Goal: Complete application form: Complete application form

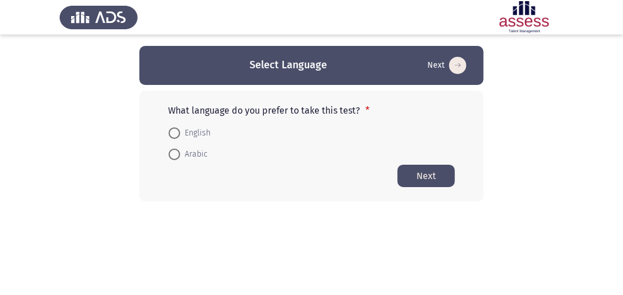
click at [180, 131] on span "English" at bounding box center [195, 133] width 30 height 14
click at [180, 131] on input "English" at bounding box center [174, 132] width 11 height 11
radio input "true"
click at [171, 132] on span at bounding box center [174, 131] width 11 height 11
click at [171, 132] on input "English" at bounding box center [174, 131] width 11 height 11
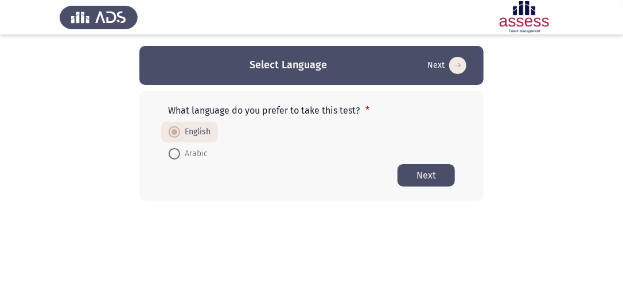
click at [423, 172] on button "Next" at bounding box center [426, 175] width 57 height 22
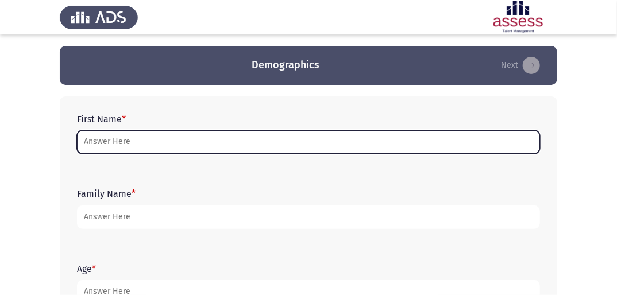
click at [307, 149] on input "First Name *" at bounding box center [308, 142] width 463 height 24
type input "l"
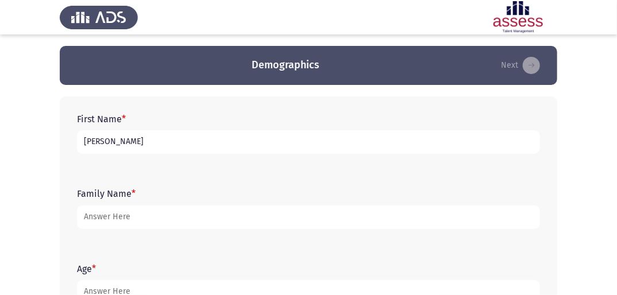
click at [92, 142] on input "[PERSON_NAME]" at bounding box center [308, 142] width 463 height 24
type input "[PERSON_NAME]"
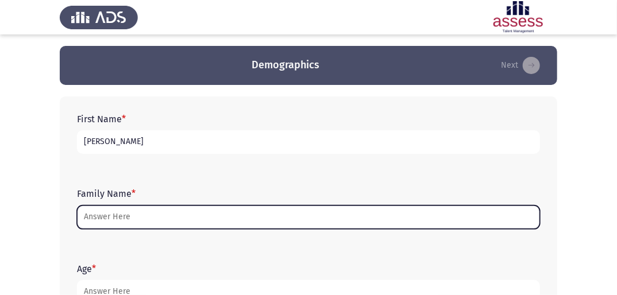
click at [150, 212] on input "Family Name *" at bounding box center [308, 218] width 463 height 24
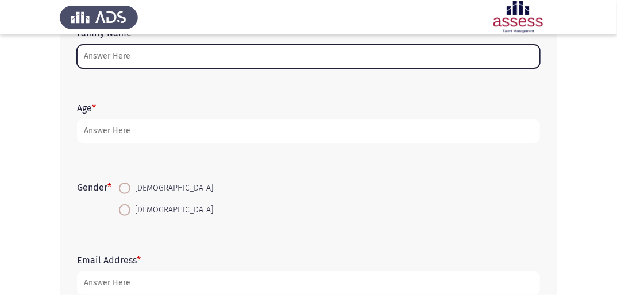
scroll to position [184, 0]
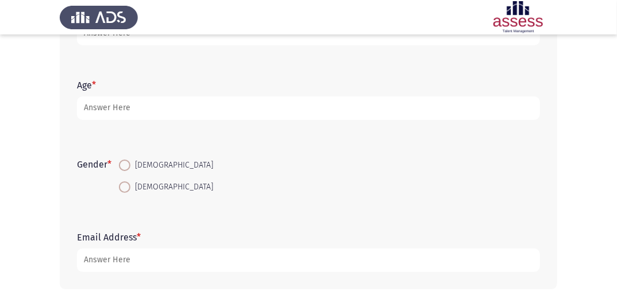
click at [126, 166] on span at bounding box center [124, 165] width 11 height 11
click at [126, 166] on input "[DEMOGRAPHIC_DATA]" at bounding box center [124, 165] width 11 height 11
radio input "true"
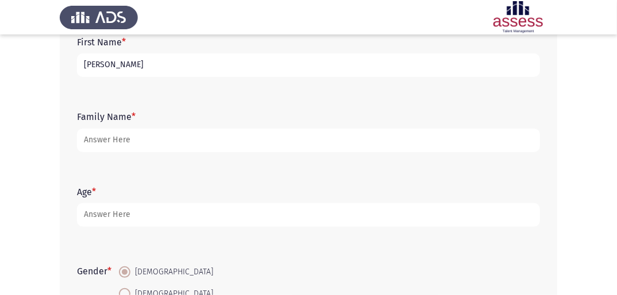
scroll to position [97, 0]
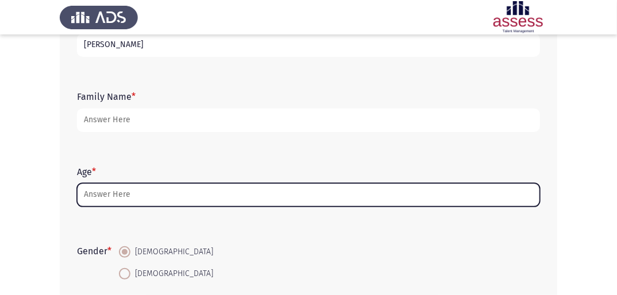
click at [151, 197] on input "Age *" at bounding box center [308, 195] width 463 height 24
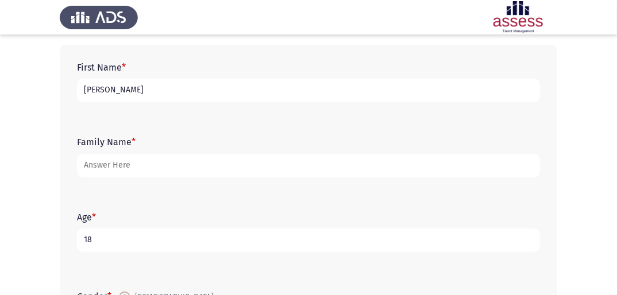
scroll to position [51, 0]
type input "18"
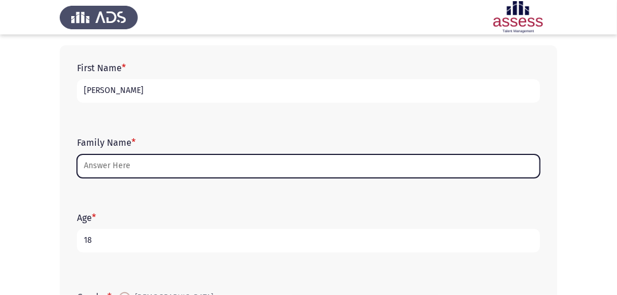
click at [147, 167] on input "Family Name *" at bounding box center [308, 166] width 463 height 24
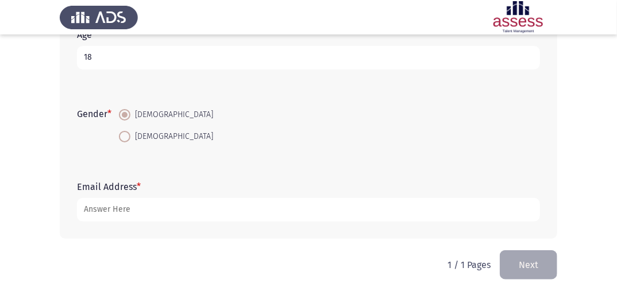
scroll to position [235, 0]
type input "30703140103816"
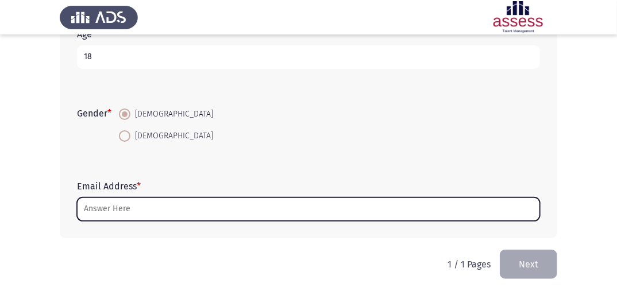
click at [123, 211] on input "Email Address *" at bounding box center [308, 209] width 463 height 24
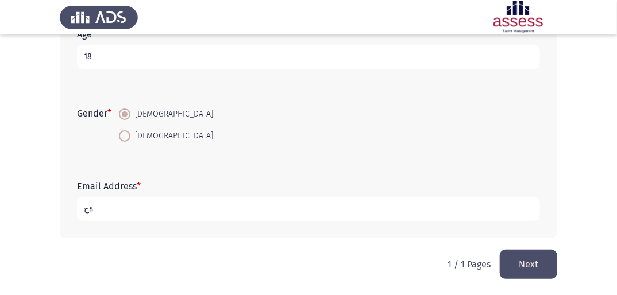
type input "ة"
type input "[EMAIL_ADDRESS][DOMAIN_NAME]"
click at [540, 263] on button "Next" at bounding box center [527, 264] width 57 height 29
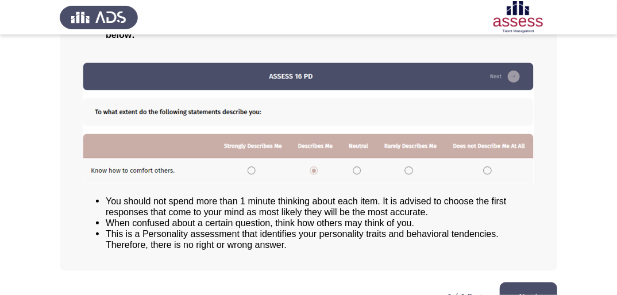
scroll to position [167, 0]
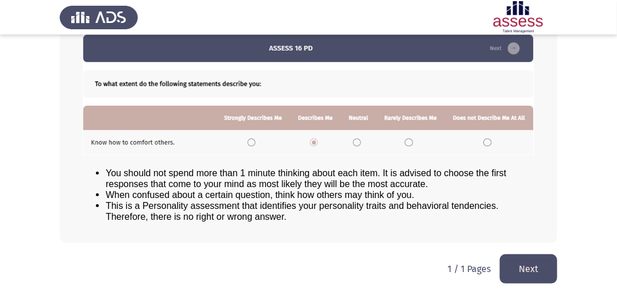
click at [246, 141] on img at bounding box center [308, 95] width 451 height 122
click at [530, 264] on button "Next" at bounding box center [527, 268] width 57 height 29
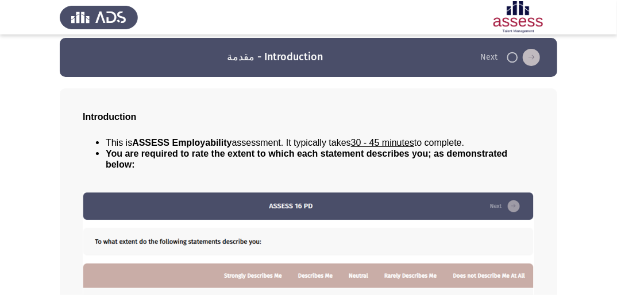
scroll to position [0, 0]
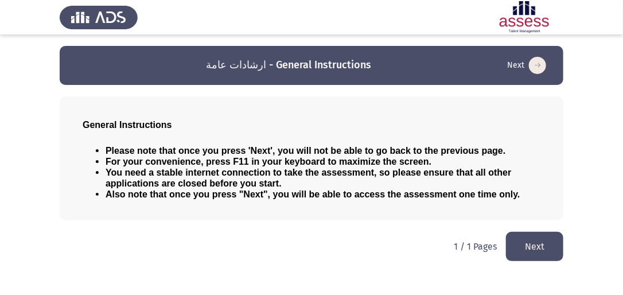
click at [528, 238] on button "Next" at bounding box center [534, 246] width 57 height 29
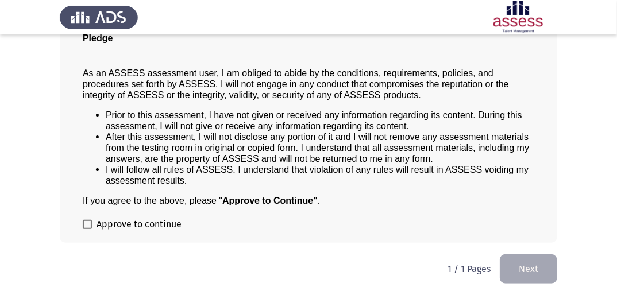
scroll to position [98, 0]
click at [87, 218] on label "Approve to continue" at bounding box center [132, 225] width 99 height 14
click at [87, 229] on input "Approve to continue" at bounding box center [87, 229] width 1 height 1
checkbox input "true"
click at [524, 255] on button "Next" at bounding box center [527, 268] width 57 height 29
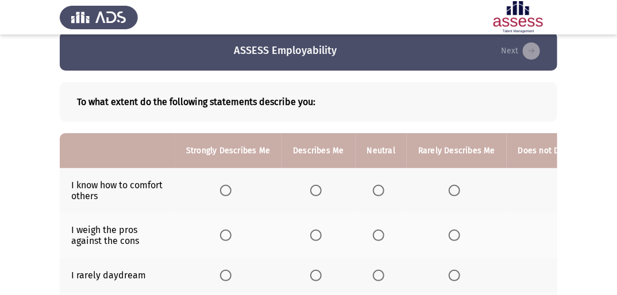
scroll to position [0, 0]
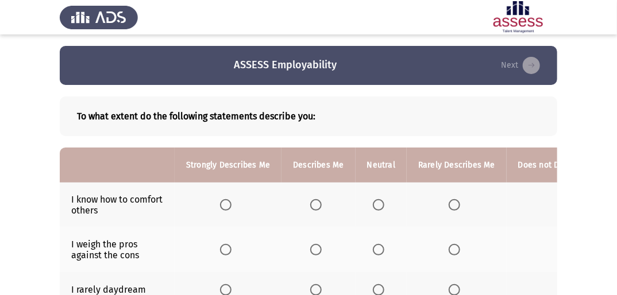
click at [311, 202] on span "Select an option" at bounding box center [315, 204] width 11 height 11
click at [311, 202] on input "Select an option" at bounding box center [315, 204] width 11 height 11
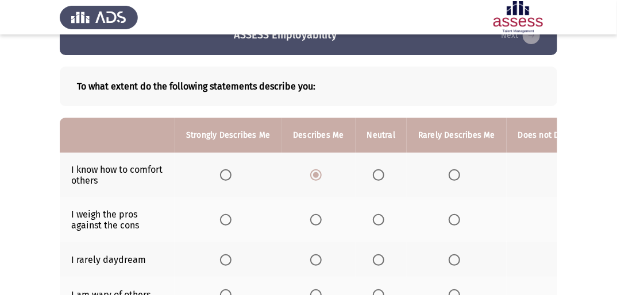
scroll to position [46, 0]
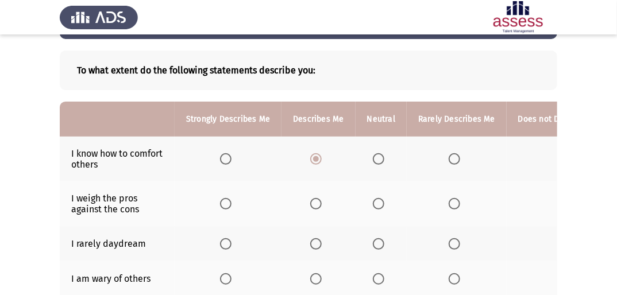
click at [227, 162] on span "Select an option" at bounding box center [225, 158] width 11 height 11
click at [227, 162] on input "Select an option" at bounding box center [225, 158] width 11 height 11
click at [314, 153] on mat-radio-button "Select an option" at bounding box center [318, 159] width 16 height 12
click at [314, 156] on span "Select an option" at bounding box center [315, 158] width 11 height 11
click at [314, 156] on input "Select an option" at bounding box center [315, 158] width 11 height 11
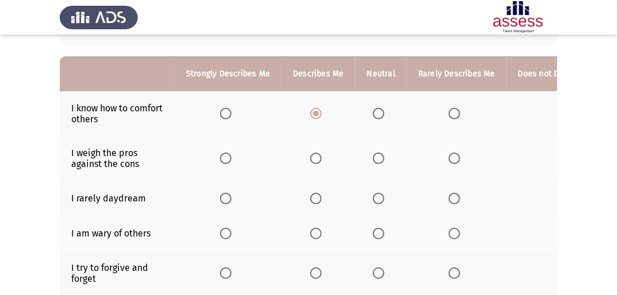
scroll to position [92, 0]
click at [449, 228] on span "Select an option" at bounding box center [453, 232] width 11 height 11
click at [449, 228] on input "Select an option" at bounding box center [453, 232] width 11 height 11
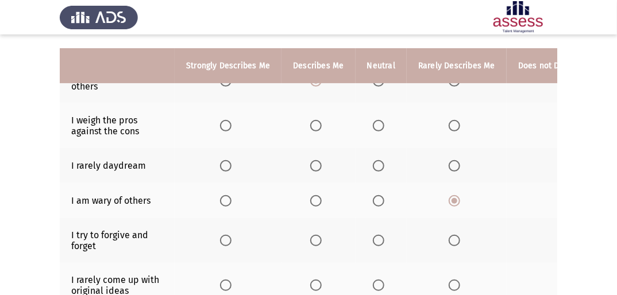
scroll to position [138, 0]
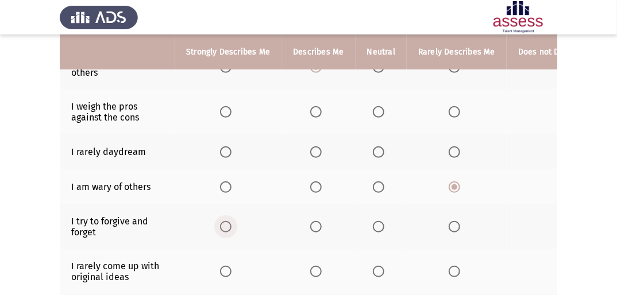
click at [231, 225] on label "Select an option" at bounding box center [228, 226] width 16 height 11
click at [231, 225] on input "Select an option" at bounding box center [225, 226] width 11 height 11
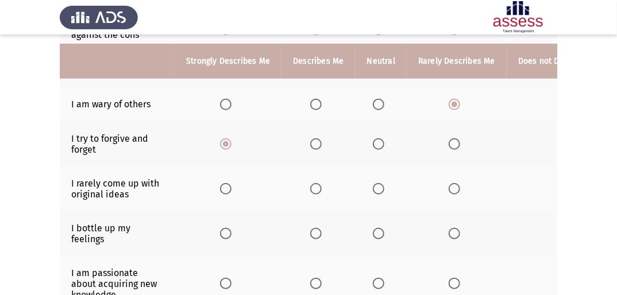
scroll to position [230, 0]
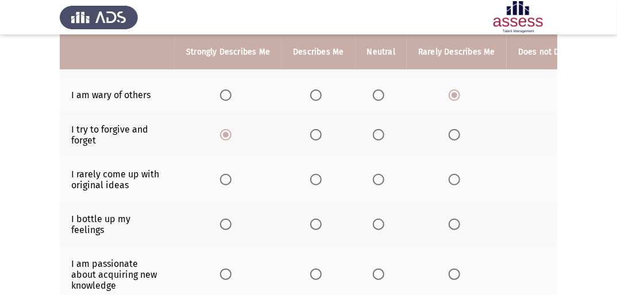
click at [450, 181] on span "Select an option" at bounding box center [453, 179] width 11 height 11
click at [450, 181] on input "Select an option" at bounding box center [453, 179] width 11 height 11
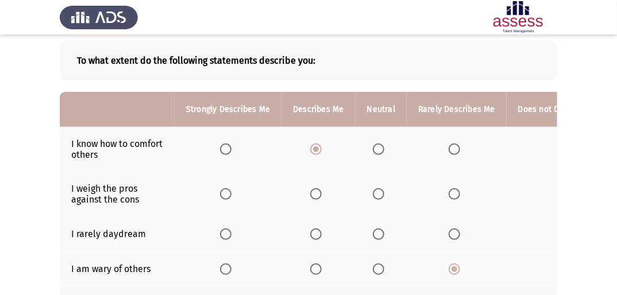
scroll to position [48, 0]
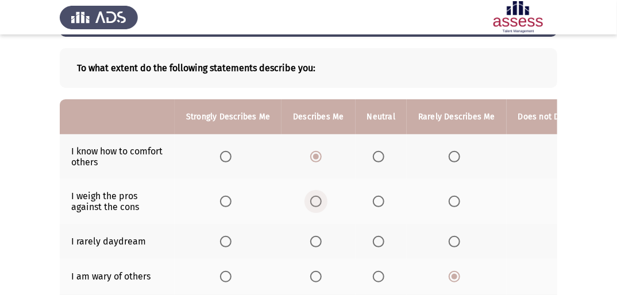
click at [317, 206] on span "Select an option" at bounding box center [315, 201] width 11 height 11
click at [317, 206] on input "Select an option" at bounding box center [315, 201] width 11 height 11
click at [379, 237] on span "Select an option" at bounding box center [378, 241] width 11 height 11
click at [379, 237] on input "Select an option" at bounding box center [378, 241] width 11 height 11
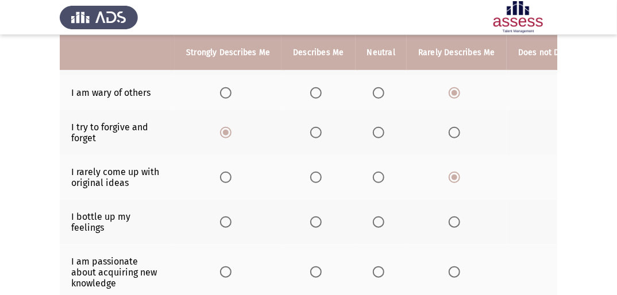
scroll to position [232, 0]
click at [227, 220] on span "Select an option" at bounding box center [225, 221] width 11 height 11
click at [227, 220] on input "Select an option" at bounding box center [225, 221] width 11 height 11
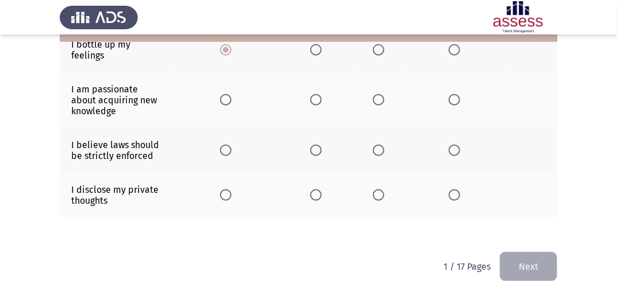
scroll to position [416, 0]
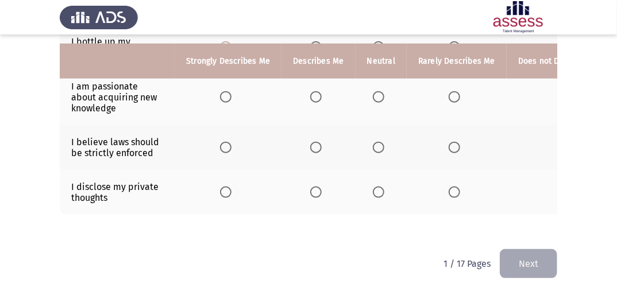
drag, startPoint x: 427, startPoint y: 237, endPoint x: 506, endPoint y: 235, distance: 79.2
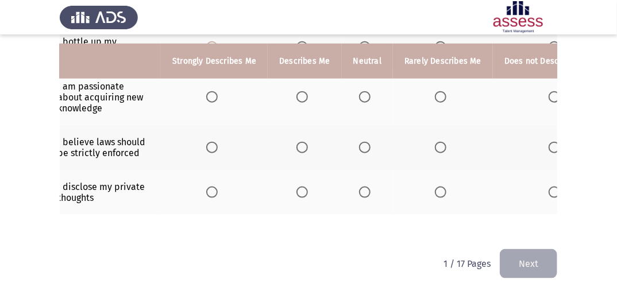
scroll to position [0, 0]
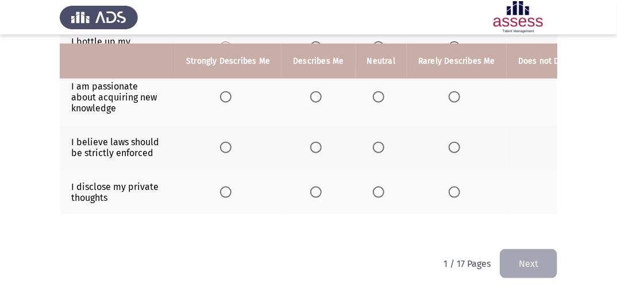
click at [377, 188] on span "Select an option" at bounding box center [378, 192] width 11 height 11
click at [377, 188] on input "Select an option" at bounding box center [378, 192] width 11 height 11
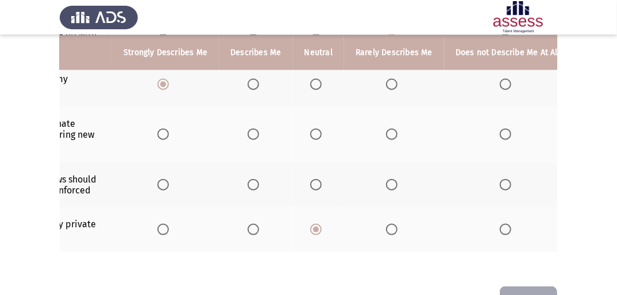
scroll to position [0, 71]
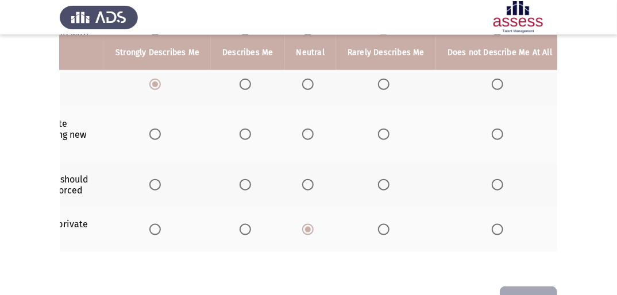
click at [378, 186] on span "Select an option" at bounding box center [383, 184] width 11 height 11
click at [378, 186] on input "Select an option" at bounding box center [383, 184] width 11 height 11
click at [494, 185] on span "Select an option" at bounding box center [496, 184] width 11 height 11
click at [494, 185] on input "Select an option" at bounding box center [496, 184] width 11 height 11
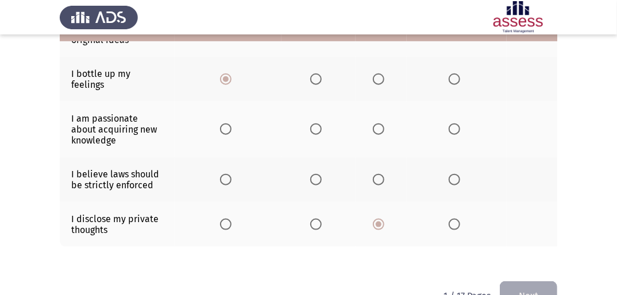
scroll to position [324, 0]
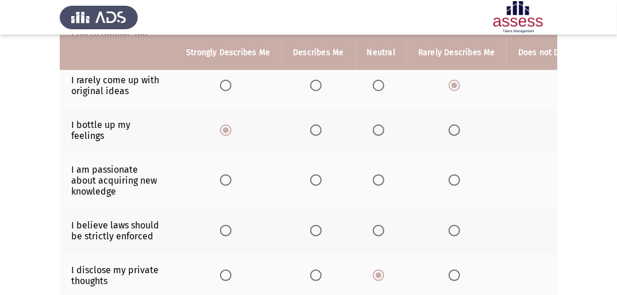
click at [310, 177] on span "Select an option" at bounding box center [315, 180] width 11 height 11
click at [310, 177] on input "Select an option" at bounding box center [315, 180] width 11 height 11
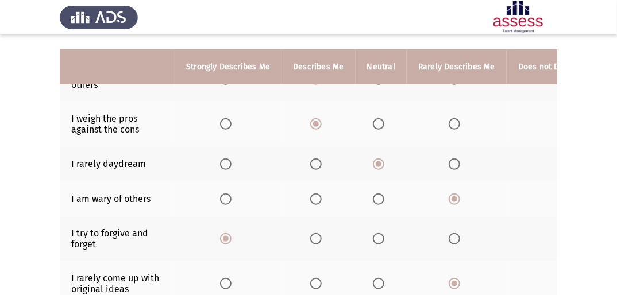
scroll to position [140, 0]
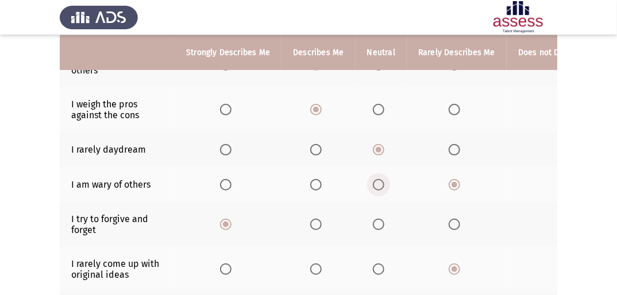
click at [379, 188] on span "Select an option" at bounding box center [378, 184] width 11 height 11
click at [379, 188] on input "Select an option" at bounding box center [378, 184] width 11 height 11
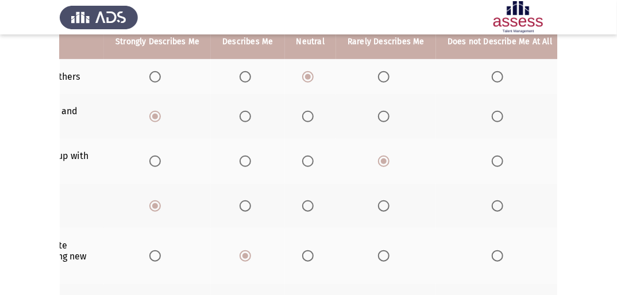
scroll to position [232, 0]
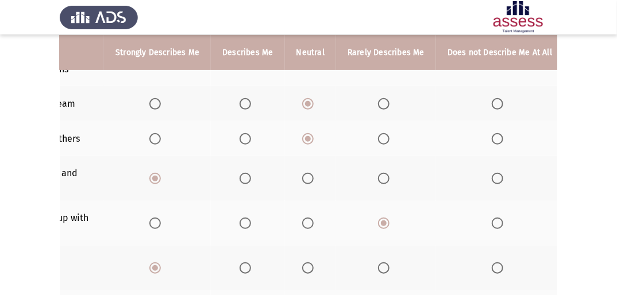
drag, startPoint x: 100, startPoint y: 188, endPoint x: 189, endPoint y: 192, distance: 88.5
click at [189, 192] on tr "I try to forgive and forget" at bounding box center [276, 178] width 574 height 45
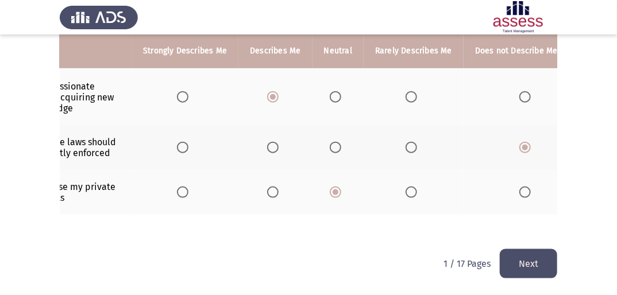
scroll to position [416, 0]
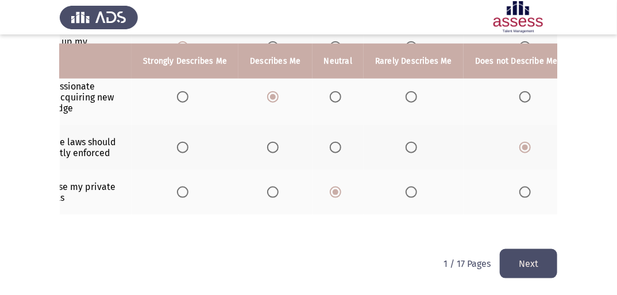
click at [522, 258] on button "Next" at bounding box center [527, 263] width 57 height 29
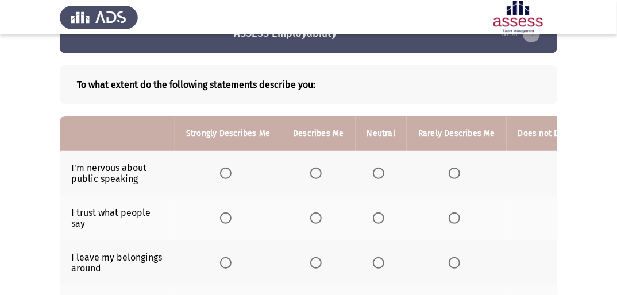
scroll to position [46, 0]
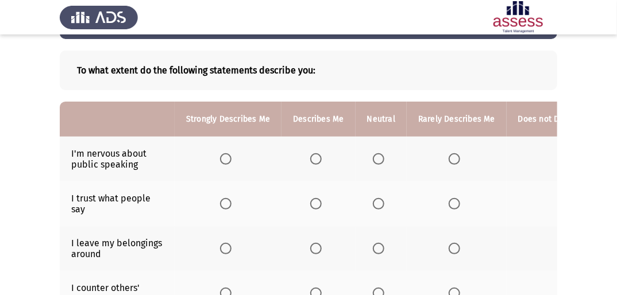
click at [315, 158] on span "Select an option" at bounding box center [315, 158] width 11 height 11
click at [315, 158] on input "Select an option" at bounding box center [315, 158] width 11 height 11
click at [373, 203] on span "Select an option" at bounding box center [378, 203] width 11 height 11
click at [373, 203] on input "Select an option" at bounding box center [378, 203] width 11 height 11
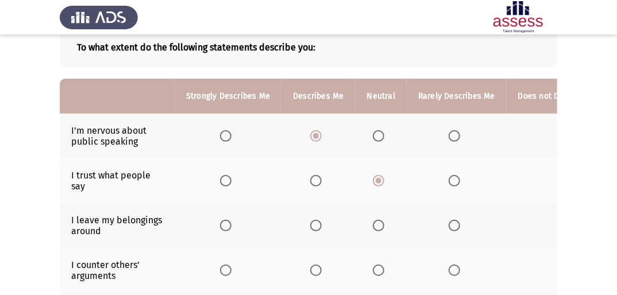
scroll to position [92, 0]
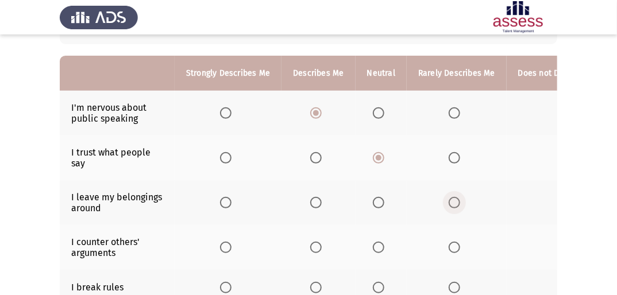
click at [448, 204] on span "Select an option" at bounding box center [453, 202] width 11 height 11
click at [448, 204] on input "Select an option" at bounding box center [453, 202] width 11 height 11
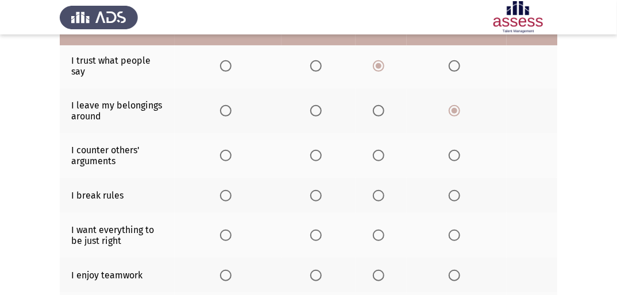
scroll to position [138, 0]
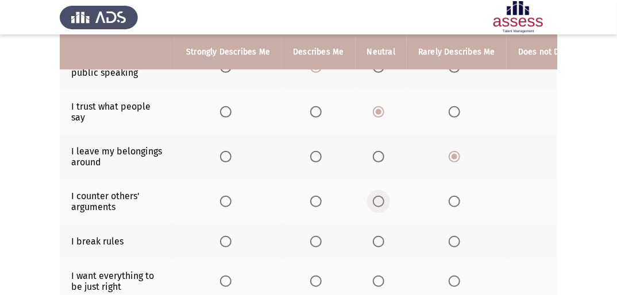
click at [378, 202] on span "Select an option" at bounding box center [378, 201] width 11 height 11
click at [378, 202] on input "Select an option" at bounding box center [378, 201] width 11 height 11
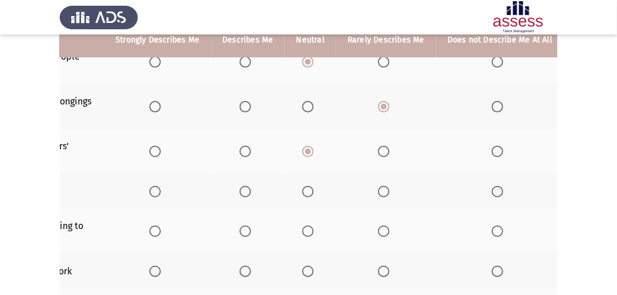
scroll to position [175, 0]
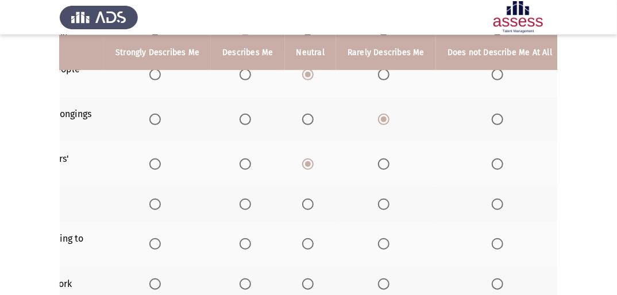
click at [491, 203] on span "Select an option" at bounding box center [496, 204] width 11 height 11
click at [491, 203] on input "Select an option" at bounding box center [496, 204] width 11 height 11
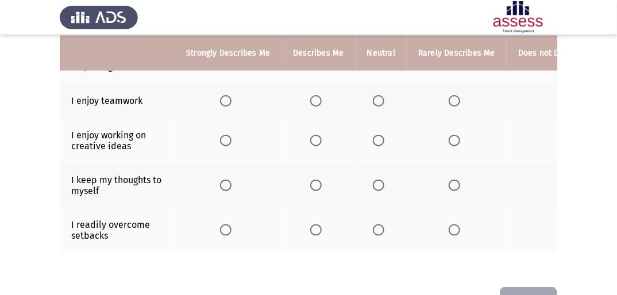
scroll to position [359, 0]
drag, startPoint x: 303, startPoint y: 276, endPoint x: 319, endPoint y: 277, distance: 16.2
click at [319, 275] on div "To what extent do the following statements describe you: Strongly Describes Me …" at bounding box center [308, 0] width 497 height 549
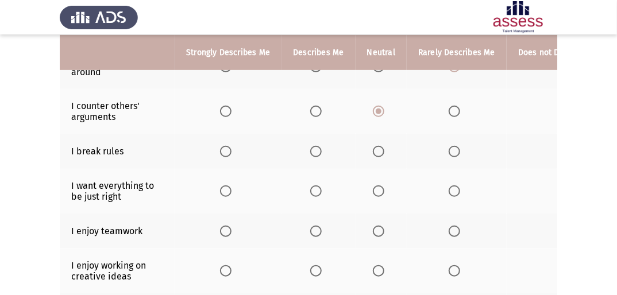
scroll to position [221, 0]
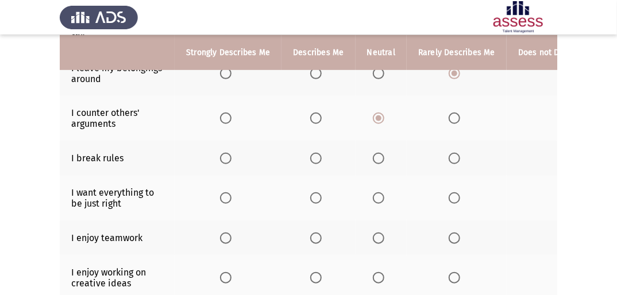
click at [379, 237] on span "Select an option" at bounding box center [378, 238] width 11 height 11
click at [379, 237] on input "Select an option" at bounding box center [378, 238] width 11 height 11
click at [311, 197] on span "Select an option" at bounding box center [315, 197] width 11 height 11
click at [311, 197] on input "Select an option" at bounding box center [315, 197] width 11 height 11
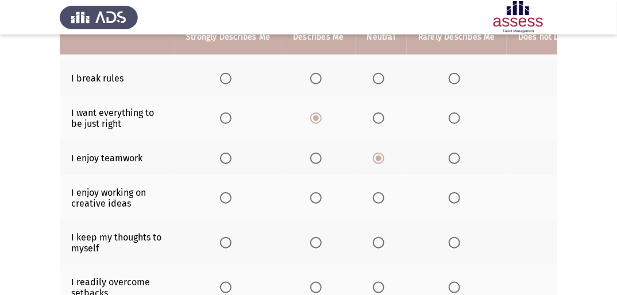
scroll to position [313, 0]
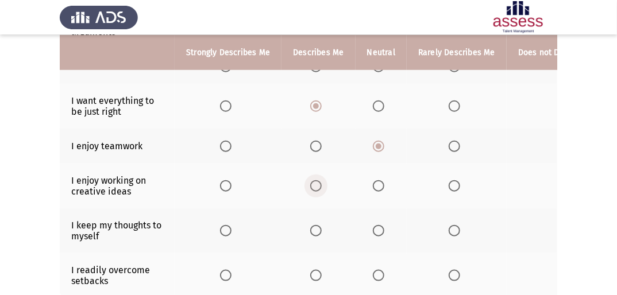
click at [317, 186] on span "Select an option" at bounding box center [315, 185] width 11 height 11
click at [317, 186] on input "Select an option" at bounding box center [315, 185] width 11 height 11
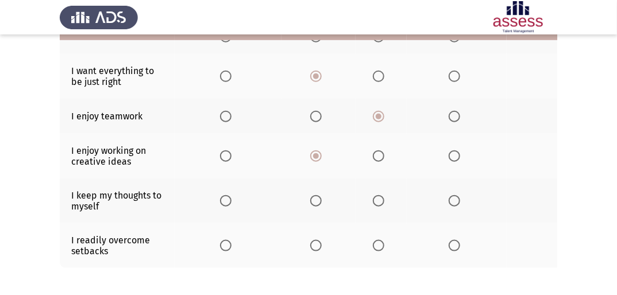
scroll to position [359, 0]
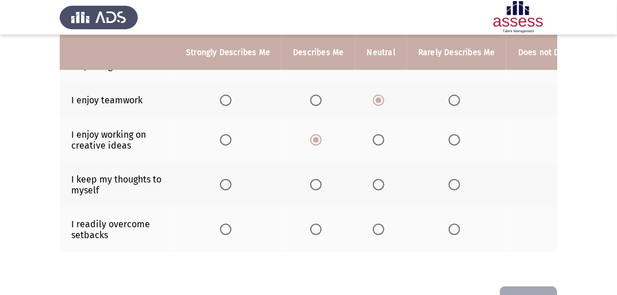
click at [374, 186] on span "Select an option" at bounding box center [378, 184] width 11 height 11
click at [374, 186] on input "Select an option" at bounding box center [378, 184] width 11 height 11
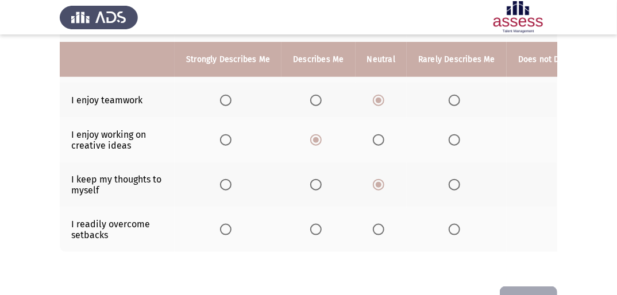
scroll to position [405, 0]
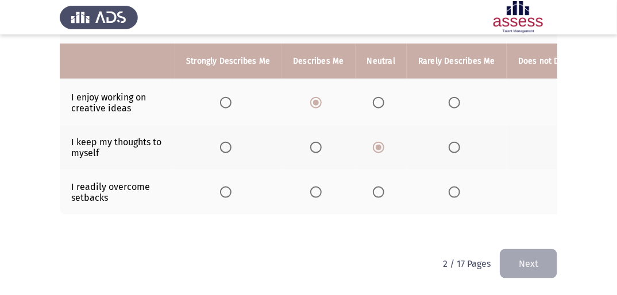
click at [373, 187] on span "Select an option" at bounding box center [378, 192] width 11 height 11
click at [373, 187] on input "Select an option" at bounding box center [378, 192] width 11 height 11
click at [312, 142] on span "Select an option" at bounding box center [315, 147] width 11 height 11
click at [312, 142] on input "Select an option" at bounding box center [315, 147] width 11 height 11
click at [543, 261] on button "Next" at bounding box center [527, 263] width 57 height 29
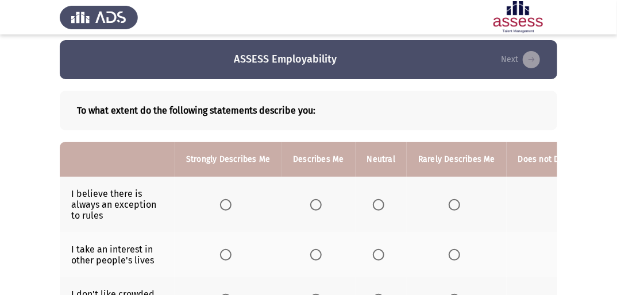
scroll to position [46, 0]
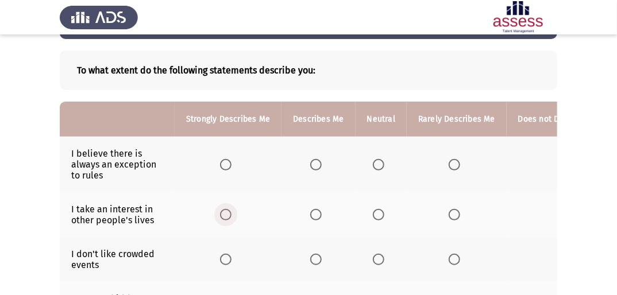
click at [229, 210] on span "Select an option" at bounding box center [225, 214] width 11 height 11
click at [229, 210] on input "Select an option" at bounding box center [225, 214] width 11 height 11
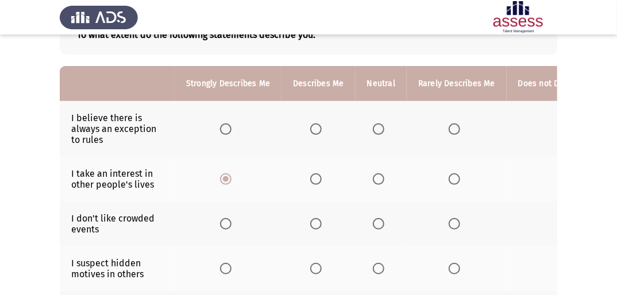
scroll to position [92, 0]
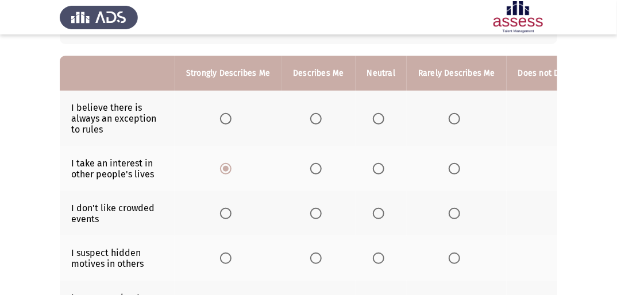
click at [313, 211] on span "Select an option" at bounding box center [315, 213] width 11 height 11
click at [313, 211] on input "Select an option" at bounding box center [315, 213] width 11 height 11
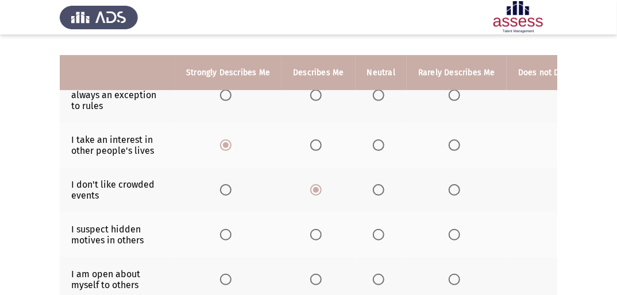
scroll to position [138, 0]
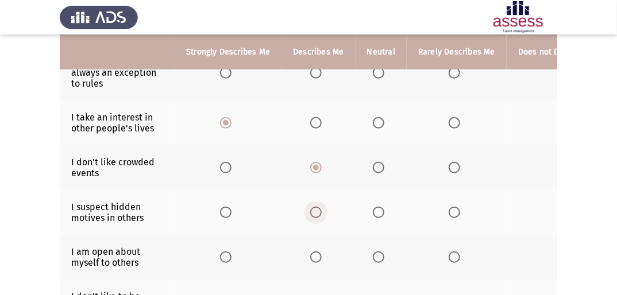
click at [312, 214] on span "Select an option" at bounding box center [315, 212] width 11 height 11
click at [312, 214] on input "Select an option" at bounding box center [315, 212] width 11 height 11
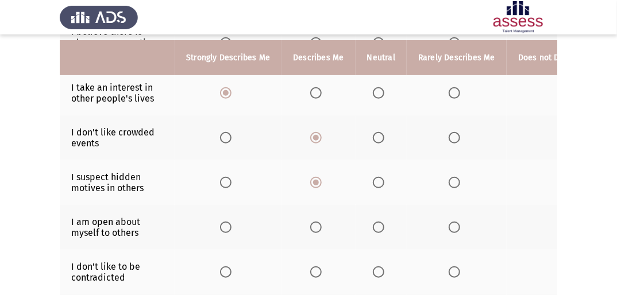
scroll to position [184, 0]
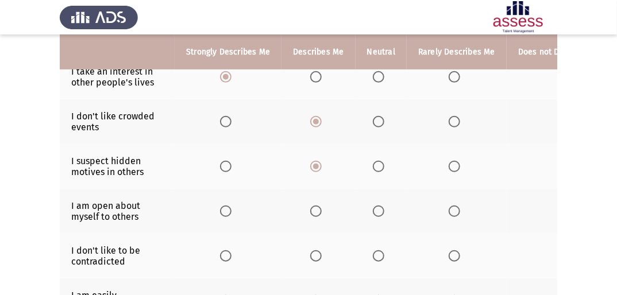
click at [451, 209] on span "Select an option" at bounding box center [453, 211] width 11 height 11
click at [451, 209] on input "Select an option" at bounding box center [453, 211] width 11 height 11
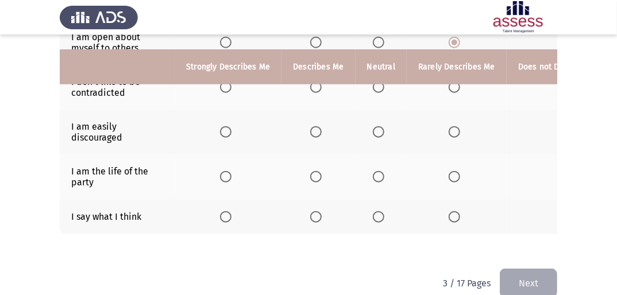
scroll to position [367, 0]
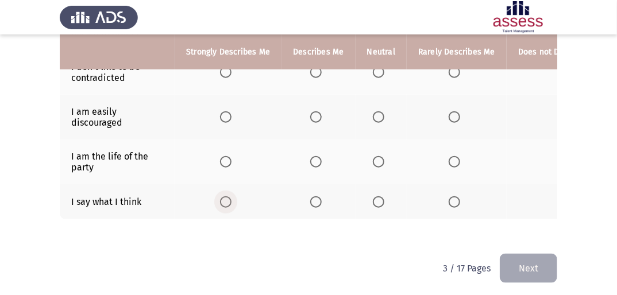
click at [222, 202] on span "Select an option" at bounding box center [225, 201] width 11 height 11
click at [222, 202] on input "Select an option" at bounding box center [225, 201] width 11 height 11
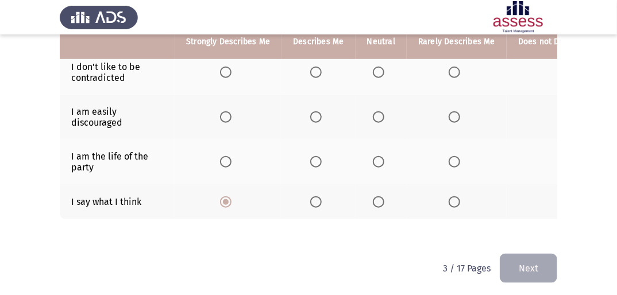
scroll to position [322, 0]
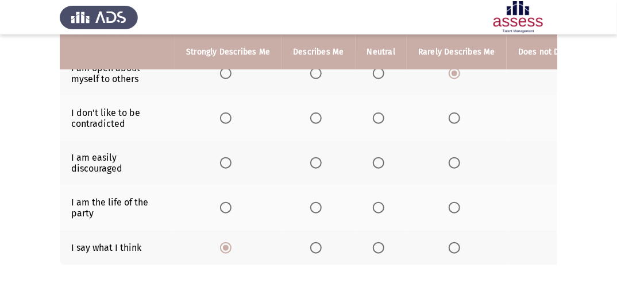
click at [310, 245] on span "Select an option" at bounding box center [315, 247] width 11 height 11
click at [310, 245] on input "Select an option" at bounding box center [315, 247] width 11 height 11
click at [451, 209] on span "Select an option" at bounding box center [453, 207] width 11 height 11
click at [451, 209] on input "Select an option" at bounding box center [453, 207] width 11 height 11
click at [228, 247] on span "Select an option" at bounding box center [225, 247] width 11 height 11
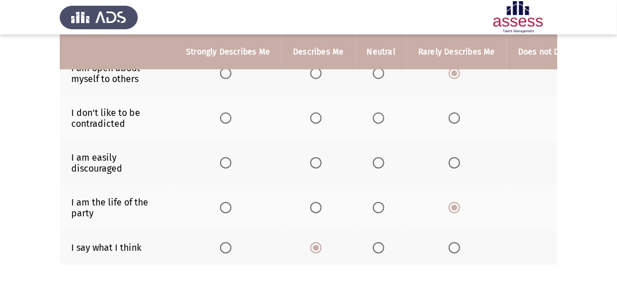
click at [228, 247] on input "Select an option" at bounding box center [225, 247] width 11 height 11
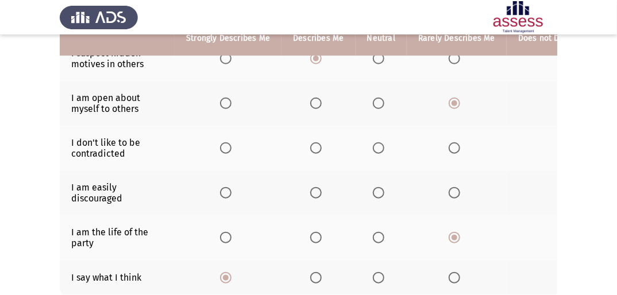
scroll to position [276, 0]
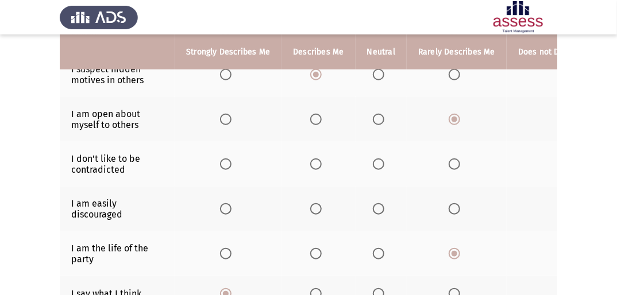
click at [377, 207] on span "Select an option" at bounding box center [378, 208] width 11 height 11
click at [377, 207] on input "Select an option" at bounding box center [378, 208] width 11 height 11
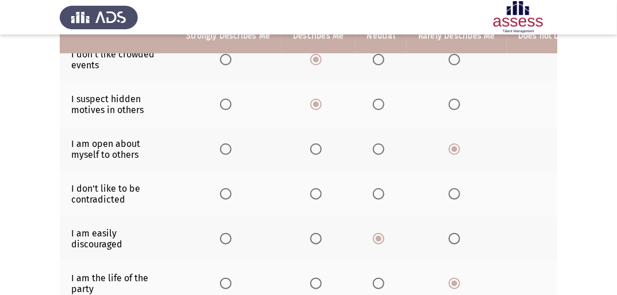
scroll to position [230, 0]
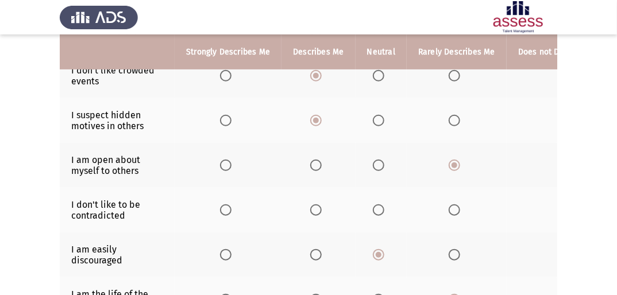
click at [381, 211] on span "Select an option" at bounding box center [378, 209] width 11 height 11
click at [381, 211] on input "Select an option" at bounding box center [378, 209] width 11 height 11
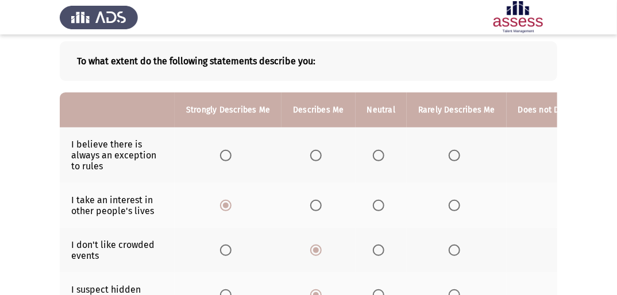
scroll to position [46, 0]
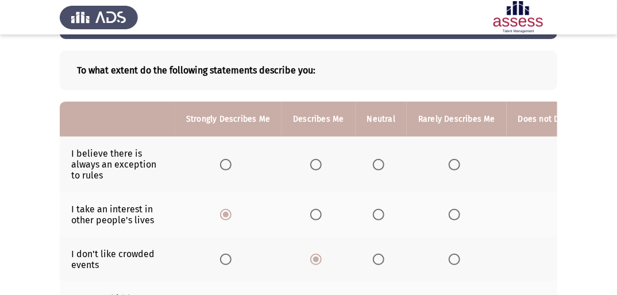
click at [373, 164] on span "Select an option" at bounding box center [378, 164] width 11 height 11
click at [373, 164] on input "Select an option" at bounding box center [378, 164] width 11 height 11
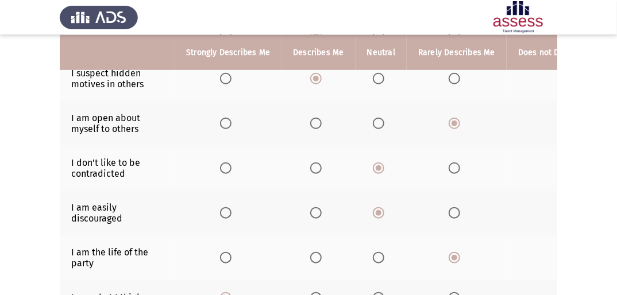
scroll to position [276, 0]
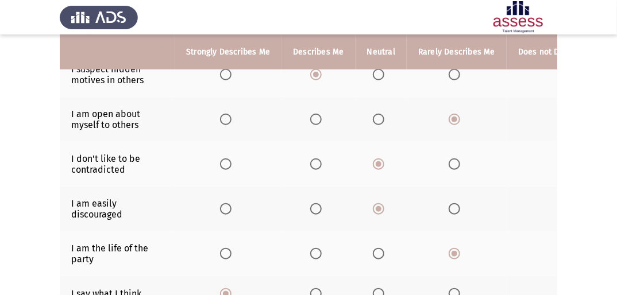
click at [314, 170] on span "Select an option" at bounding box center [315, 163] width 11 height 11
click at [314, 170] on input "Select an option" at bounding box center [315, 163] width 11 height 11
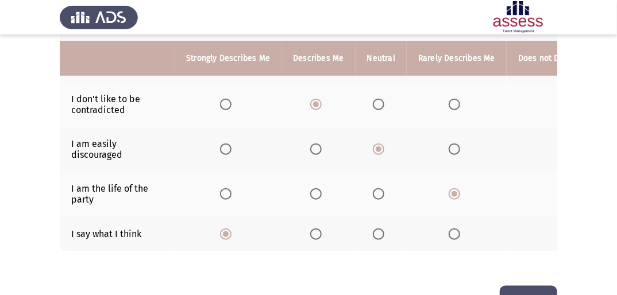
scroll to position [381, 0]
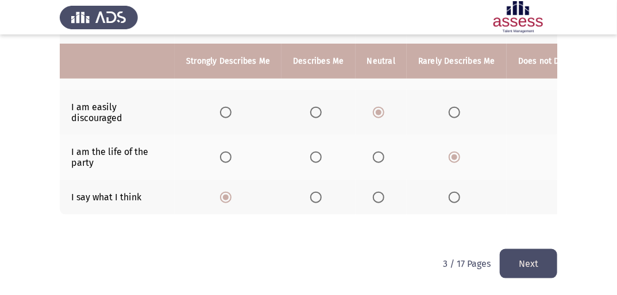
click at [522, 257] on button "Next" at bounding box center [527, 263] width 57 height 29
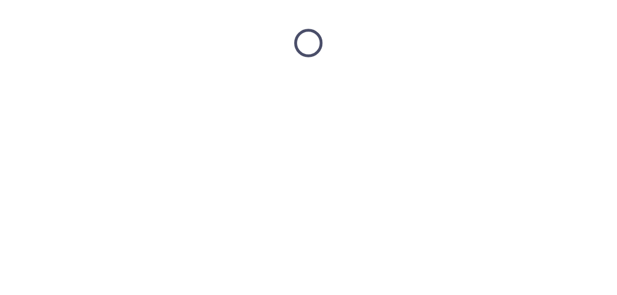
scroll to position [0, 0]
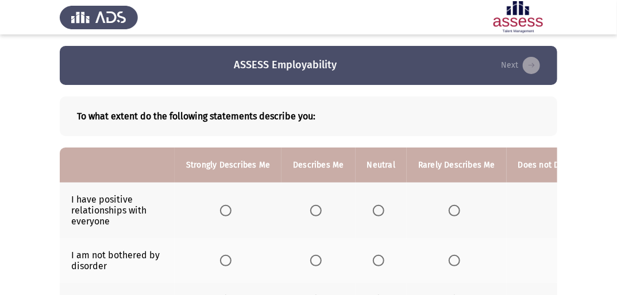
click at [226, 212] on span "Select an option" at bounding box center [225, 210] width 11 height 11
click at [226, 212] on input "Select an option" at bounding box center [225, 210] width 11 height 11
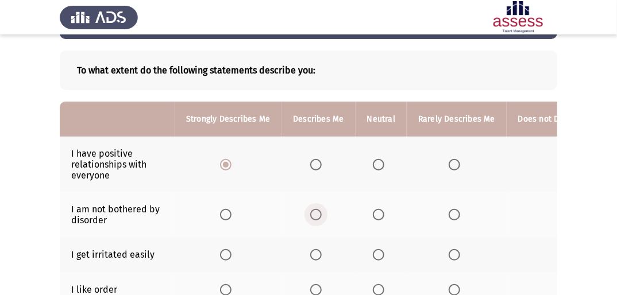
click at [319, 214] on span "Select an option" at bounding box center [315, 214] width 11 height 11
click at [319, 214] on input "Select an option" at bounding box center [315, 214] width 11 height 11
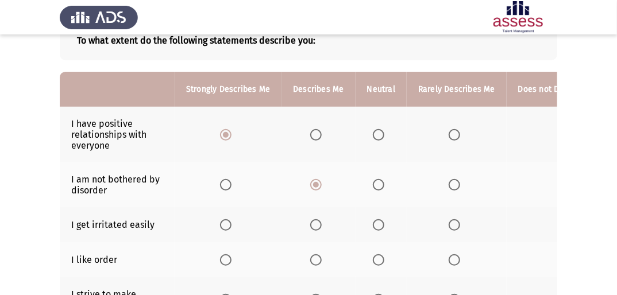
scroll to position [92, 0]
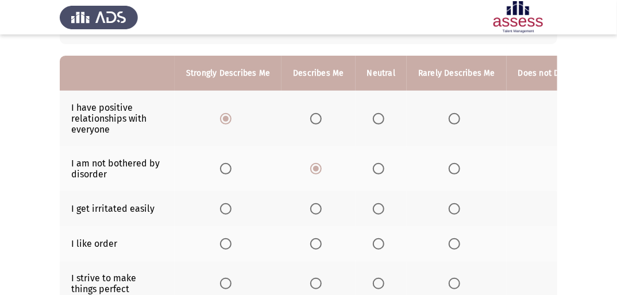
click at [316, 211] on span "Select an option" at bounding box center [315, 208] width 11 height 11
click at [316, 211] on input "Select an option" at bounding box center [315, 208] width 11 height 11
click at [309, 236] on th at bounding box center [317, 243] width 73 height 35
click at [311, 240] on span "Select an option" at bounding box center [315, 243] width 11 height 11
click at [311, 240] on input "Select an option" at bounding box center [315, 243] width 11 height 11
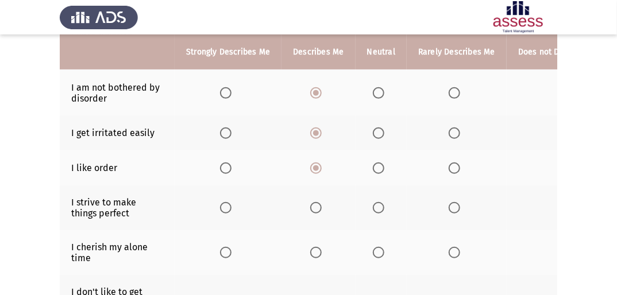
scroll to position [184, 0]
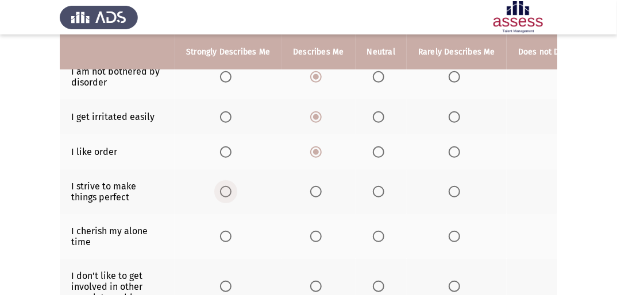
click at [220, 196] on span "Select an option" at bounding box center [225, 191] width 11 height 11
click at [220, 196] on input "Select an option" at bounding box center [225, 191] width 11 height 11
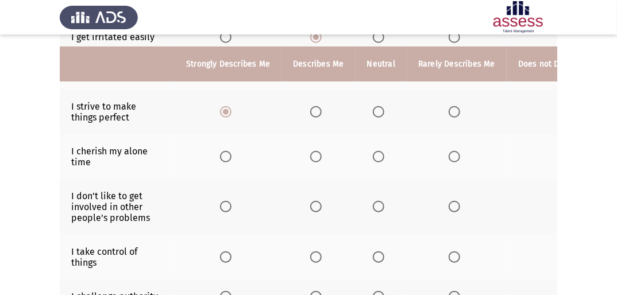
scroll to position [276, 0]
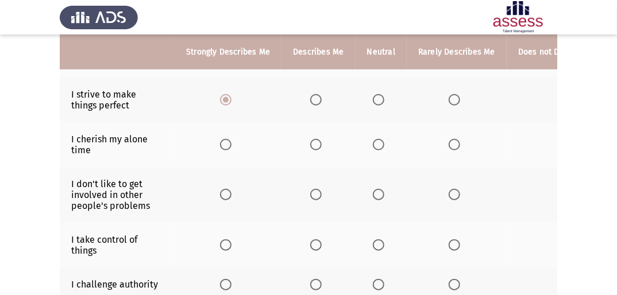
click at [382, 245] on label "Select an option" at bounding box center [381, 244] width 16 height 11
click at [382, 245] on input "Select an option" at bounding box center [378, 244] width 11 height 11
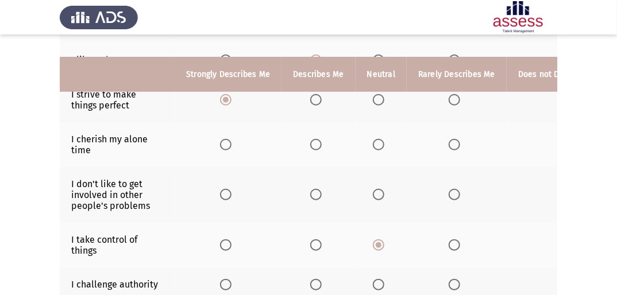
scroll to position [367, 0]
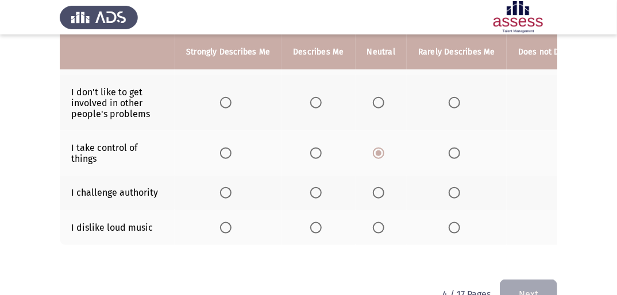
click at [312, 193] on span "Select an option" at bounding box center [315, 192] width 11 height 11
click at [312, 193] on input "Select an option" at bounding box center [315, 192] width 11 height 11
drag, startPoint x: 434, startPoint y: 270, endPoint x: 452, endPoint y: 262, distance: 19.3
click at [448, 226] on span "Select an option" at bounding box center [453, 227] width 11 height 11
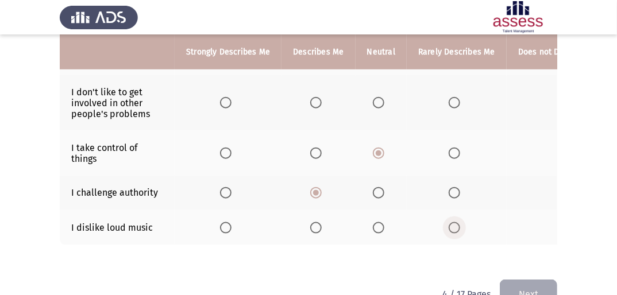
click at [448, 226] on input "Select an option" at bounding box center [453, 227] width 11 height 11
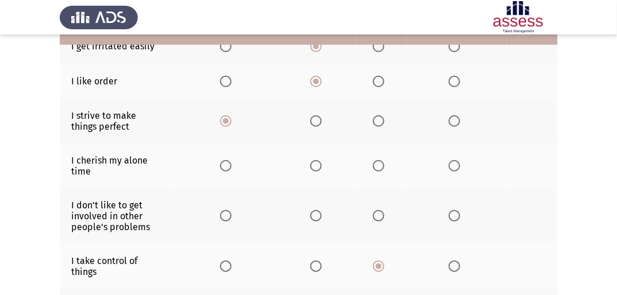
scroll to position [230, 0]
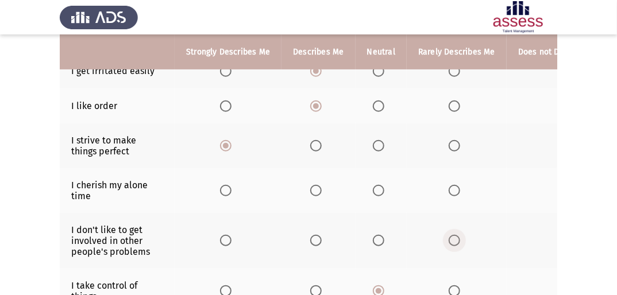
click at [448, 239] on span "Select an option" at bounding box center [453, 240] width 11 height 11
click at [448, 239] on input "Select an option" at bounding box center [453, 240] width 11 height 11
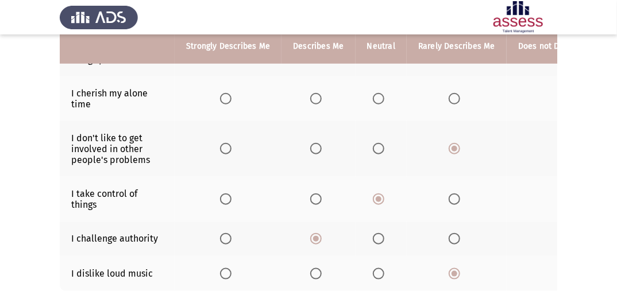
scroll to position [276, 0]
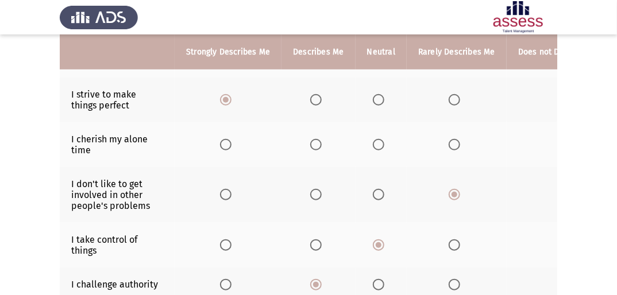
click at [310, 245] on span "Select an option" at bounding box center [315, 244] width 11 height 11
click at [310, 245] on input "Select an option" at bounding box center [315, 244] width 11 height 11
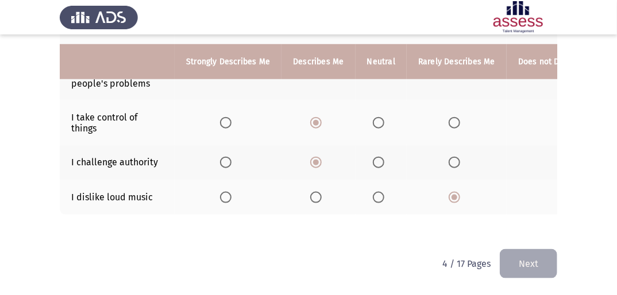
scroll to position [0, 71]
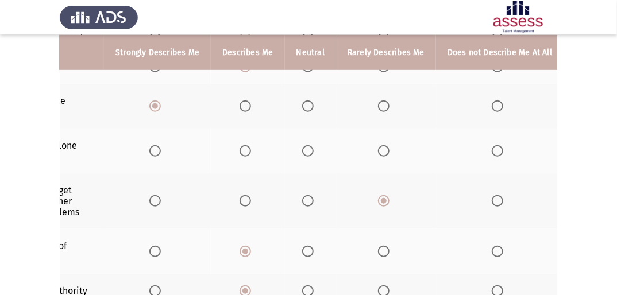
click at [495, 202] on span "Select an option" at bounding box center [496, 200] width 11 height 11
click at [495, 202] on input "Select an option" at bounding box center [496, 200] width 11 height 11
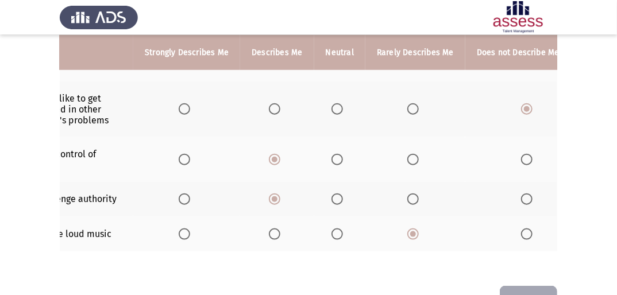
scroll to position [0, 50]
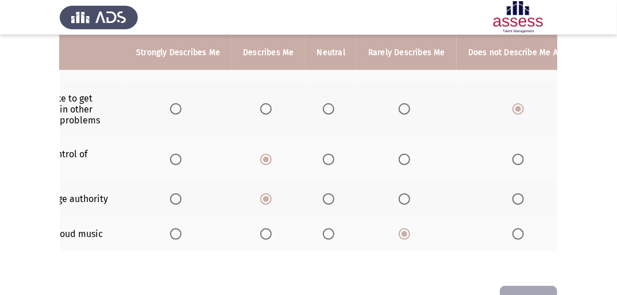
click at [517, 232] on span "Select an option" at bounding box center [517, 233] width 11 height 11
click at [517, 232] on input "Select an option" at bounding box center [517, 233] width 11 height 11
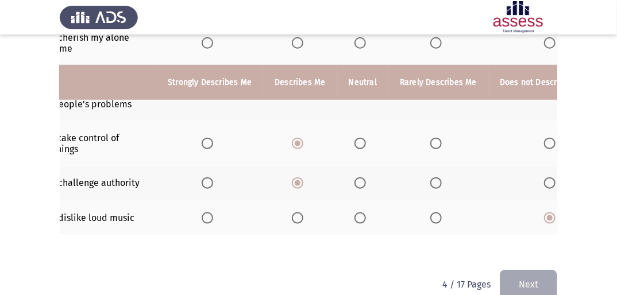
scroll to position [361, 0]
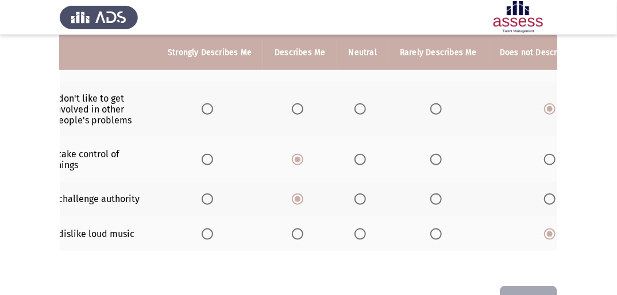
drag, startPoint x: 198, startPoint y: 276, endPoint x: 185, endPoint y: 275, distance: 13.2
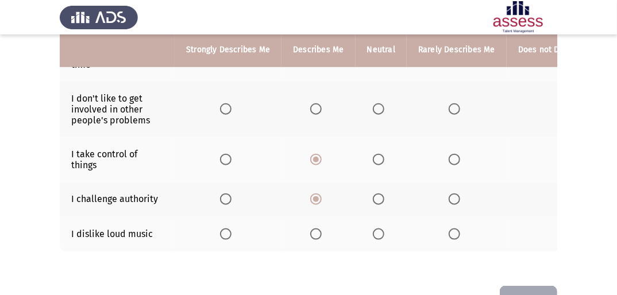
scroll to position [315, 0]
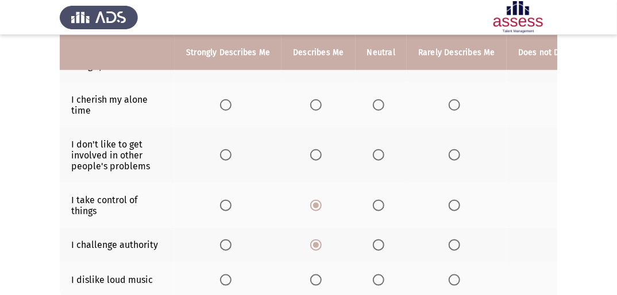
click at [377, 211] on span "Select an option" at bounding box center [378, 205] width 11 height 11
click at [377, 211] on input "Select an option" at bounding box center [378, 205] width 11 height 11
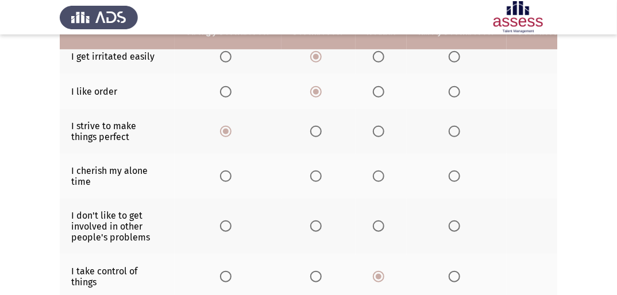
scroll to position [223, 0]
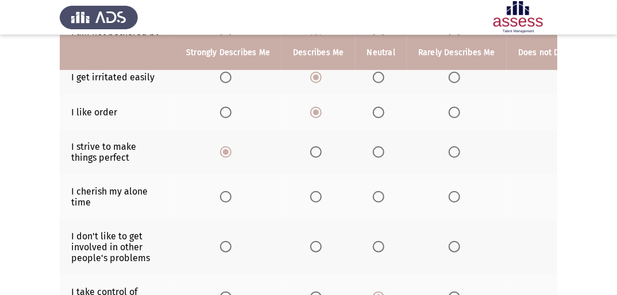
click at [377, 200] on span "Select an option" at bounding box center [378, 196] width 11 height 11
click at [377, 200] on input "Select an option" at bounding box center [378, 196] width 11 height 11
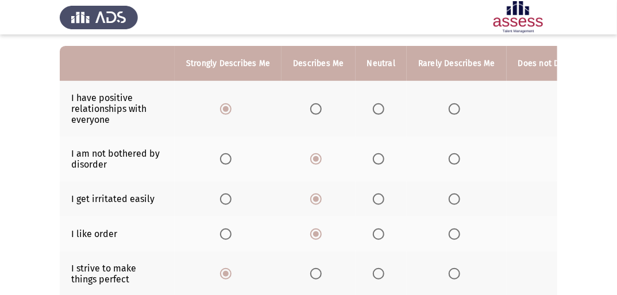
scroll to position [86, 0]
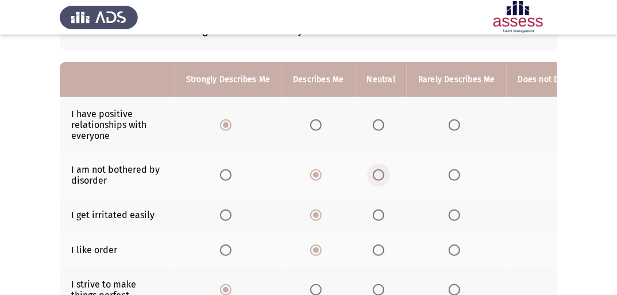
click at [377, 176] on span "Select an option" at bounding box center [378, 174] width 11 height 11
click at [377, 176] on input "Select an option" at bounding box center [378, 174] width 11 height 11
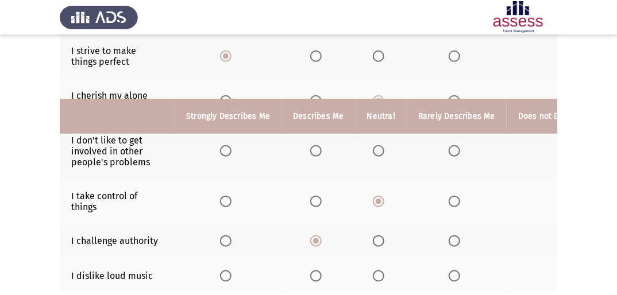
scroll to position [407, 0]
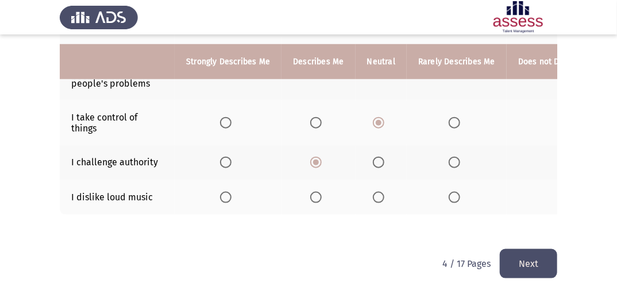
click at [549, 265] on button "Next" at bounding box center [527, 263] width 57 height 29
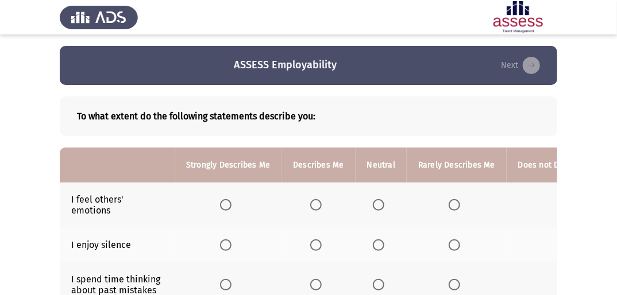
click at [232, 206] on label "Select an option" at bounding box center [228, 204] width 16 height 11
click at [231, 206] on input "Select an option" at bounding box center [225, 204] width 11 height 11
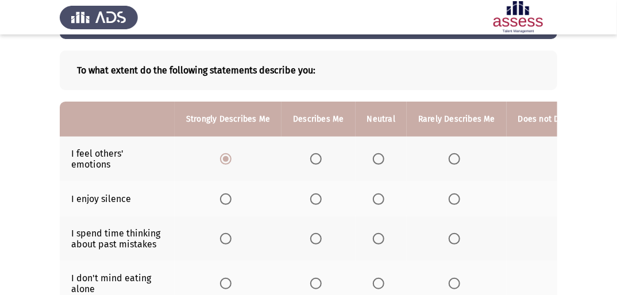
click at [221, 197] on span "Select an option" at bounding box center [225, 198] width 11 height 11
click at [221, 197] on input "Select an option" at bounding box center [225, 198] width 11 height 11
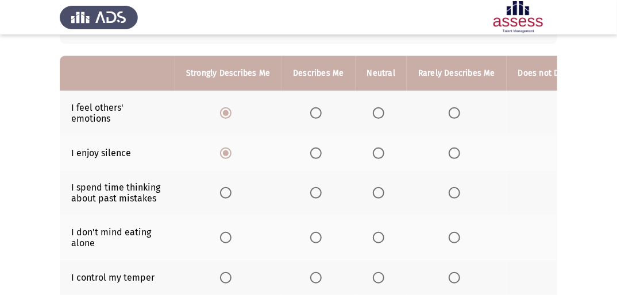
click at [230, 193] on span "Select an option" at bounding box center [225, 192] width 11 height 11
click at [230, 193] on input "Select an option" at bounding box center [225, 192] width 11 height 11
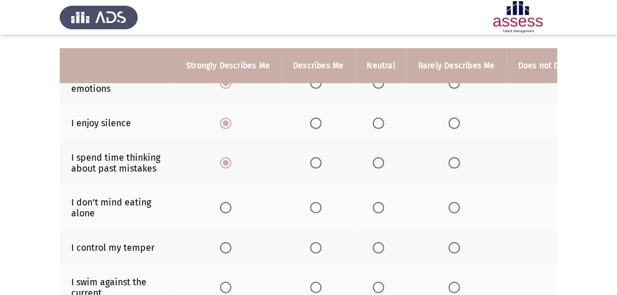
scroll to position [138, 0]
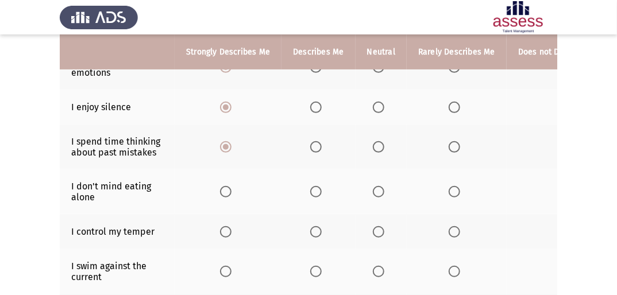
click at [228, 193] on span "Select an option" at bounding box center [225, 191] width 11 height 11
click at [228, 193] on input "Select an option" at bounding box center [225, 191] width 11 height 11
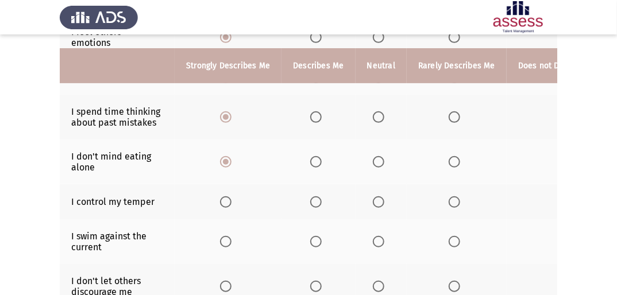
scroll to position [184, 0]
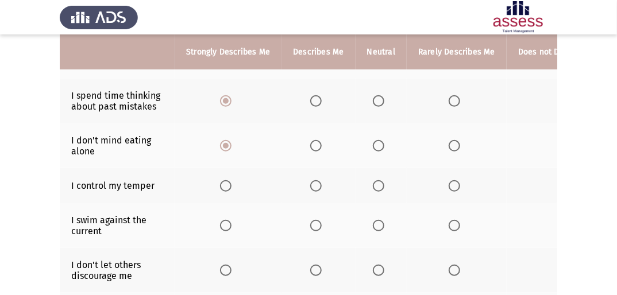
click at [317, 186] on span "Select an option" at bounding box center [315, 185] width 11 height 11
click at [317, 186] on input "Select an option" at bounding box center [315, 185] width 11 height 11
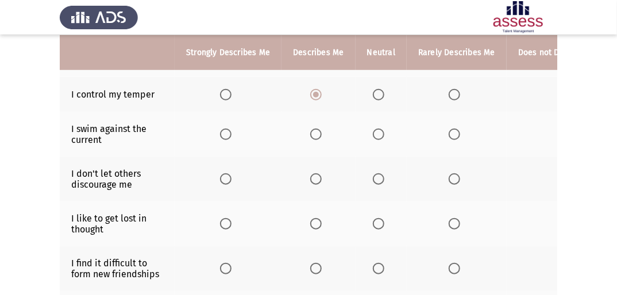
scroll to position [276, 0]
click at [227, 221] on span "Select an option" at bounding box center [225, 223] width 11 height 11
click at [227, 221] on input "Select an option" at bounding box center [225, 223] width 11 height 11
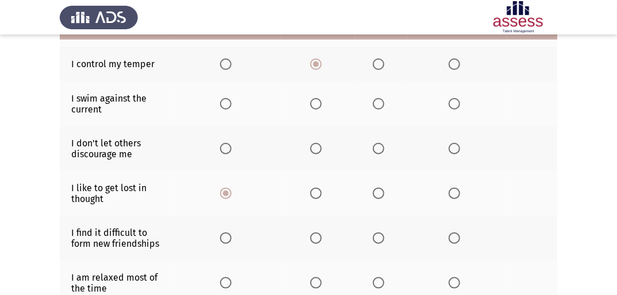
scroll to position [322, 0]
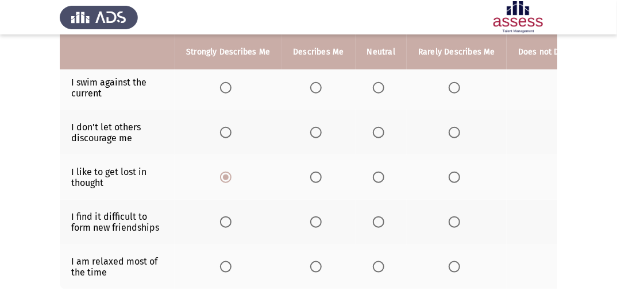
click at [319, 220] on span "Select an option" at bounding box center [315, 221] width 11 height 11
click at [319, 220] on input "Select an option" at bounding box center [315, 221] width 11 height 11
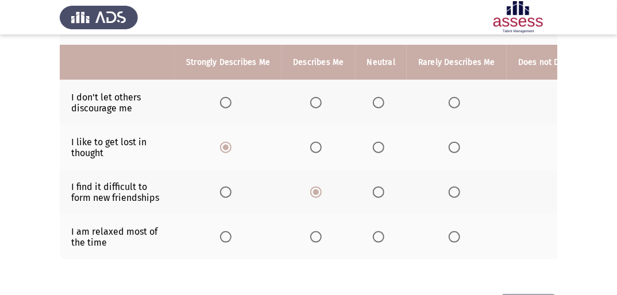
scroll to position [367, 0]
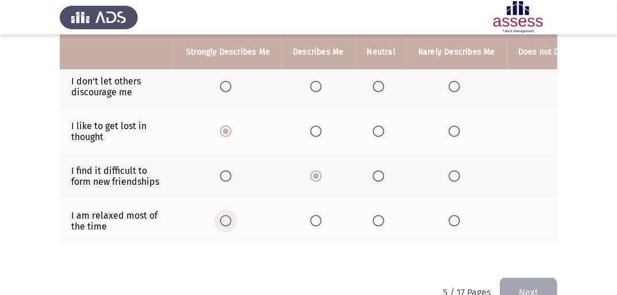
click at [226, 226] on span "Select an option" at bounding box center [225, 220] width 11 height 11
click at [226, 226] on input "Select an option" at bounding box center [225, 220] width 11 height 11
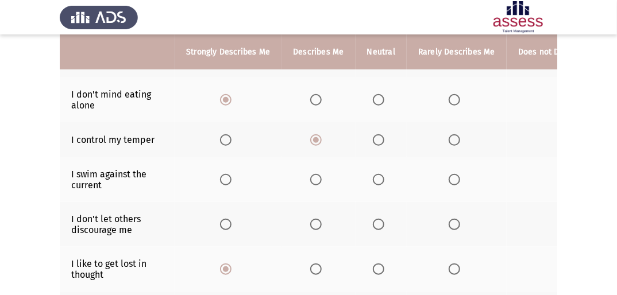
scroll to position [230, 0]
click at [373, 226] on span "Select an option" at bounding box center [378, 224] width 11 height 11
click at [373, 226] on input "Select an option" at bounding box center [378, 224] width 11 height 11
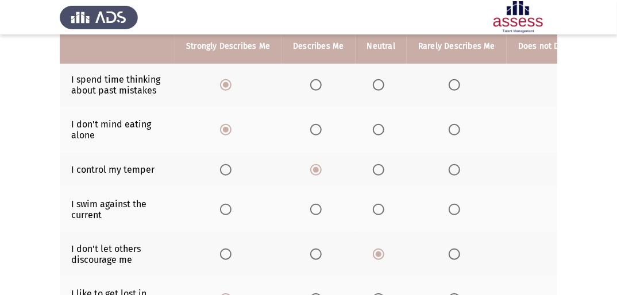
scroll to position [184, 0]
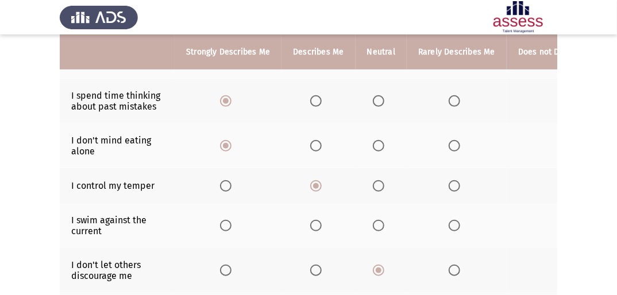
click at [374, 227] on span "Select an option" at bounding box center [378, 225] width 11 height 11
click at [374, 227] on input "Select an option" at bounding box center [378, 225] width 11 height 11
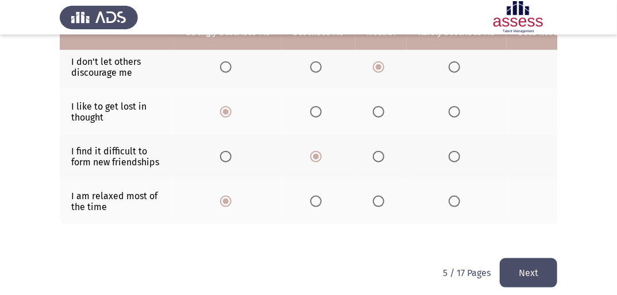
scroll to position [405, 0]
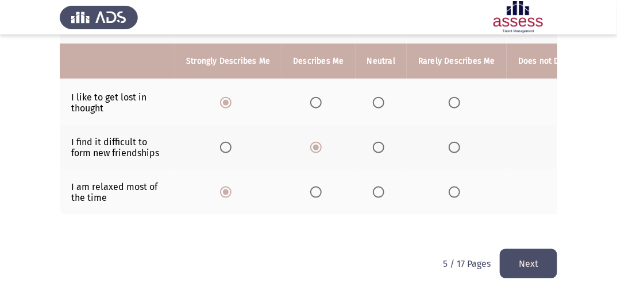
click at [544, 257] on button "Next" at bounding box center [527, 263] width 57 height 29
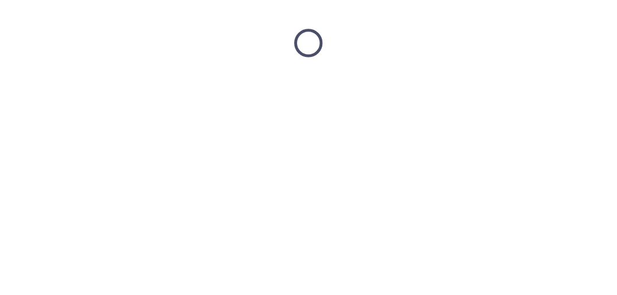
scroll to position [0, 0]
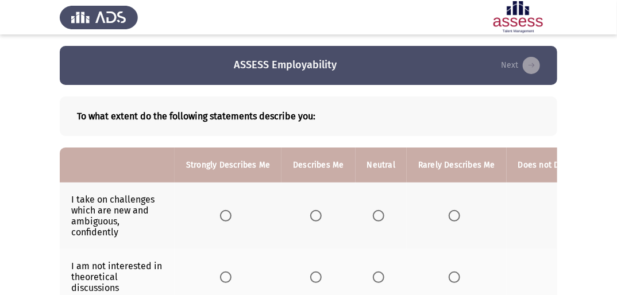
click at [315, 218] on span "Select an option" at bounding box center [315, 215] width 11 height 11
click at [315, 218] on input "Select an option" at bounding box center [315, 215] width 11 height 11
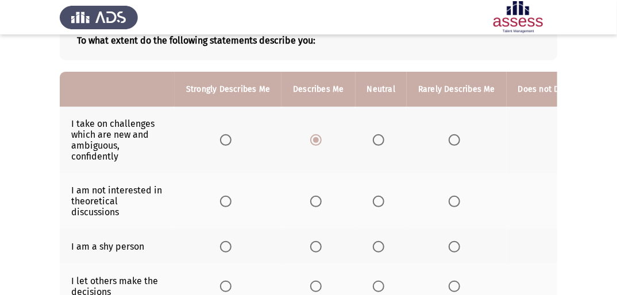
scroll to position [92, 0]
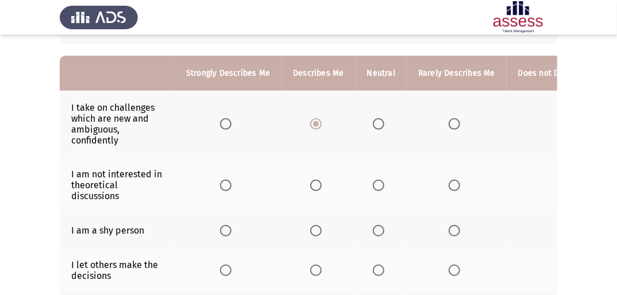
click at [223, 234] on span "Select an option" at bounding box center [225, 230] width 11 height 11
click at [223, 234] on input "Select an option" at bounding box center [225, 230] width 11 height 11
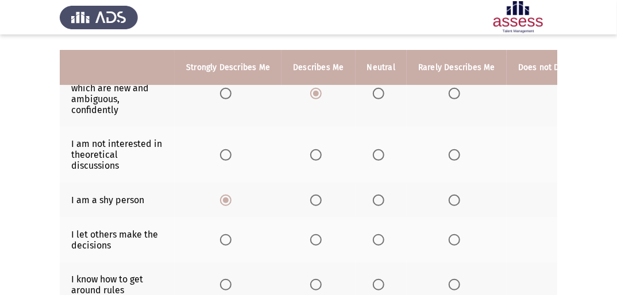
scroll to position [138, 0]
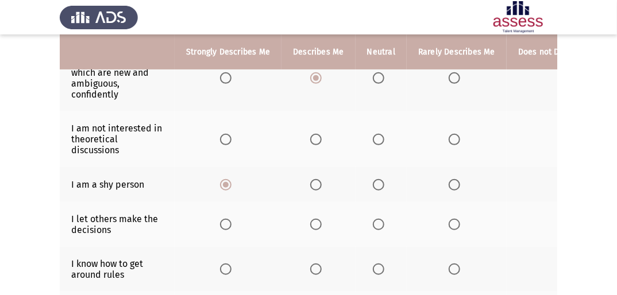
click at [222, 270] on span "Select an option" at bounding box center [225, 269] width 11 height 11
click at [222, 270] on input "Select an option" at bounding box center [225, 269] width 11 height 11
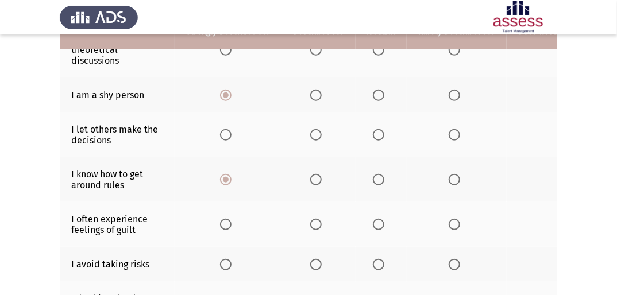
scroll to position [230, 0]
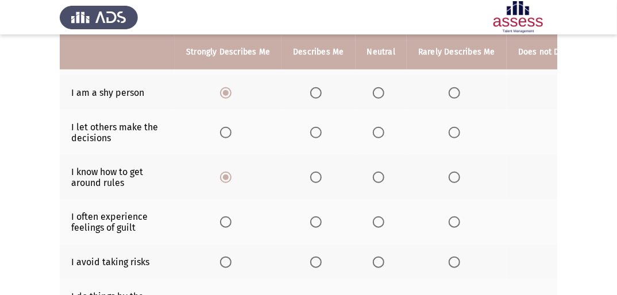
click at [223, 227] on span "Select an option" at bounding box center [225, 221] width 11 height 11
click at [223, 227] on input "Select an option" at bounding box center [225, 221] width 11 height 11
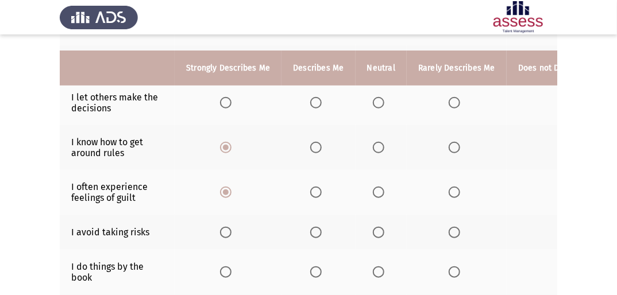
scroll to position [276, 0]
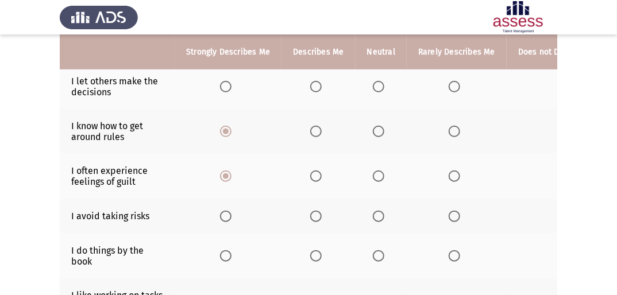
click at [377, 214] on span "Select an option" at bounding box center [378, 216] width 11 height 11
click at [377, 214] on input "Select an option" at bounding box center [378, 216] width 11 height 11
click at [225, 255] on span "Select an option" at bounding box center [225, 255] width 11 height 11
click at [225, 255] on input "Select an option" at bounding box center [225, 255] width 11 height 11
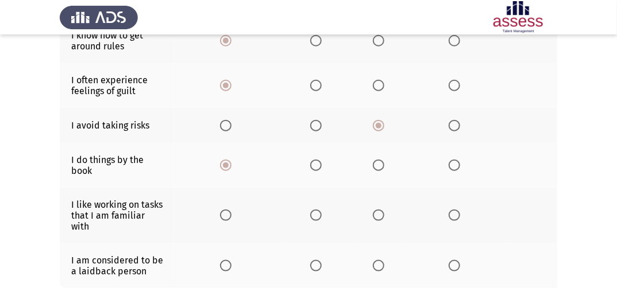
scroll to position [367, 0]
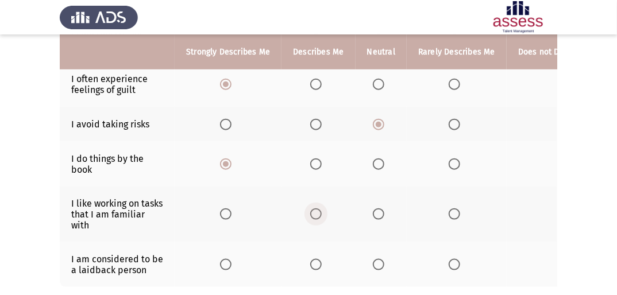
click at [317, 215] on span "Select an option" at bounding box center [315, 213] width 11 height 11
click at [317, 215] on input "Select an option" at bounding box center [315, 213] width 11 height 11
click at [228, 218] on span "Select an option" at bounding box center [225, 213] width 11 height 11
click at [228, 218] on input "Select an option" at bounding box center [225, 213] width 11 height 11
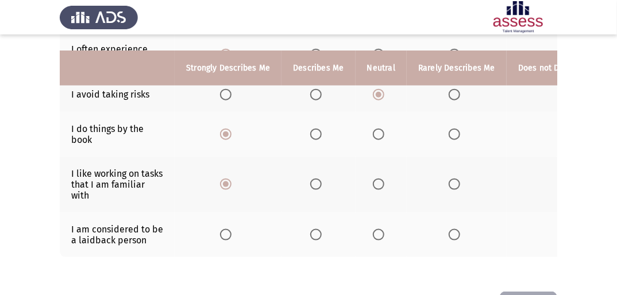
scroll to position [413, 0]
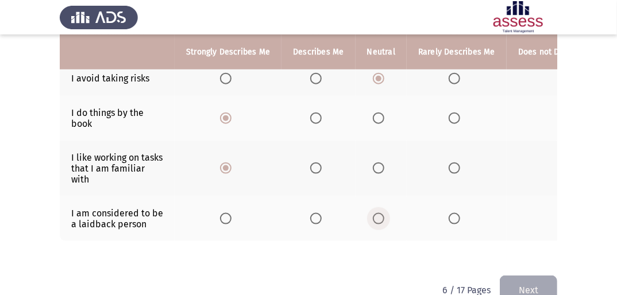
click at [377, 223] on span "Select an option" at bounding box center [378, 218] width 11 height 11
click at [377, 223] on input "Select an option" at bounding box center [378, 218] width 11 height 11
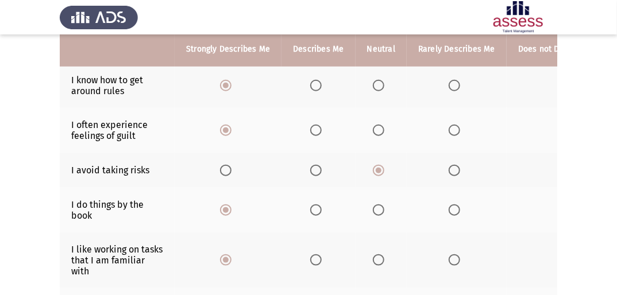
scroll to position [276, 0]
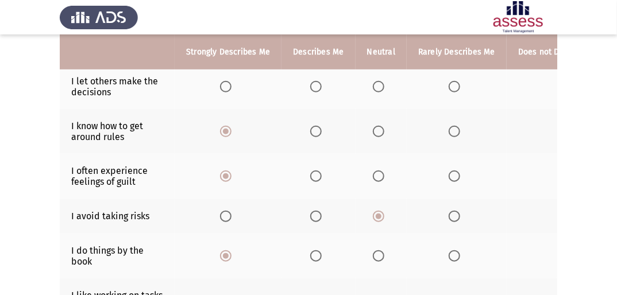
click at [315, 216] on span "Select an option" at bounding box center [315, 216] width 11 height 11
click at [315, 216] on input "Select an option" at bounding box center [315, 216] width 11 height 11
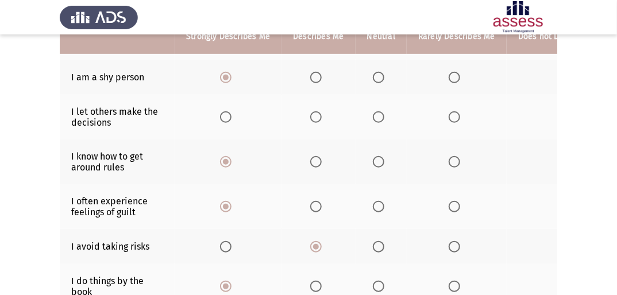
scroll to position [230, 0]
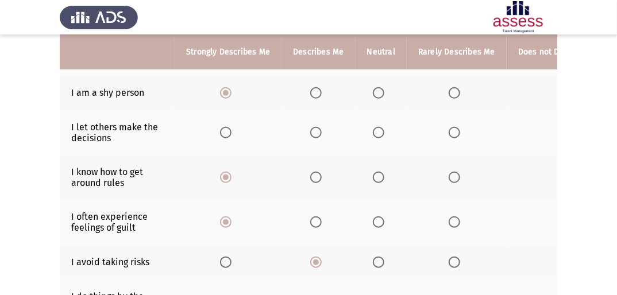
click at [320, 134] on label "Select an option" at bounding box center [318, 132] width 16 height 11
click at [320, 134] on input "Select an option" at bounding box center [315, 132] width 11 height 11
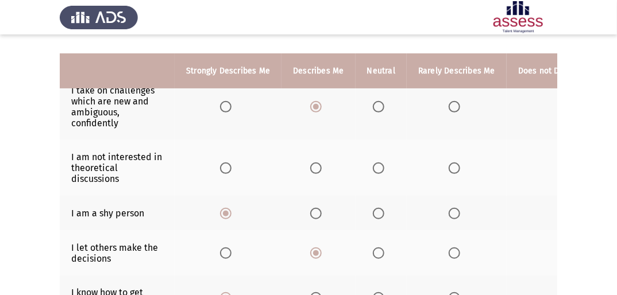
scroll to position [92, 0]
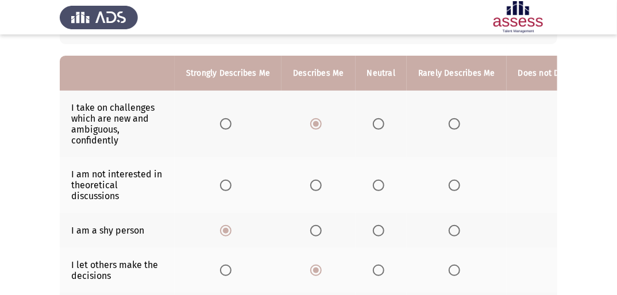
click at [378, 186] on span "Select an option" at bounding box center [378, 185] width 11 height 11
click at [378, 186] on input "Select an option" at bounding box center [378, 185] width 11 height 11
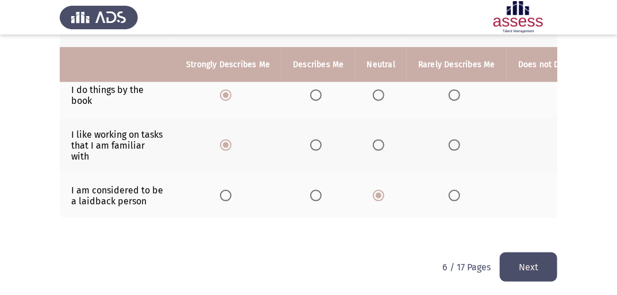
scroll to position [449, 0]
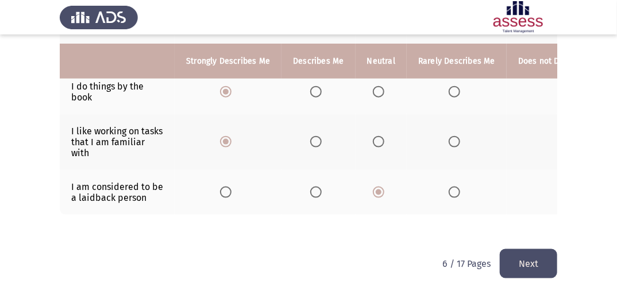
click at [556, 264] on button "Next" at bounding box center [527, 263] width 57 height 29
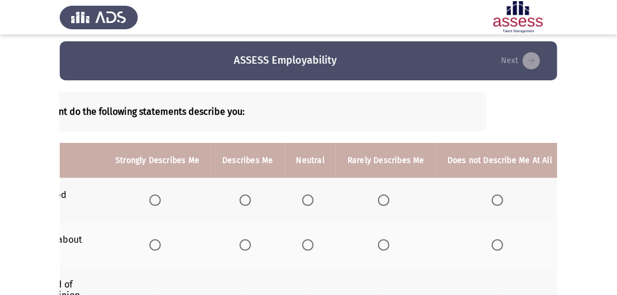
scroll to position [0, 0]
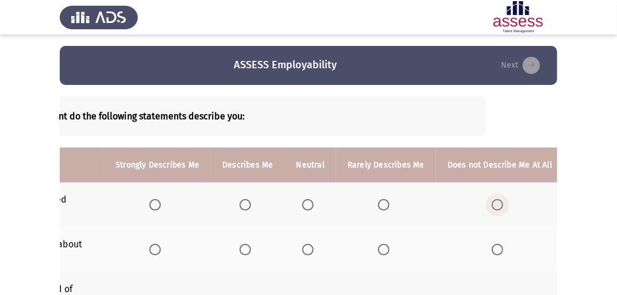
click at [491, 204] on span "Select an option" at bounding box center [496, 204] width 11 height 11
click at [491, 204] on input "Select an option" at bounding box center [496, 204] width 11 height 11
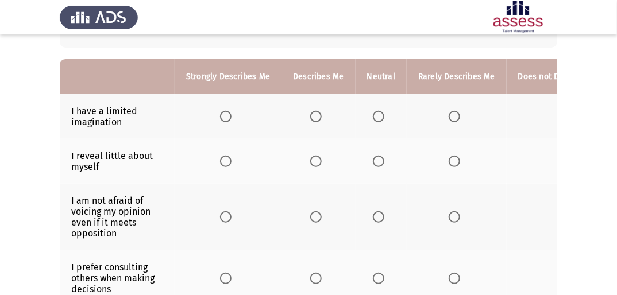
scroll to position [103, 0]
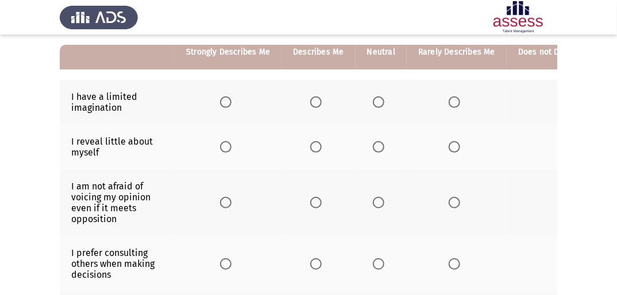
click at [448, 145] on span "Select an option" at bounding box center [453, 146] width 11 height 11
click at [448, 145] on input "Select an option" at bounding box center [453, 146] width 11 height 11
click at [374, 202] on span "Select an option" at bounding box center [378, 202] width 11 height 11
click at [374, 202] on input "Select an option" at bounding box center [378, 202] width 11 height 11
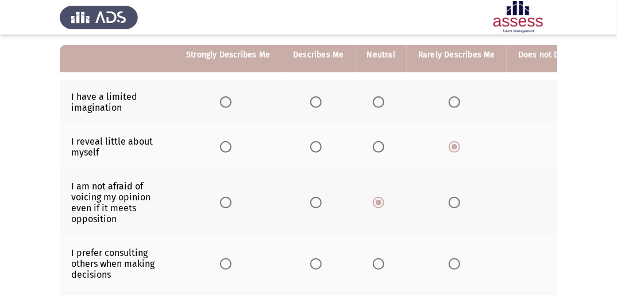
scroll to position [149, 0]
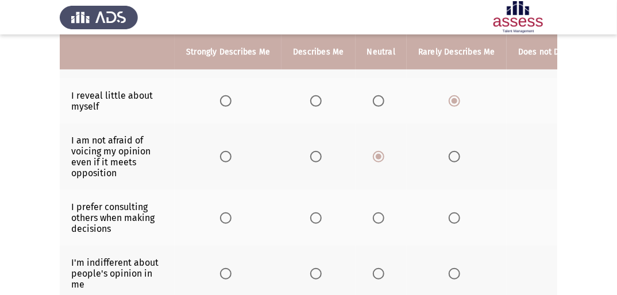
click at [373, 216] on span "Select an option" at bounding box center [378, 217] width 11 height 11
click at [373, 216] on input "Select an option" at bounding box center [378, 217] width 11 height 11
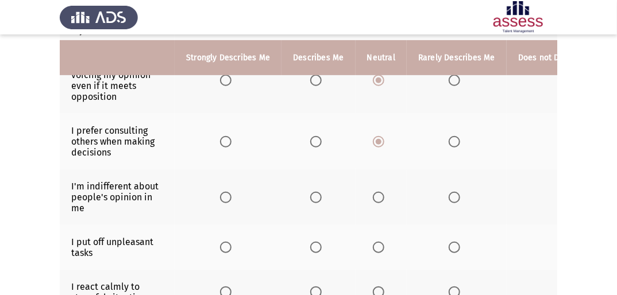
scroll to position [241, 0]
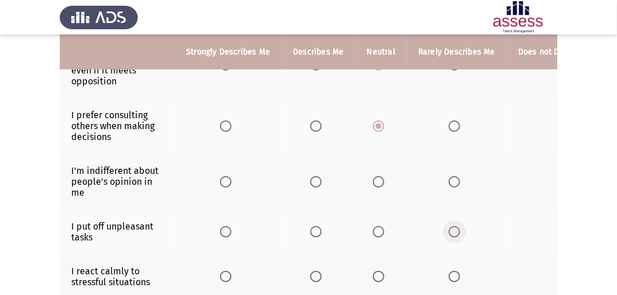
click at [451, 231] on span "Select an option" at bounding box center [453, 231] width 11 height 11
click at [451, 231] on input "Select an option" at bounding box center [453, 231] width 11 height 11
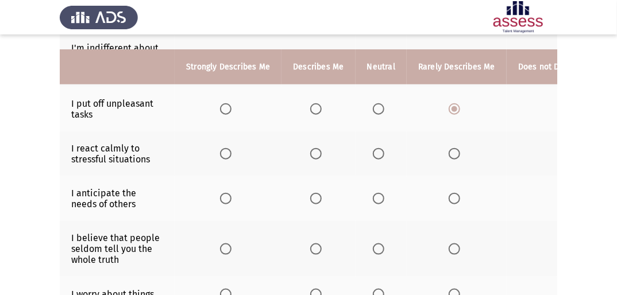
scroll to position [378, 0]
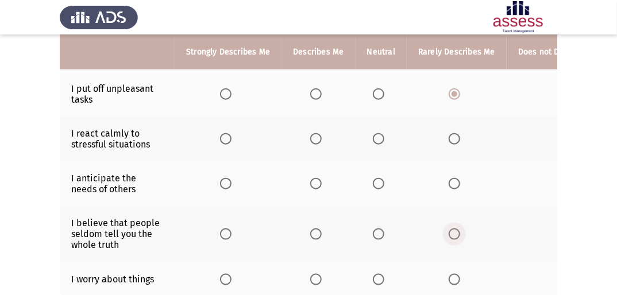
click at [453, 234] on span "Select an option" at bounding box center [453, 233] width 11 height 11
click at [453, 234] on input "Select an option" at bounding box center [453, 233] width 11 height 11
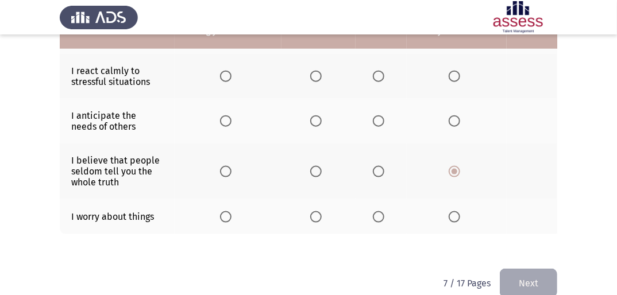
scroll to position [470, 0]
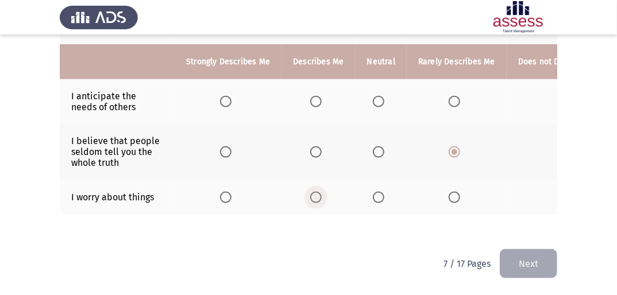
click at [312, 192] on span "Select an option" at bounding box center [315, 197] width 11 height 11
click at [312, 192] on input "Select an option" at bounding box center [315, 197] width 11 height 11
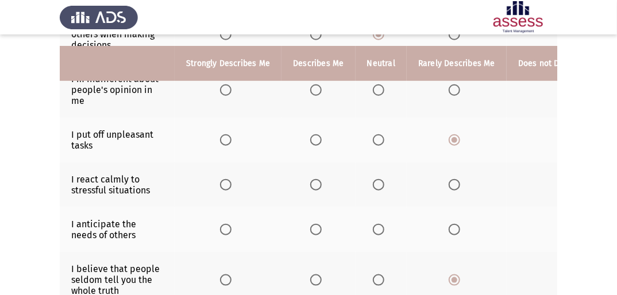
scroll to position [378, 0]
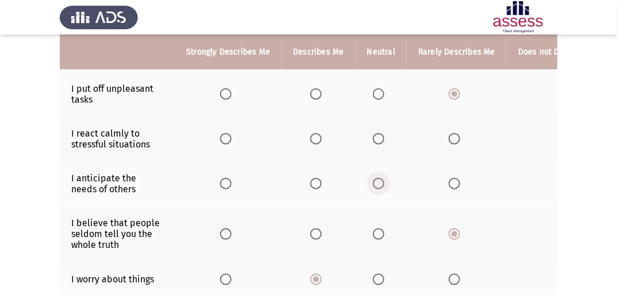
click at [380, 185] on span "Select an option" at bounding box center [378, 183] width 11 height 11
click at [380, 185] on input "Select an option" at bounding box center [378, 183] width 11 height 11
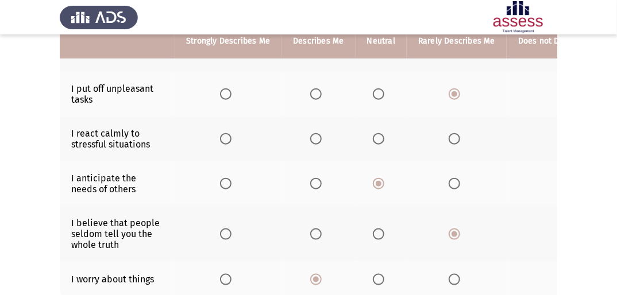
scroll to position [332, 0]
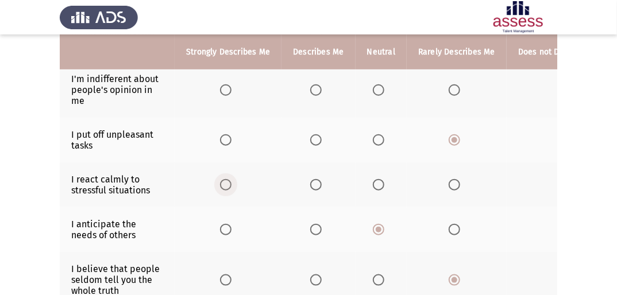
click at [228, 184] on span "Select an option" at bounding box center [225, 184] width 11 height 11
click at [228, 184] on input "Select an option" at bounding box center [225, 184] width 11 height 11
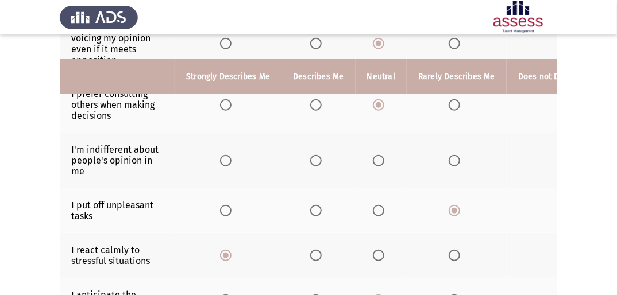
scroll to position [241, 0]
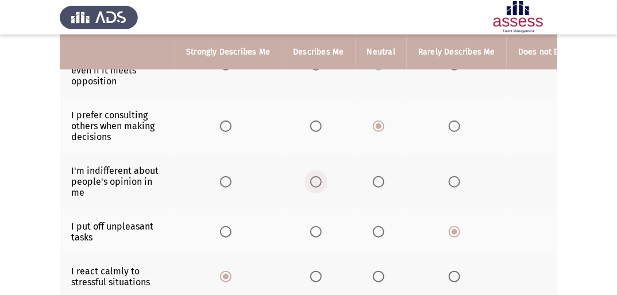
click at [317, 182] on span "Select an option" at bounding box center [315, 181] width 11 height 11
click at [317, 182] on input "Select an option" at bounding box center [315, 181] width 11 height 11
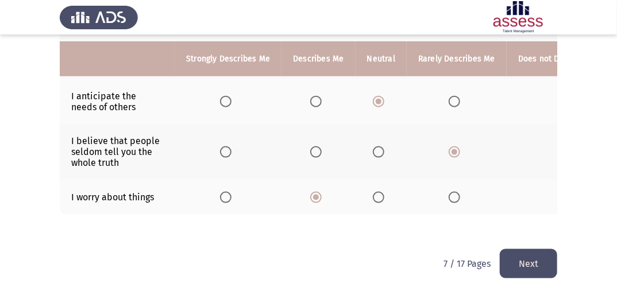
scroll to position [470, 0]
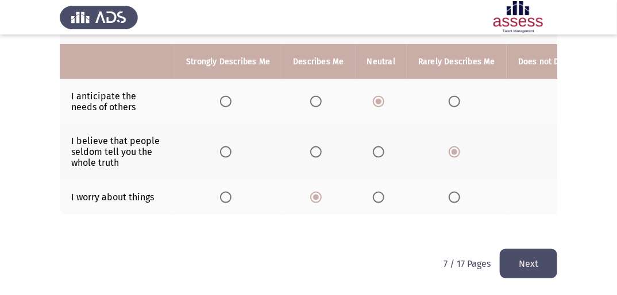
click at [534, 258] on button "Next" at bounding box center [527, 263] width 57 height 29
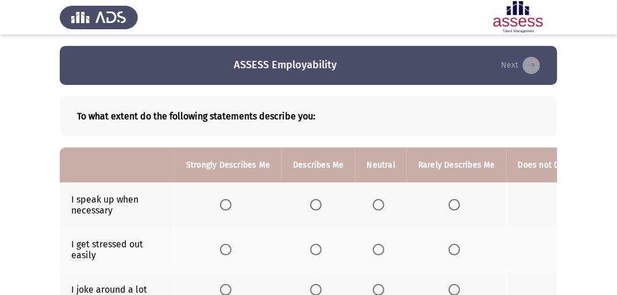
click at [227, 203] on span "Select an option" at bounding box center [225, 204] width 11 height 11
click at [227, 203] on input "Select an option" at bounding box center [225, 204] width 11 height 11
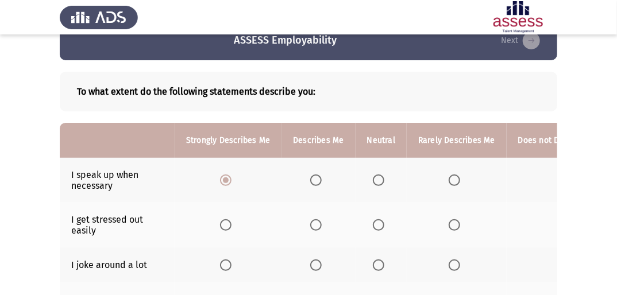
scroll to position [46, 0]
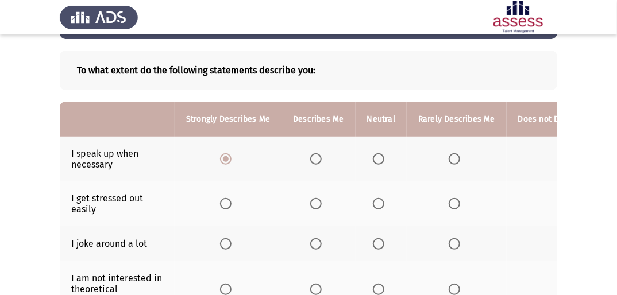
click at [373, 203] on span "Select an option" at bounding box center [378, 203] width 11 height 11
click at [373, 203] on input "Select an option" at bounding box center [378, 203] width 11 height 11
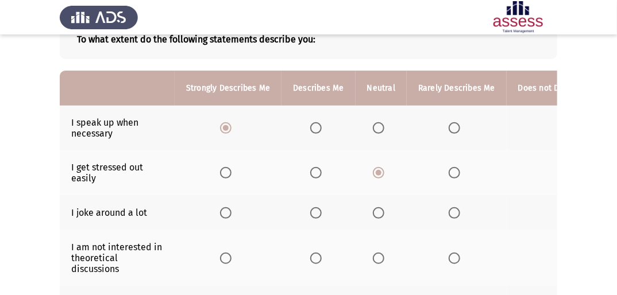
scroll to position [92, 0]
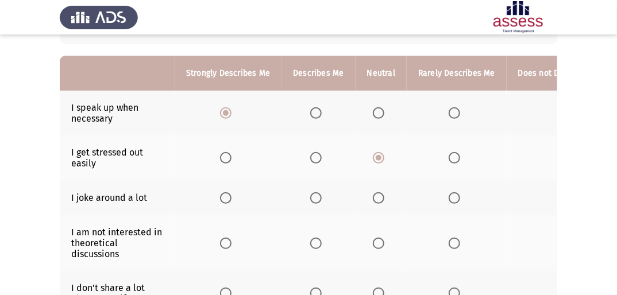
click at [373, 195] on span "Select an option" at bounding box center [378, 197] width 11 height 11
click at [373, 195] on input "Select an option" at bounding box center [378, 197] width 11 height 11
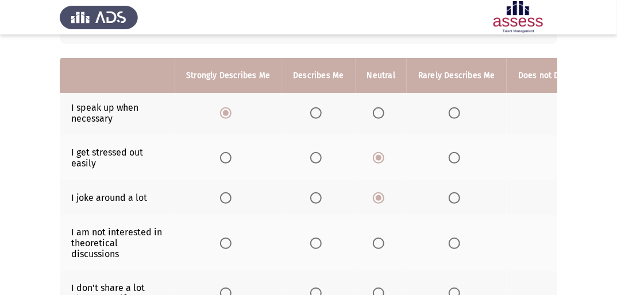
scroll to position [138, 0]
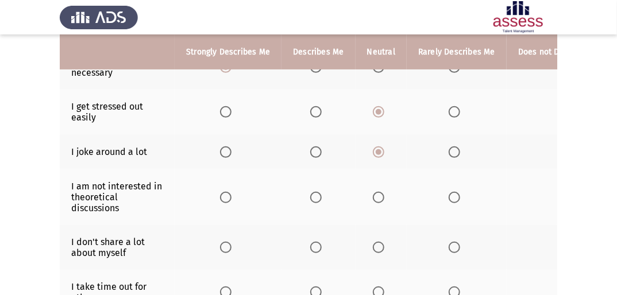
click at [378, 196] on span "Select an option" at bounding box center [378, 197] width 11 height 11
click at [378, 196] on input "Select an option" at bounding box center [378, 197] width 11 height 11
click at [224, 253] on span "Select an option" at bounding box center [225, 247] width 11 height 11
click at [224, 253] on input "Select an option" at bounding box center [225, 247] width 11 height 11
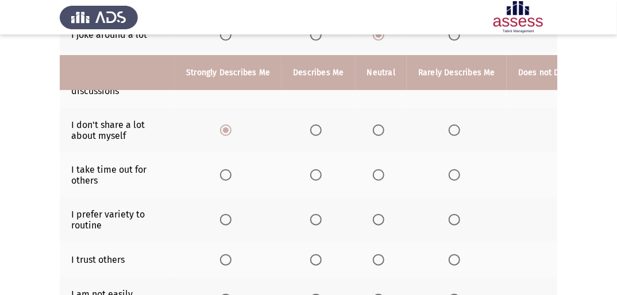
scroll to position [276, 0]
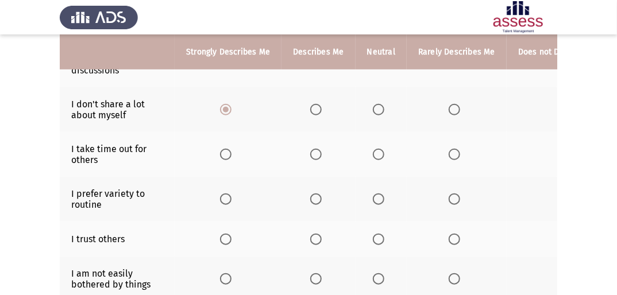
click at [379, 236] on span "Select an option" at bounding box center [378, 239] width 11 height 11
click at [379, 236] on input "Select an option" at bounding box center [378, 239] width 11 height 11
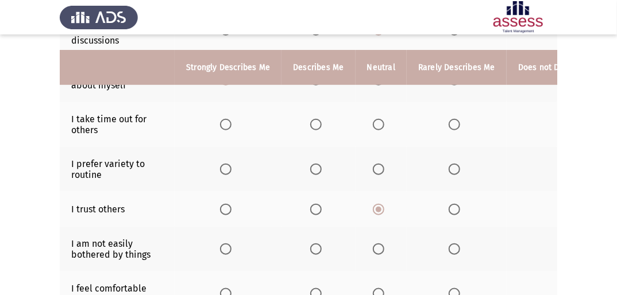
scroll to position [322, 0]
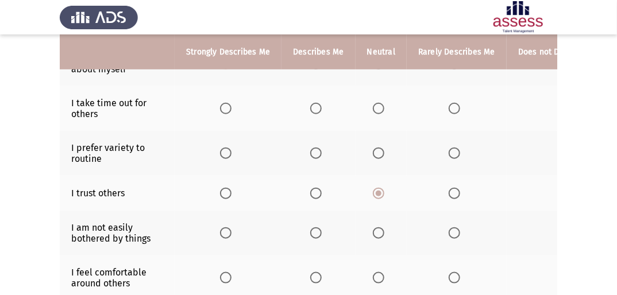
click at [373, 228] on mat-radio-button "Select an option" at bounding box center [381, 233] width 16 height 12
click at [379, 235] on span "Select an option" at bounding box center [378, 232] width 11 height 11
click at [379, 235] on input "Select an option" at bounding box center [378, 232] width 11 height 11
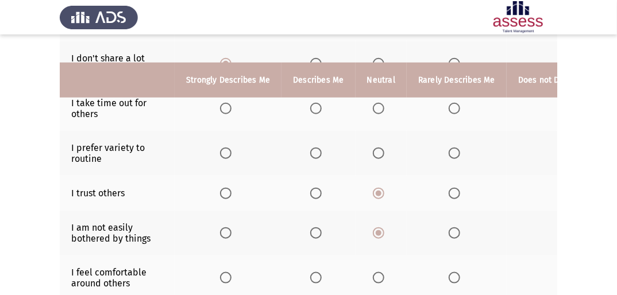
scroll to position [413, 0]
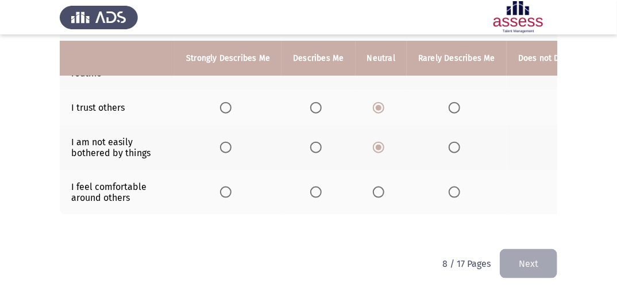
click at [377, 193] on span "Select an option" at bounding box center [378, 192] width 11 height 11
click at [377, 193] on input "Select an option" at bounding box center [378, 192] width 11 height 11
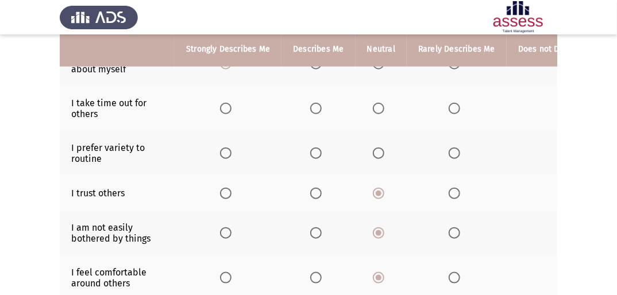
scroll to position [276, 0]
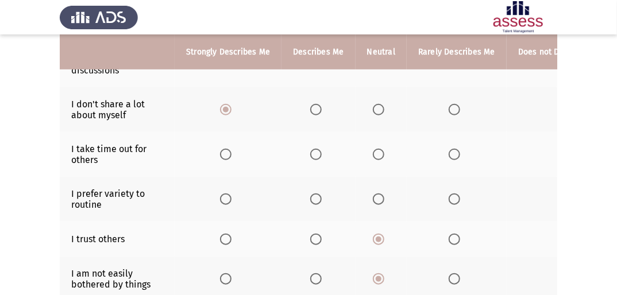
click at [378, 200] on span "Select an option" at bounding box center [378, 198] width 11 height 11
click at [378, 200] on input "Select an option" at bounding box center [378, 198] width 11 height 11
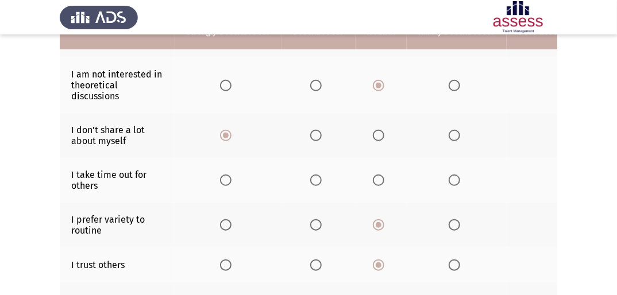
scroll to position [230, 0]
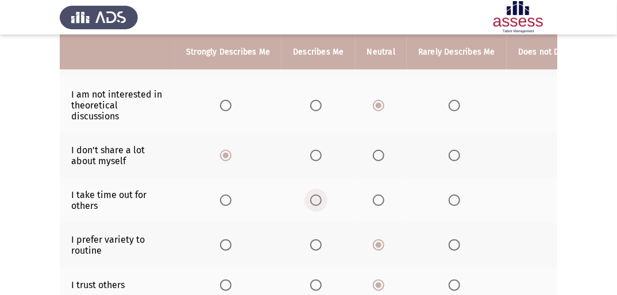
click at [320, 202] on label "Select an option" at bounding box center [318, 200] width 16 height 11
click at [320, 202] on input "Select an option" at bounding box center [315, 200] width 11 height 11
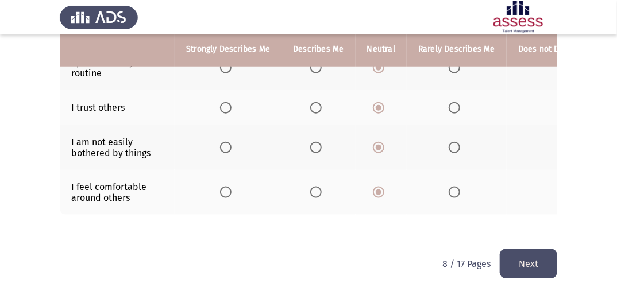
scroll to position [416, 0]
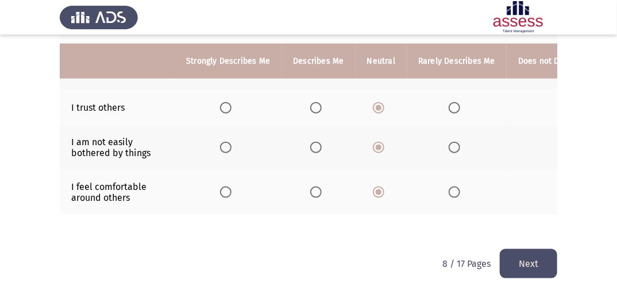
click at [505, 255] on button "Next" at bounding box center [527, 263] width 57 height 29
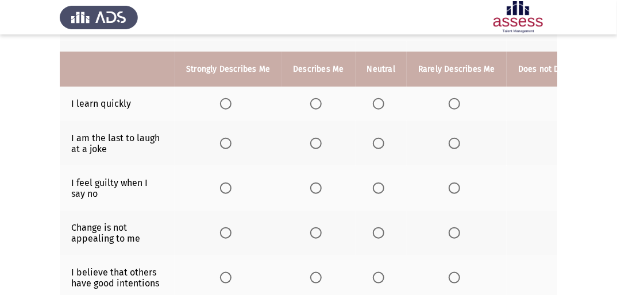
scroll to position [367, 0]
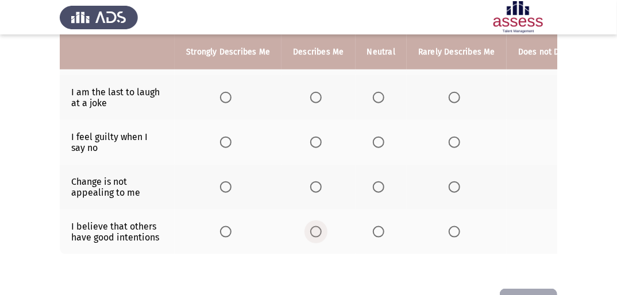
click at [319, 236] on span "Select an option" at bounding box center [315, 231] width 11 height 11
click at [319, 236] on input "Select an option" at bounding box center [315, 231] width 11 height 11
click at [319, 185] on span "Select an option" at bounding box center [315, 186] width 11 height 11
click at [319, 185] on input "Select an option" at bounding box center [315, 186] width 11 height 11
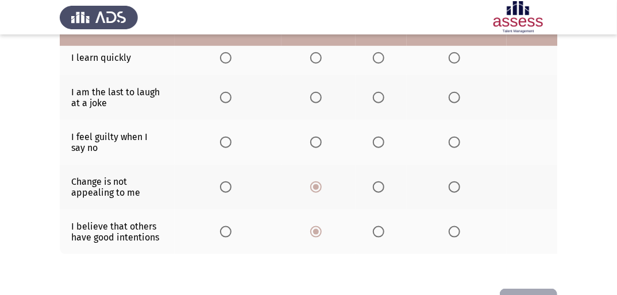
scroll to position [322, 0]
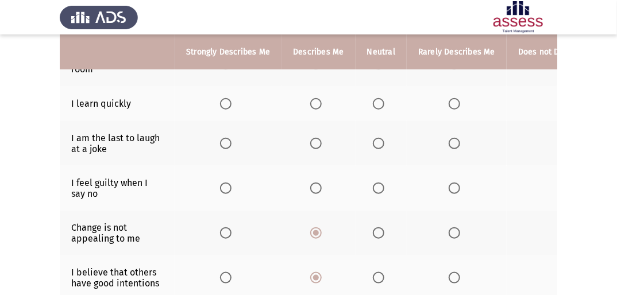
click at [373, 185] on span "Select an option" at bounding box center [378, 188] width 11 height 11
click at [373, 185] on input "Select an option" at bounding box center [378, 188] width 11 height 11
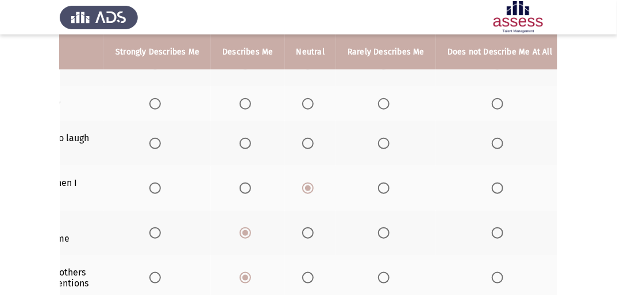
click at [491, 140] on span "Select an option" at bounding box center [496, 143] width 11 height 11
click at [491, 140] on input "Select an option" at bounding box center [496, 143] width 11 height 11
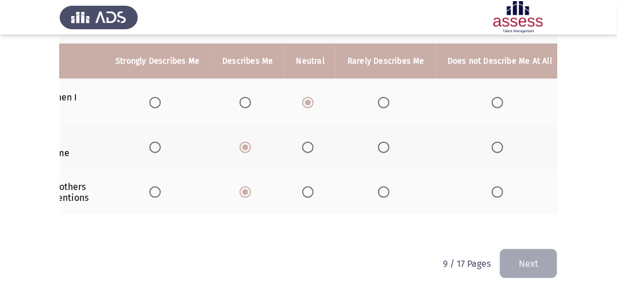
scroll to position [0, 0]
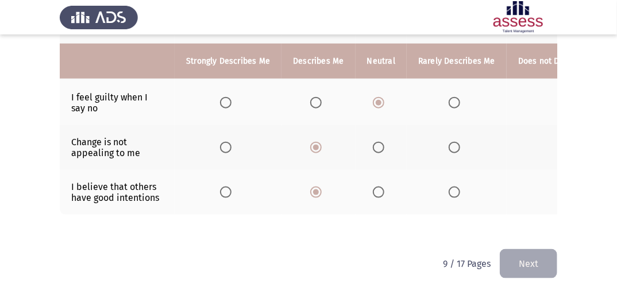
drag, startPoint x: 348, startPoint y: 232, endPoint x: 241, endPoint y: 206, distance: 111.1
click at [241, 206] on th at bounding box center [228, 192] width 107 height 45
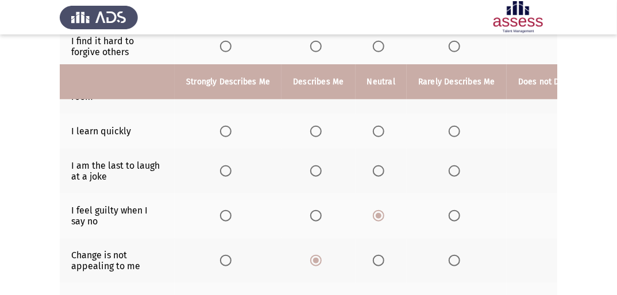
scroll to position [278, 0]
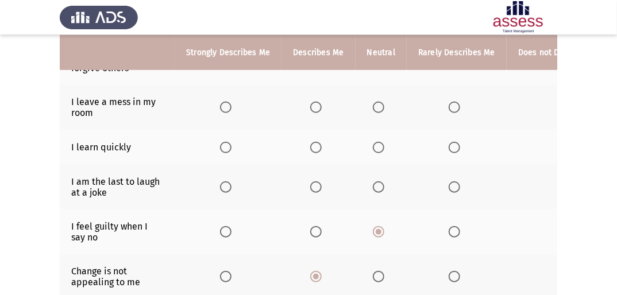
click at [373, 147] on span "Select an option" at bounding box center [378, 147] width 11 height 11
click at [373, 147] on input "Select an option" at bounding box center [378, 147] width 11 height 11
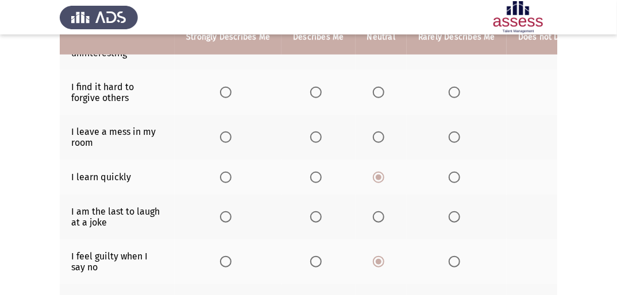
scroll to position [232, 0]
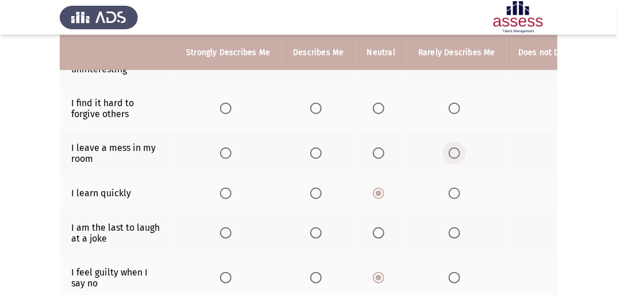
click at [448, 155] on span "Select an option" at bounding box center [453, 153] width 11 height 11
click at [448, 155] on input "Select an option" at bounding box center [453, 153] width 11 height 11
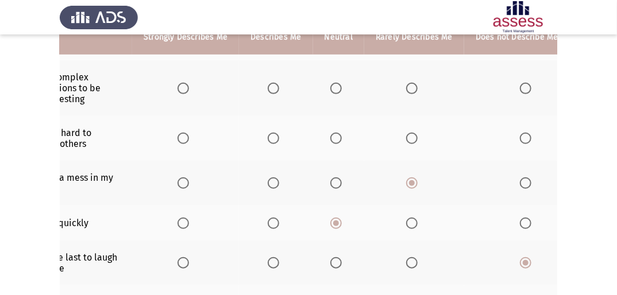
scroll to position [186, 0]
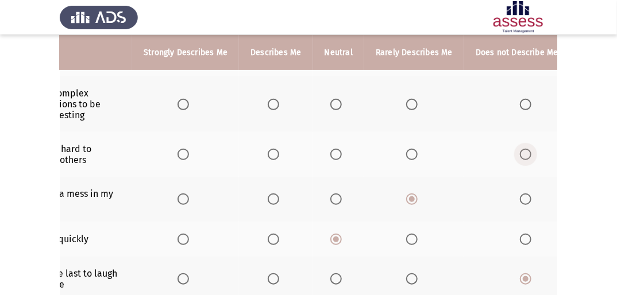
click at [522, 156] on span "Select an option" at bounding box center [525, 154] width 11 height 11
click at [522, 156] on input "Select an option" at bounding box center [525, 154] width 11 height 11
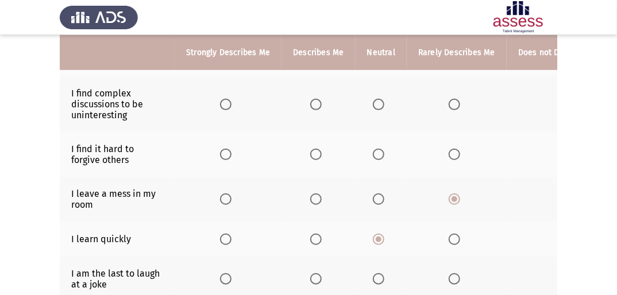
click at [365, 98] on th at bounding box center [380, 104] width 51 height 56
click at [373, 99] on span "Select an option" at bounding box center [378, 104] width 11 height 11
click at [373, 99] on input "Select an option" at bounding box center [378, 104] width 11 height 11
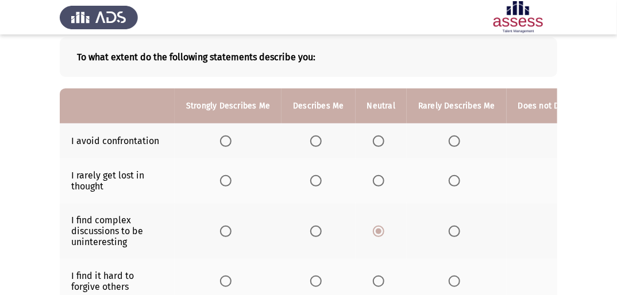
scroll to position [48, 0]
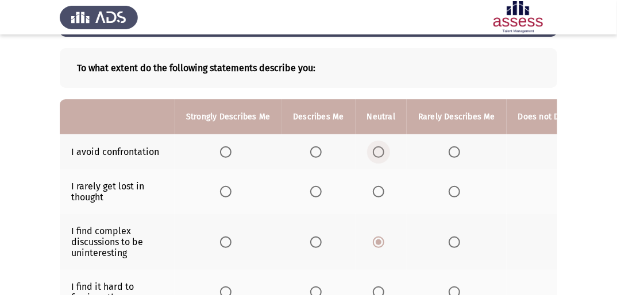
click at [377, 156] on span "Select an option" at bounding box center [378, 151] width 11 height 11
click at [377, 156] on input "Select an option" at bounding box center [378, 151] width 11 height 11
click at [373, 193] on span "Select an option" at bounding box center [378, 191] width 11 height 11
click at [373, 193] on input "Select an option" at bounding box center [378, 191] width 11 height 11
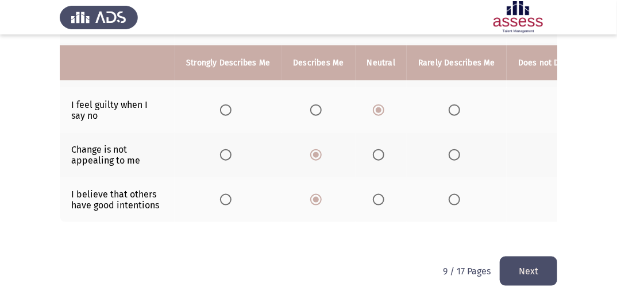
scroll to position [416, 0]
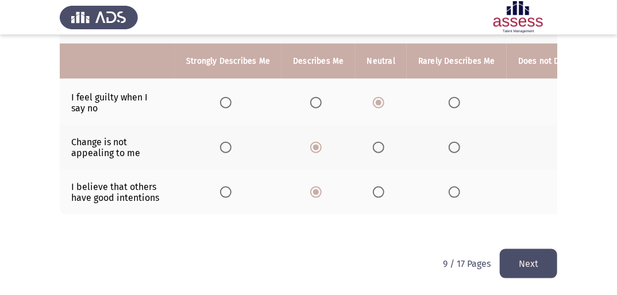
click at [541, 260] on button "Next" at bounding box center [527, 263] width 57 height 29
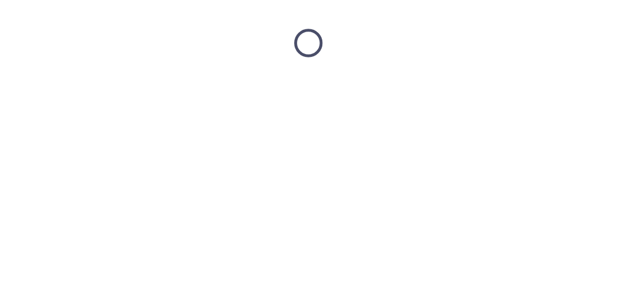
scroll to position [0, 0]
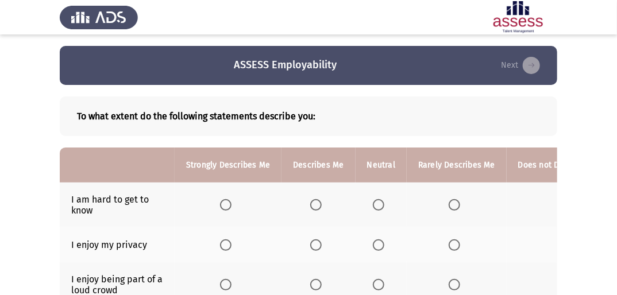
click at [310, 239] on span "Select an option" at bounding box center [315, 244] width 11 height 11
click at [310, 239] on input "Select an option" at bounding box center [315, 244] width 11 height 11
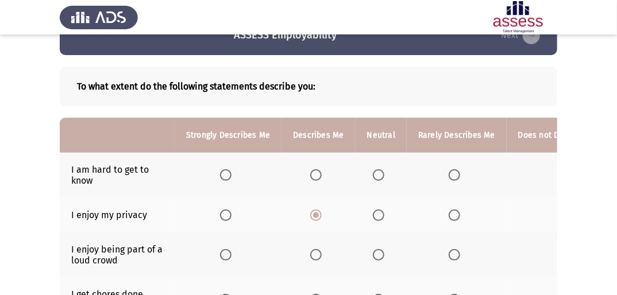
scroll to position [46, 0]
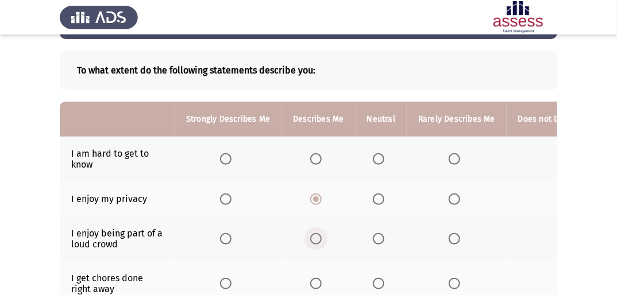
click at [312, 237] on span "Select an option" at bounding box center [315, 238] width 11 height 11
click at [312, 237] on input "Select an option" at bounding box center [315, 238] width 11 height 11
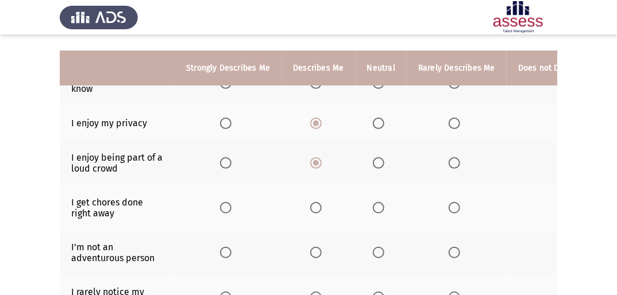
scroll to position [138, 0]
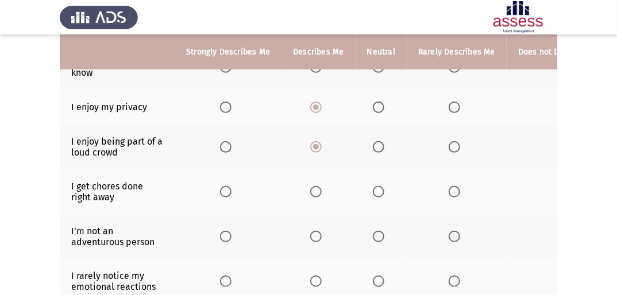
click at [373, 228] on th at bounding box center [380, 236] width 51 height 45
click at [373, 234] on span "Select an option" at bounding box center [378, 236] width 11 height 11
click at [373, 234] on input "Select an option" at bounding box center [378, 236] width 11 height 11
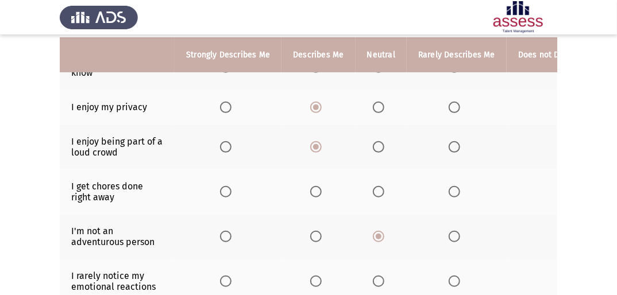
scroll to position [184, 0]
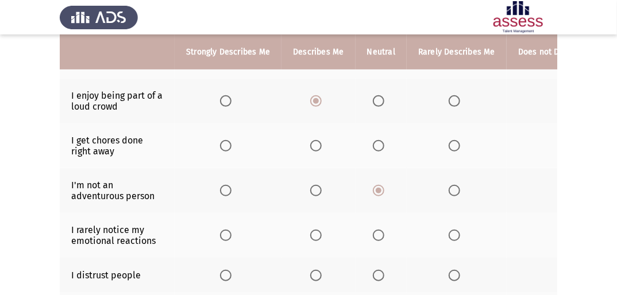
click at [449, 234] on span "Select an option" at bounding box center [453, 235] width 11 height 11
click at [449, 234] on input "Select an option" at bounding box center [453, 235] width 11 height 11
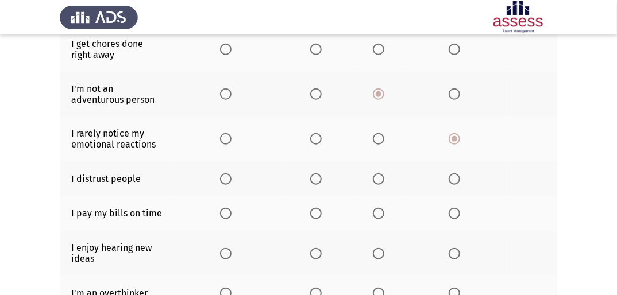
scroll to position [385, 0]
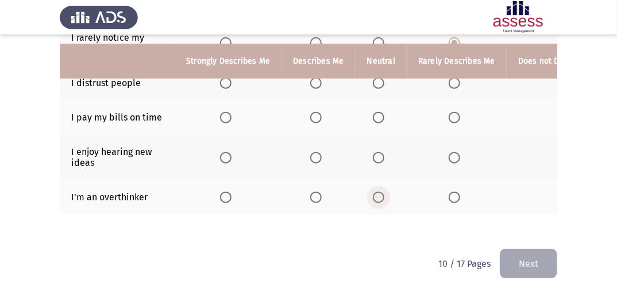
click at [373, 192] on span "Select an option" at bounding box center [378, 197] width 11 height 11
click at [373, 192] on input "Select an option" at bounding box center [378, 197] width 11 height 11
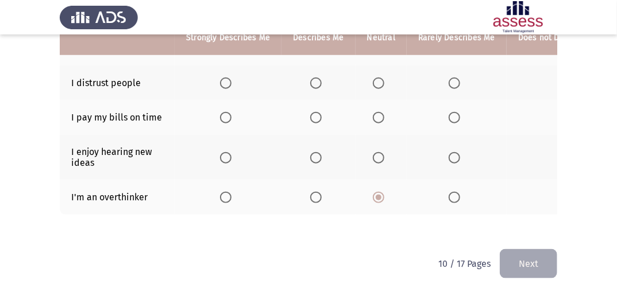
scroll to position [339, 0]
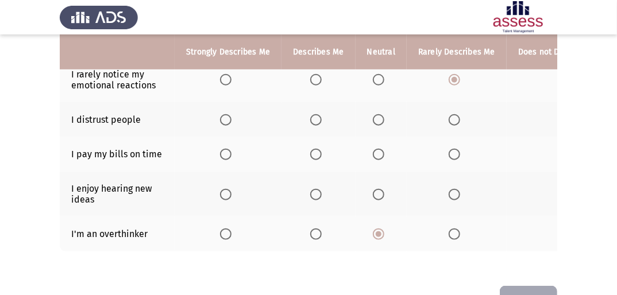
click at [228, 194] on span "Select an option" at bounding box center [225, 194] width 11 height 11
click at [228, 194] on input "Select an option" at bounding box center [225, 194] width 11 height 11
click at [314, 158] on span "Select an option" at bounding box center [315, 154] width 11 height 11
click at [314, 158] on input "Select an option" at bounding box center [315, 154] width 11 height 11
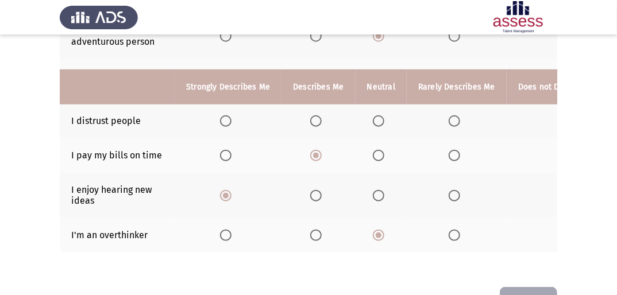
scroll to position [385, 0]
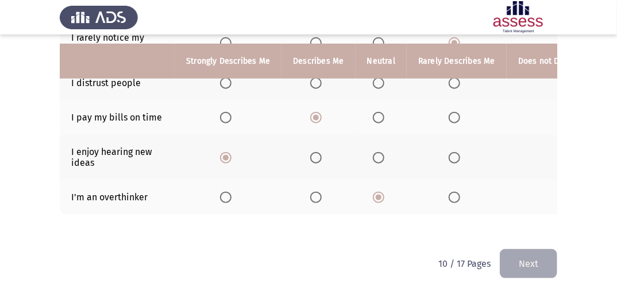
drag, startPoint x: 416, startPoint y: 230, endPoint x: 427, endPoint y: 226, distance: 12.0
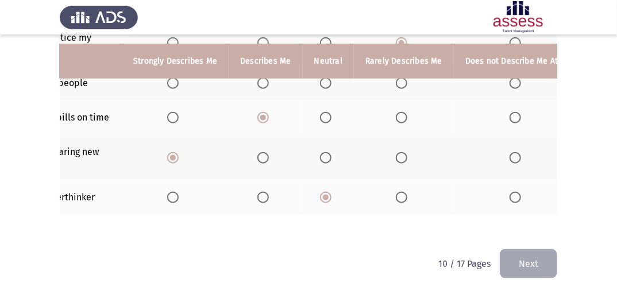
scroll to position [0, 55]
click at [509, 78] on span "Select an option" at bounding box center [512, 83] width 11 height 11
click at [509, 78] on input "Select an option" at bounding box center [512, 83] width 11 height 11
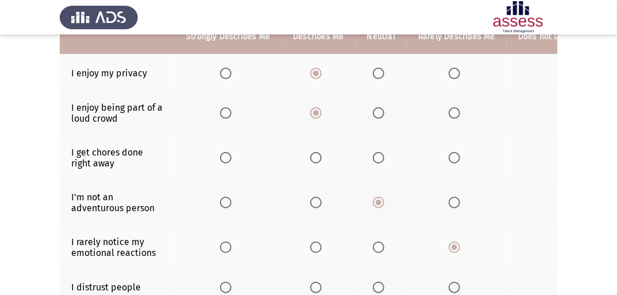
scroll to position [156, 0]
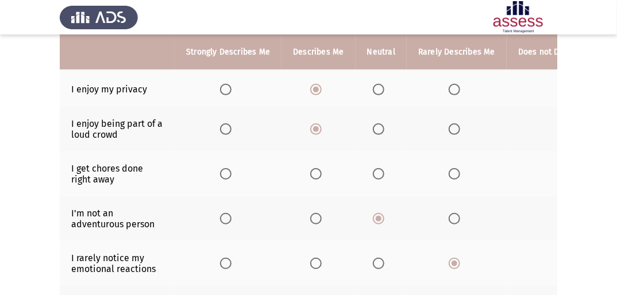
click at [379, 179] on span "Select an option" at bounding box center [378, 173] width 11 height 11
click at [379, 179] on input "Select an option" at bounding box center [378, 173] width 11 height 11
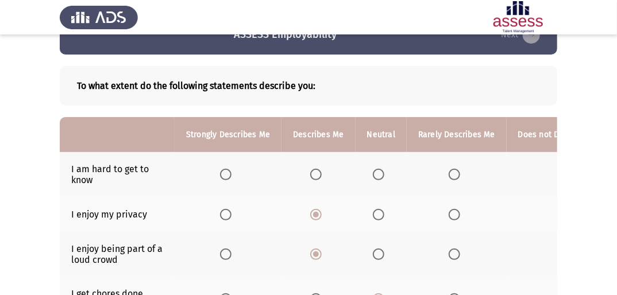
scroll to position [46, 0]
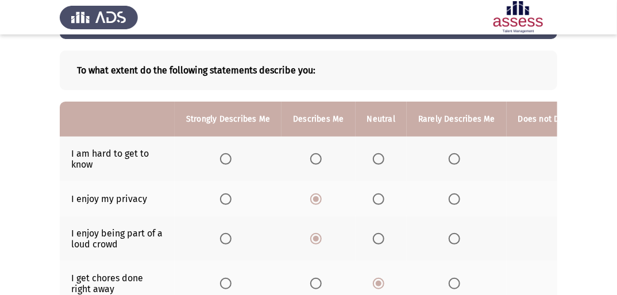
click at [379, 157] on span "Select an option" at bounding box center [378, 158] width 11 height 11
click at [379, 157] on input "Select an option" at bounding box center [378, 158] width 11 height 11
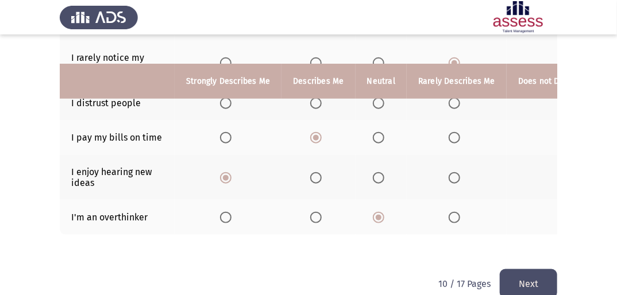
scroll to position [385, 0]
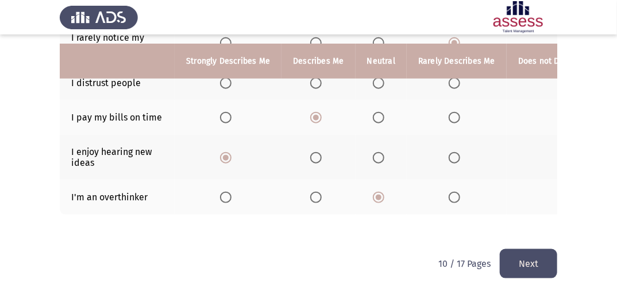
click at [517, 265] on button "Next" at bounding box center [527, 263] width 57 height 29
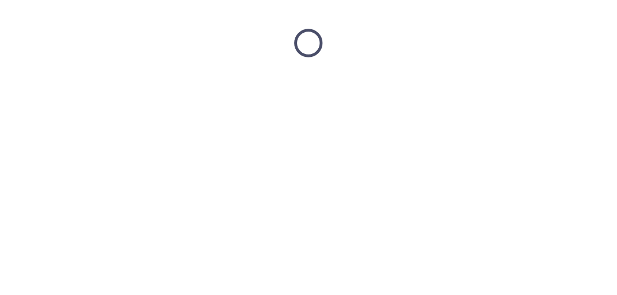
scroll to position [0, 0]
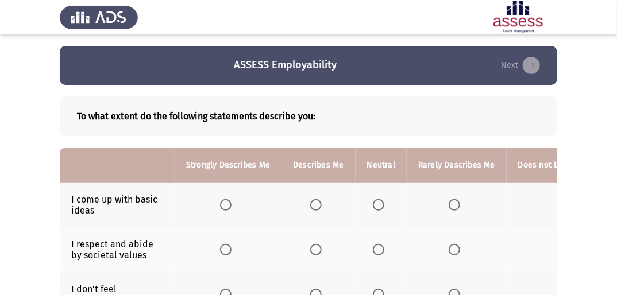
click at [374, 206] on span "Select an option" at bounding box center [378, 204] width 11 height 11
click at [374, 206] on input "Select an option" at bounding box center [378, 204] width 11 height 11
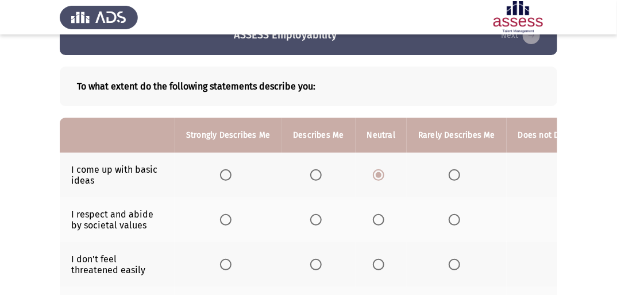
scroll to position [46, 0]
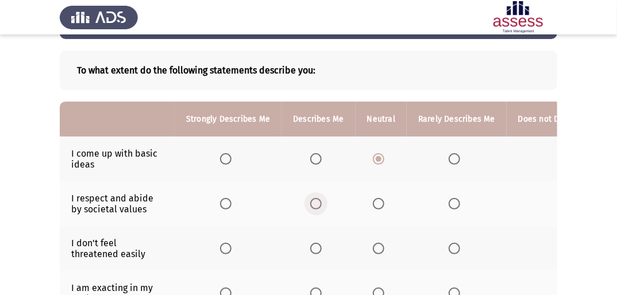
click at [315, 210] on span "Select an option" at bounding box center [315, 203] width 11 height 11
click at [315, 210] on input "Select an option" at bounding box center [315, 203] width 11 height 11
click at [315, 247] on span "Select an option" at bounding box center [315, 248] width 11 height 11
click at [315, 247] on input "Select an option" at bounding box center [315, 248] width 11 height 11
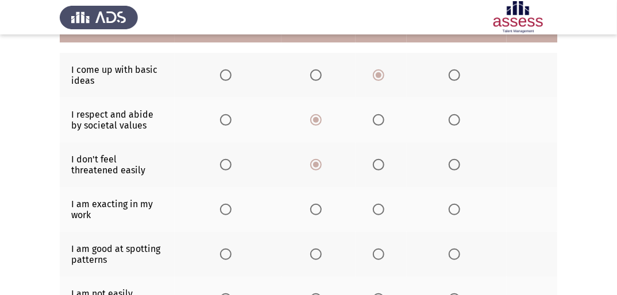
scroll to position [138, 0]
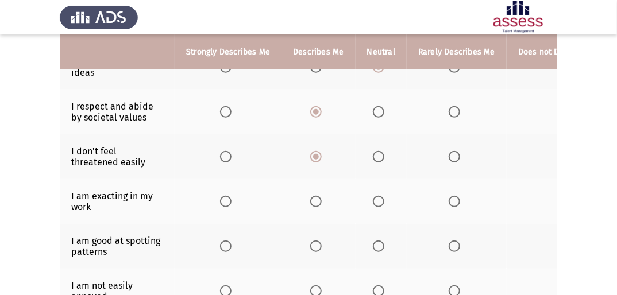
click at [312, 203] on span "Select an option" at bounding box center [315, 201] width 11 height 11
click at [312, 203] on input "Select an option" at bounding box center [315, 201] width 11 height 11
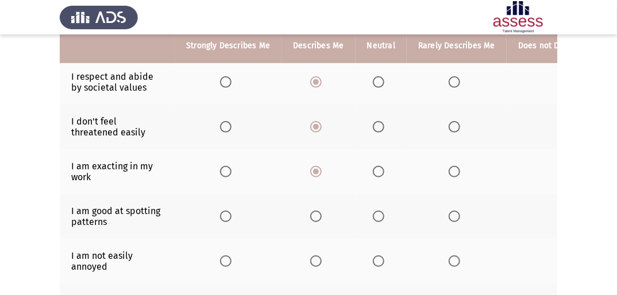
scroll to position [184, 0]
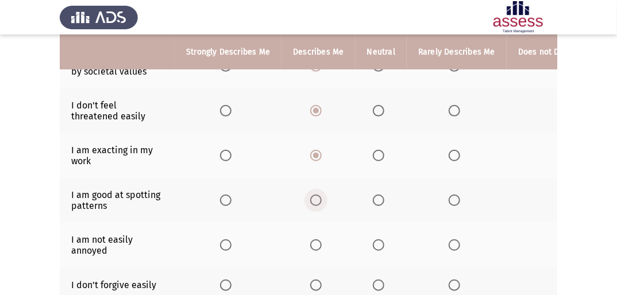
click at [317, 202] on span "Select an option" at bounding box center [315, 200] width 11 height 11
click at [317, 202] on input "Select an option" at bounding box center [315, 200] width 11 height 11
click at [225, 244] on span "Select an option" at bounding box center [225, 244] width 11 height 11
click at [225, 244] on input "Select an option" at bounding box center [225, 244] width 11 height 11
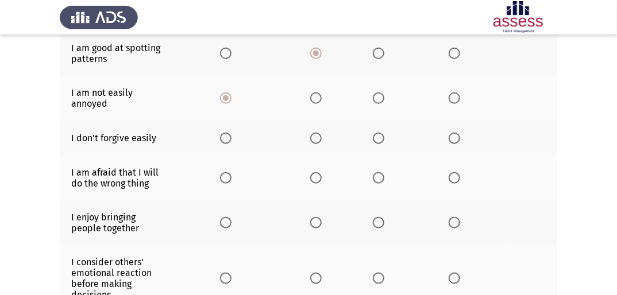
scroll to position [276, 0]
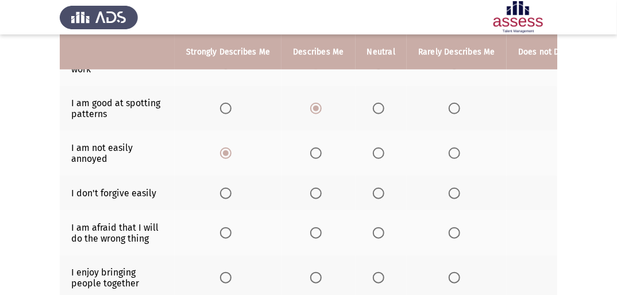
click at [311, 232] on span "Select an option" at bounding box center [315, 232] width 11 height 11
click at [311, 232] on input "Select an option" at bounding box center [315, 232] width 11 height 11
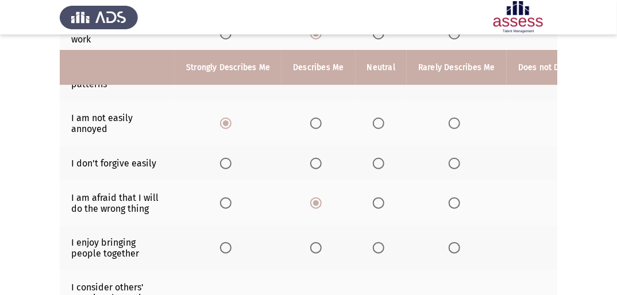
scroll to position [322, 0]
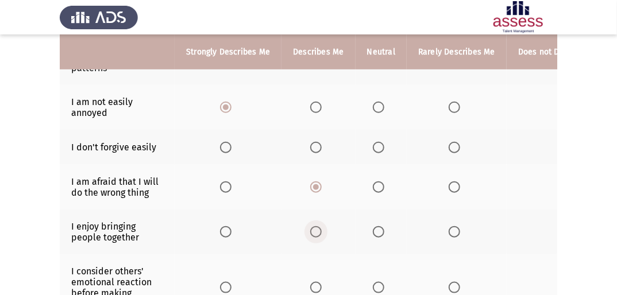
click at [312, 232] on span "Select an option" at bounding box center [315, 231] width 11 height 11
click at [312, 232] on input "Select an option" at bounding box center [315, 231] width 11 height 11
click at [222, 235] on span "Select an option" at bounding box center [225, 231] width 11 height 11
click at [222, 235] on input "Select an option" at bounding box center [225, 231] width 11 height 11
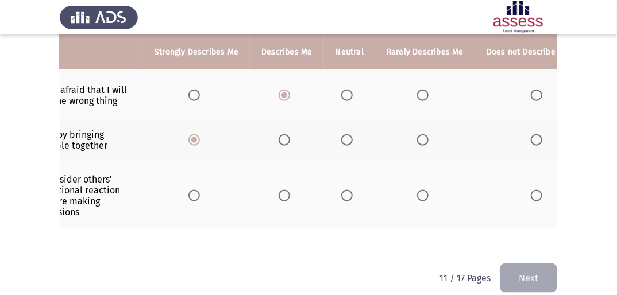
scroll to position [0, 63]
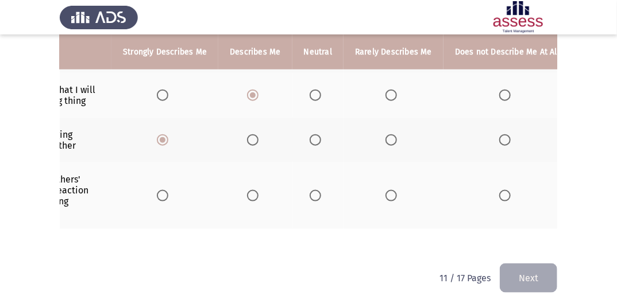
click at [386, 199] on span "Select an option" at bounding box center [390, 195] width 11 height 11
click at [386, 199] on input "Select an option" at bounding box center [390, 195] width 11 height 11
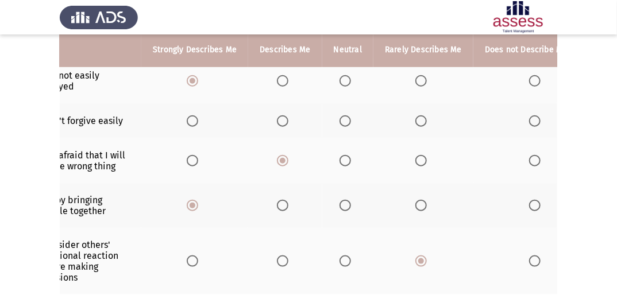
scroll to position [345, 0]
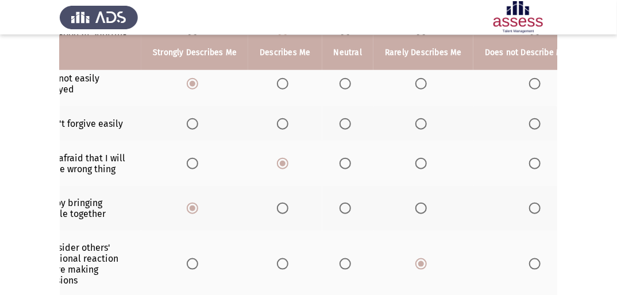
click at [529, 123] on span "Select an option" at bounding box center [534, 123] width 11 height 11
click at [529, 123] on input "Select an option" at bounding box center [534, 123] width 11 height 11
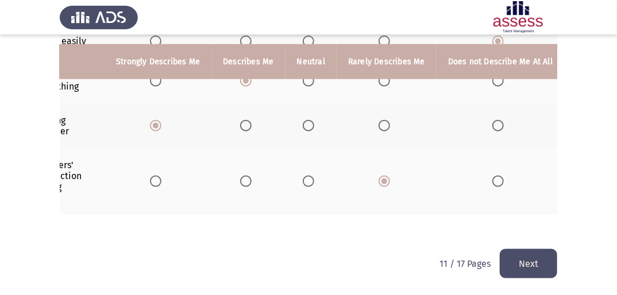
scroll to position [0, 71]
click at [493, 177] on span "Select an option" at bounding box center [496, 181] width 11 height 11
click at [493, 177] on input "Select an option" at bounding box center [496, 181] width 11 height 11
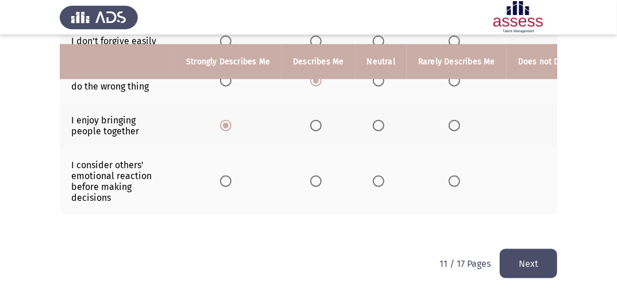
scroll to position [0, 11]
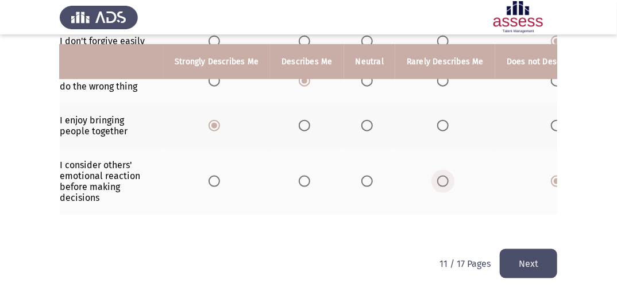
click at [437, 176] on span "Select an option" at bounding box center [442, 181] width 11 height 11
click at [437, 176] on input "Select an option" at bounding box center [442, 181] width 11 height 11
click at [522, 257] on button "Next" at bounding box center [527, 263] width 57 height 29
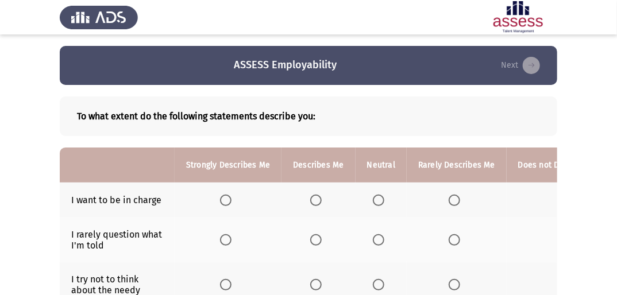
scroll to position [46, 0]
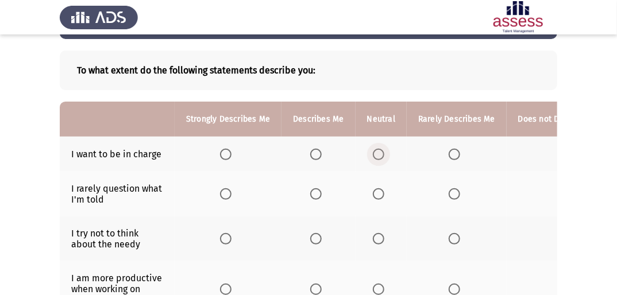
click at [377, 152] on span "Select an option" at bounding box center [378, 154] width 11 height 11
click at [377, 152] on input "Select an option" at bounding box center [378, 154] width 11 height 11
click at [455, 193] on span "Select an option" at bounding box center [453, 193] width 11 height 11
click at [455, 193] on input "Select an option" at bounding box center [453, 193] width 11 height 11
click at [443, 235] on th at bounding box center [456, 238] width 100 height 45
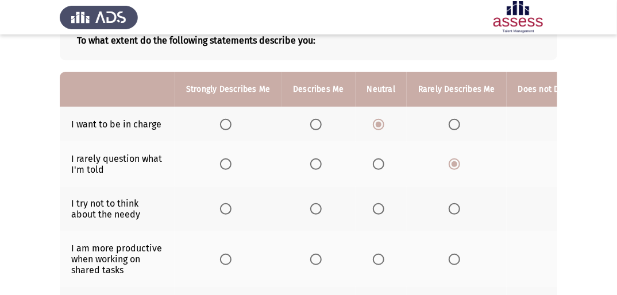
scroll to position [92, 0]
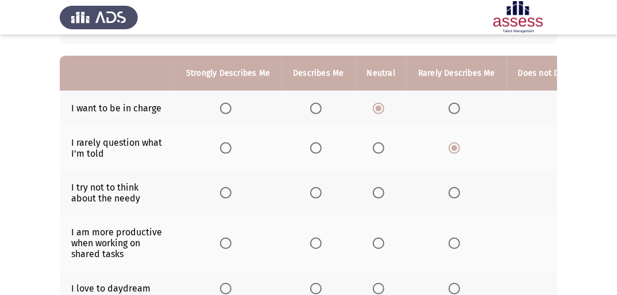
click at [373, 190] on span "Select an option" at bounding box center [378, 192] width 11 height 11
click at [373, 190] on input "Select an option" at bounding box center [378, 192] width 11 height 11
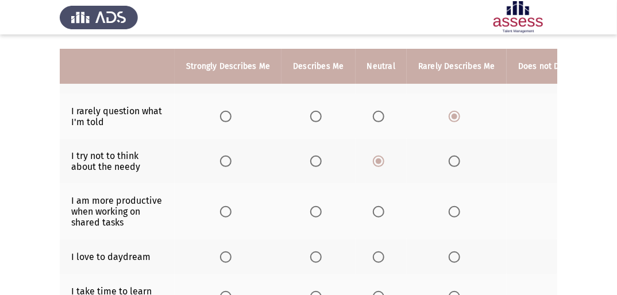
scroll to position [138, 0]
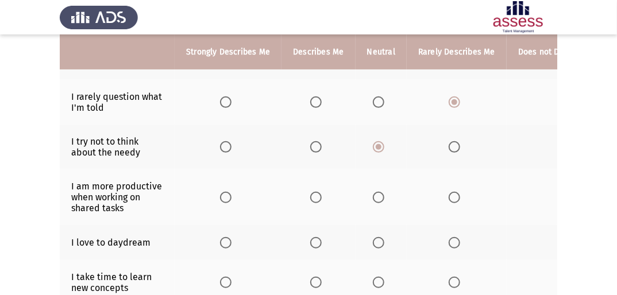
click at [448, 242] on span "Select an option" at bounding box center [453, 242] width 11 height 11
click at [448, 242] on input "Select an option" at bounding box center [453, 242] width 11 height 11
click at [381, 202] on span "Select an option" at bounding box center [378, 197] width 11 height 11
click at [381, 202] on input "Select an option" at bounding box center [378, 197] width 11 height 11
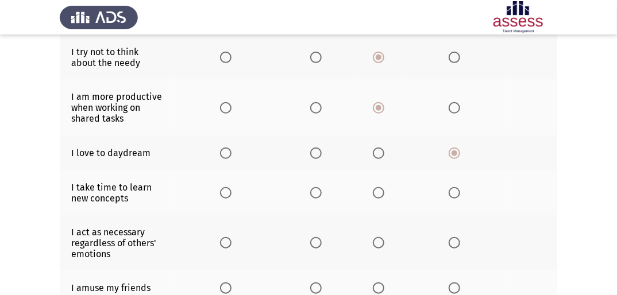
scroll to position [230, 0]
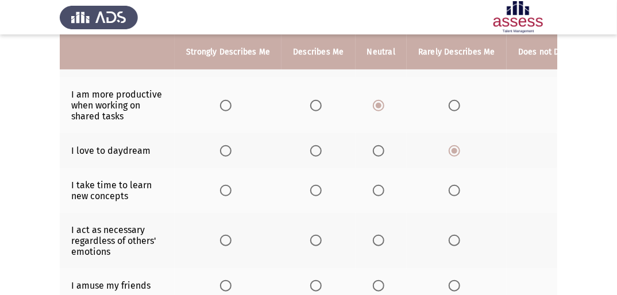
click at [322, 190] on label "Select an option" at bounding box center [318, 190] width 16 height 11
click at [322, 190] on input "Select an option" at bounding box center [315, 190] width 11 height 11
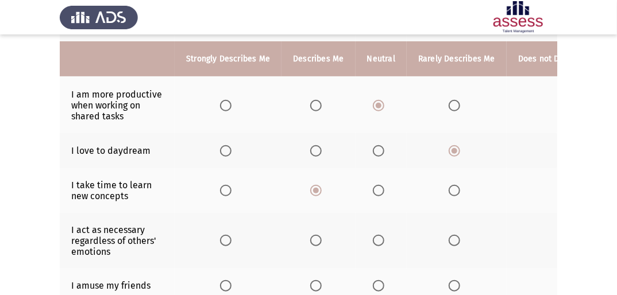
scroll to position [276, 0]
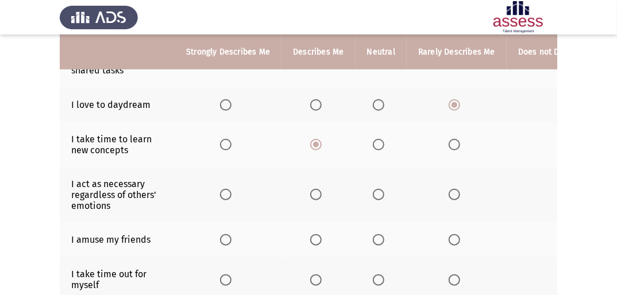
click at [450, 193] on span "Select an option" at bounding box center [453, 194] width 11 height 11
click at [450, 193] on input "Select an option" at bounding box center [453, 194] width 11 height 11
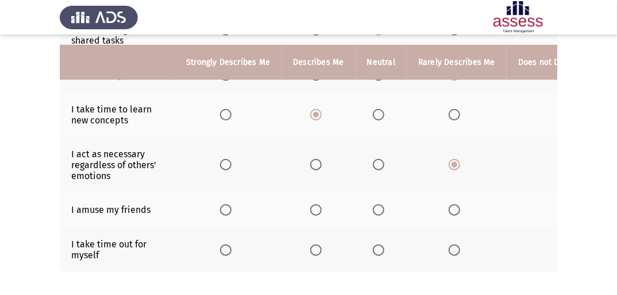
scroll to position [322, 0]
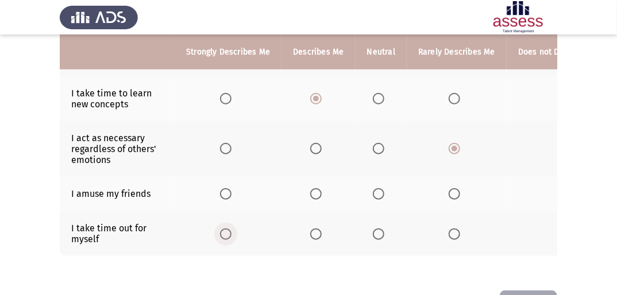
click at [222, 239] on span "Select an option" at bounding box center [225, 233] width 11 height 11
click at [222, 239] on input "Select an option" at bounding box center [225, 233] width 11 height 11
click at [377, 195] on span "Select an option" at bounding box center [378, 193] width 11 height 11
click at [377, 195] on input "Select an option" at bounding box center [378, 193] width 11 height 11
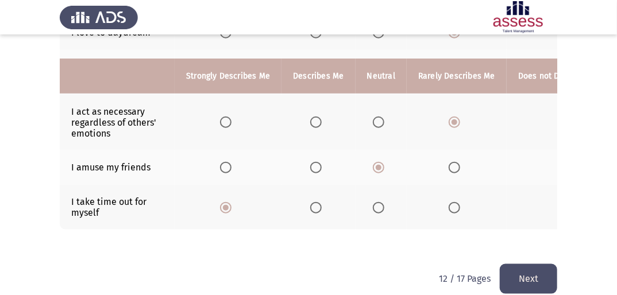
scroll to position [372, 0]
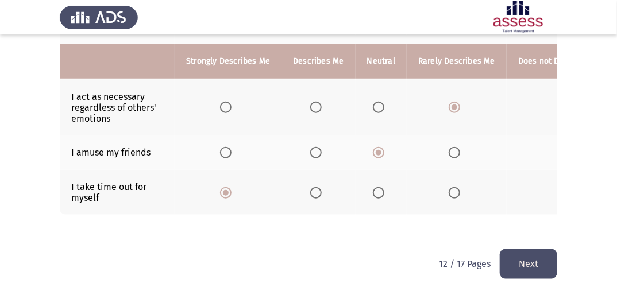
click at [542, 262] on button "Next" at bounding box center [527, 263] width 57 height 29
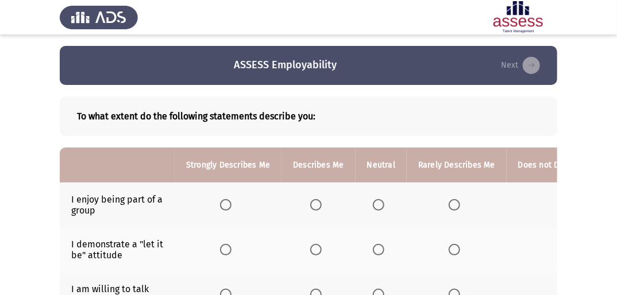
click at [303, 203] on th at bounding box center [317, 205] width 73 height 45
click at [307, 202] on th at bounding box center [317, 205] width 73 height 45
click at [310, 202] on span "Select an option" at bounding box center [315, 204] width 11 height 11
click at [310, 202] on input "Select an option" at bounding box center [315, 204] width 11 height 11
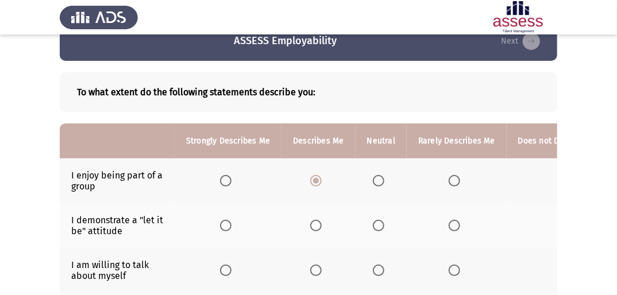
scroll to position [46, 0]
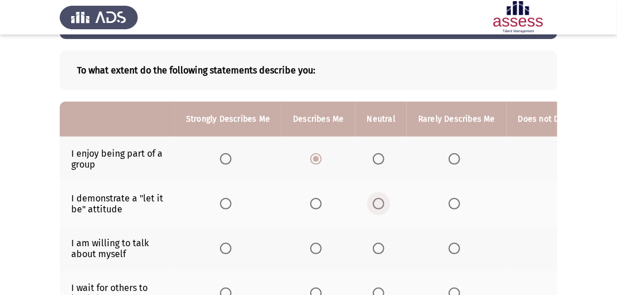
click at [378, 204] on span "Select an option" at bounding box center [378, 203] width 11 height 11
click at [378, 204] on input "Select an option" at bounding box center [378, 203] width 11 height 11
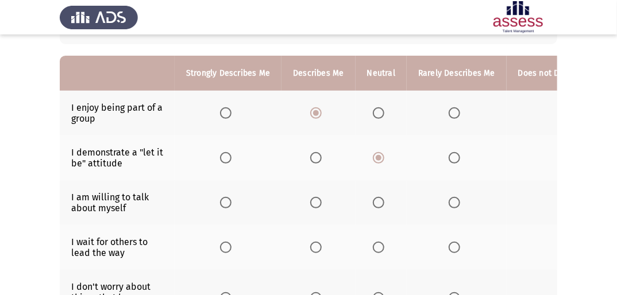
click at [455, 199] on span "Select an option" at bounding box center [453, 202] width 11 height 11
click at [455, 199] on input "Select an option" at bounding box center [453, 202] width 11 height 11
click at [377, 245] on span "Select an option" at bounding box center [378, 247] width 11 height 11
click at [377, 245] on input "Select an option" at bounding box center [378, 247] width 11 height 11
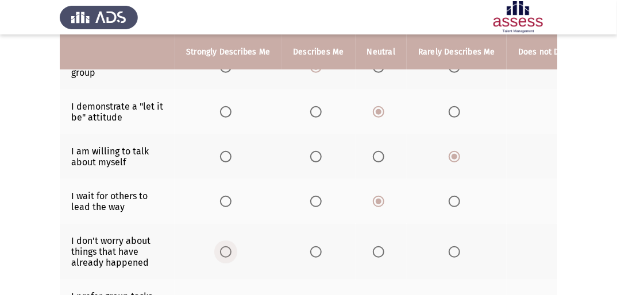
click at [226, 249] on span "Select an option" at bounding box center [225, 251] width 11 height 11
click at [226, 249] on input "Select an option" at bounding box center [225, 251] width 11 height 11
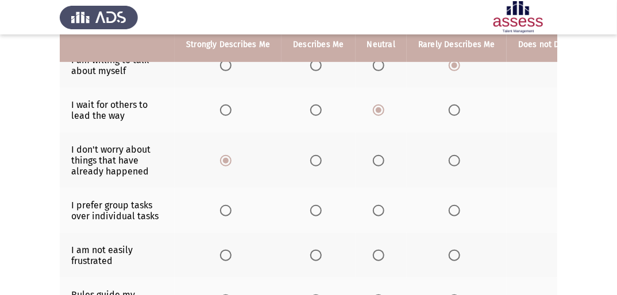
scroll to position [230, 0]
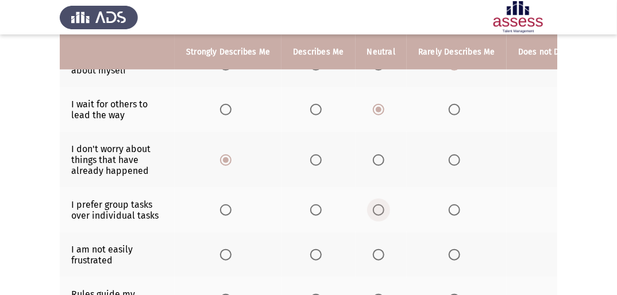
click at [377, 212] on span "Select an option" at bounding box center [378, 209] width 11 height 11
click at [377, 212] on input "Select an option" at bounding box center [378, 209] width 11 height 11
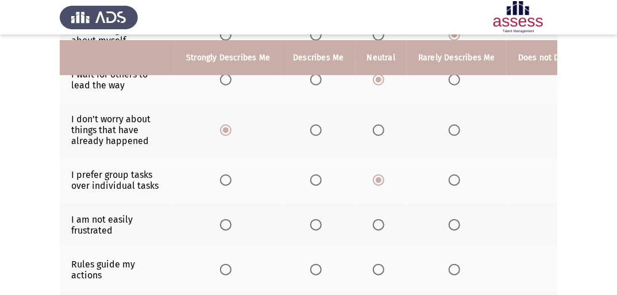
scroll to position [276, 0]
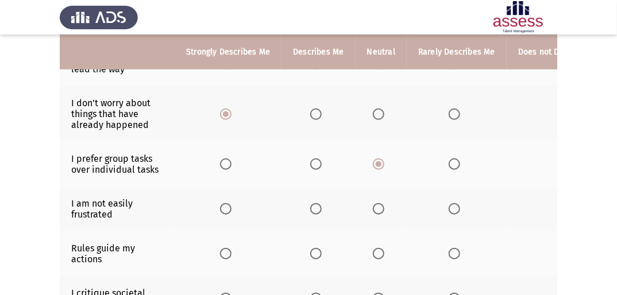
click at [226, 209] on span "Select an option" at bounding box center [225, 208] width 11 height 11
click at [226, 209] on input "Select an option" at bounding box center [225, 208] width 11 height 11
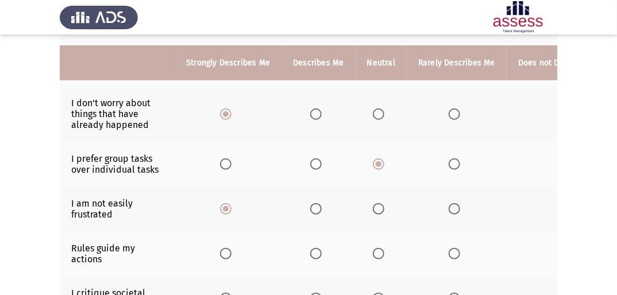
scroll to position [322, 0]
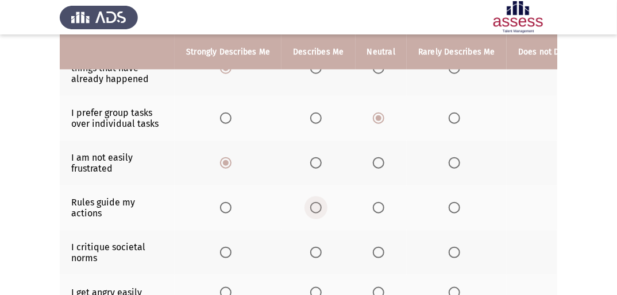
click at [316, 214] on span "Select an option" at bounding box center [315, 207] width 11 height 11
click at [316, 214] on input "Select an option" at bounding box center [315, 207] width 11 height 11
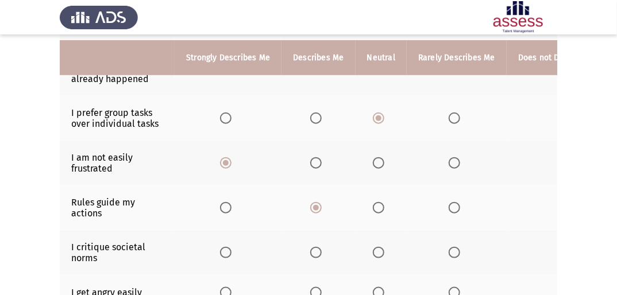
scroll to position [367, 0]
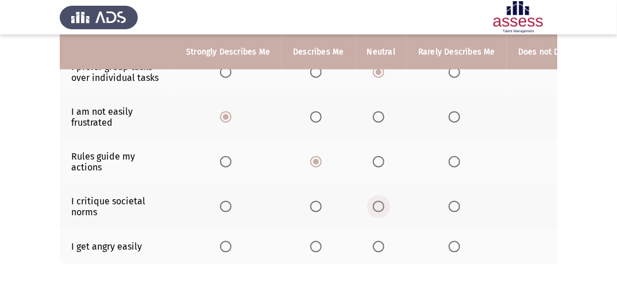
click at [382, 210] on label "Select an option" at bounding box center [381, 206] width 16 height 11
click at [382, 210] on input "Select an option" at bounding box center [378, 206] width 11 height 11
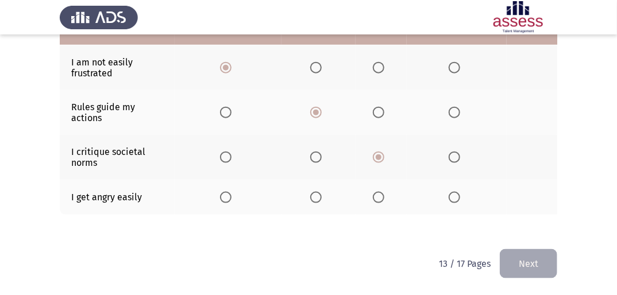
scroll to position [426, 0]
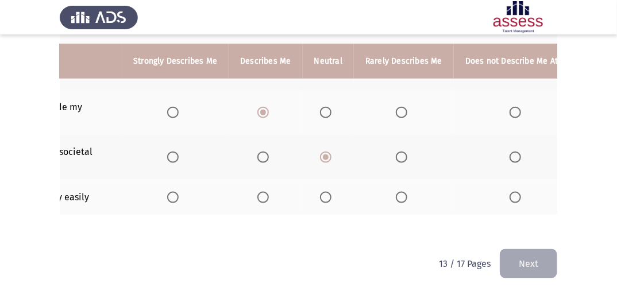
click at [509, 192] on span "Select an option" at bounding box center [514, 197] width 11 height 11
click at [509, 192] on input "Select an option" at bounding box center [514, 197] width 11 height 11
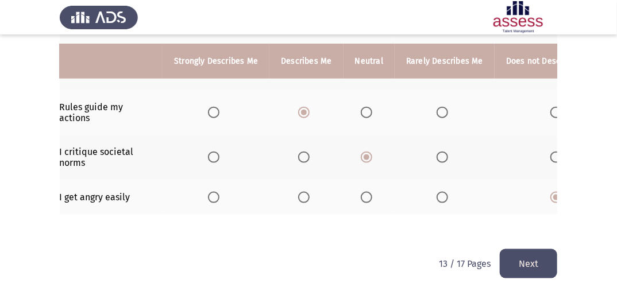
scroll to position [0, 0]
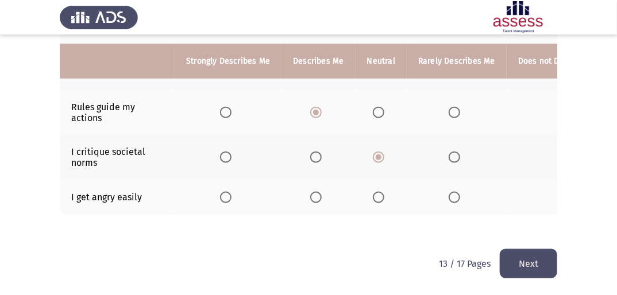
click at [544, 268] on button "Next" at bounding box center [527, 263] width 57 height 29
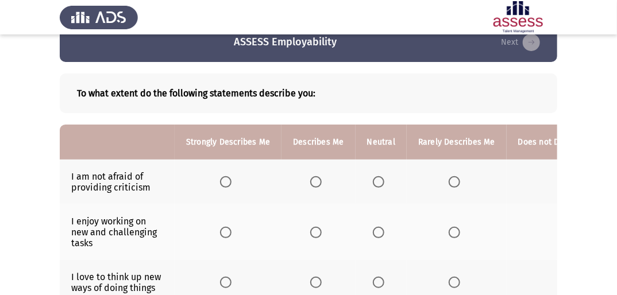
scroll to position [46, 0]
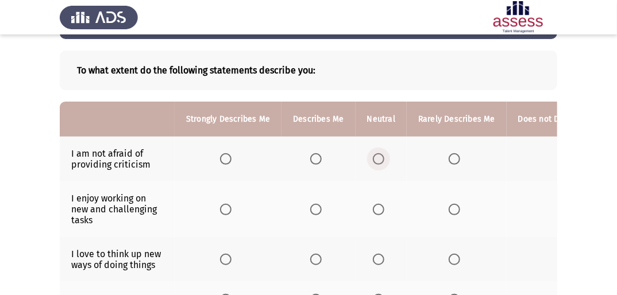
click at [381, 161] on span "Select an option" at bounding box center [378, 158] width 11 height 11
click at [381, 161] on input "Select an option" at bounding box center [378, 158] width 11 height 11
click at [322, 209] on label "Select an option" at bounding box center [318, 209] width 16 height 11
click at [322, 209] on input "Select an option" at bounding box center [315, 209] width 11 height 11
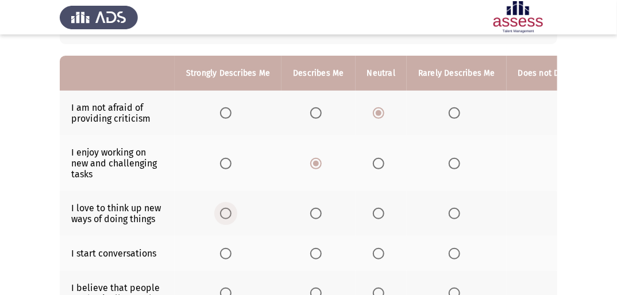
click at [226, 213] on span "Select an option" at bounding box center [225, 213] width 11 height 11
click at [226, 213] on input "Select an option" at bounding box center [225, 213] width 11 height 11
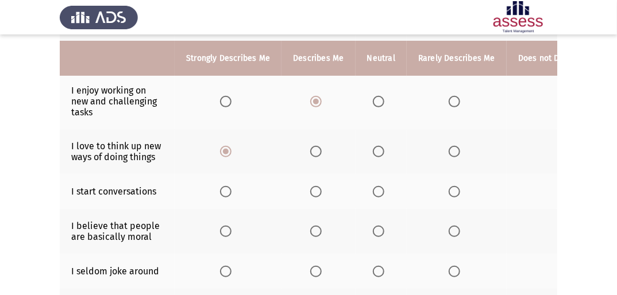
scroll to position [138, 0]
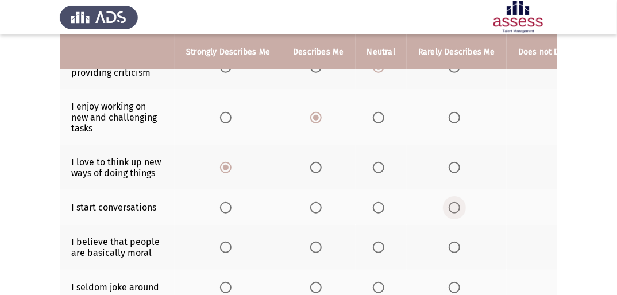
click at [450, 203] on span "Select an option" at bounding box center [453, 207] width 11 height 11
click at [450, 203] on input "Select an option" at bounding box center [453, 207] width 11 height 11
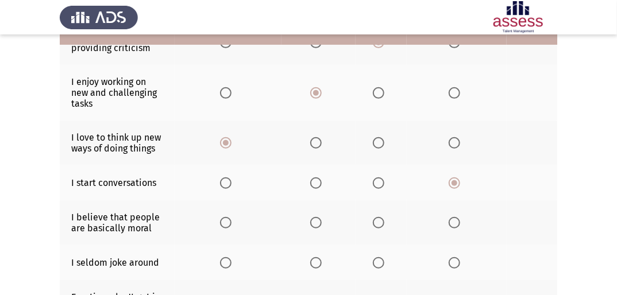
scroll to position [184, 0]
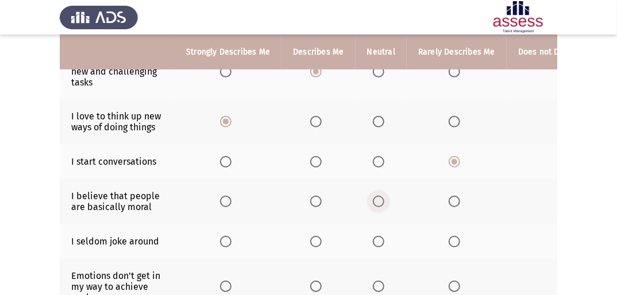
click at [384, 201] on label "Select an option" at bounding box center [381, 201] width 16 height 11
click at [384, 201] on input "Select an option" at bounding box center [378, 201] width 11 height 11
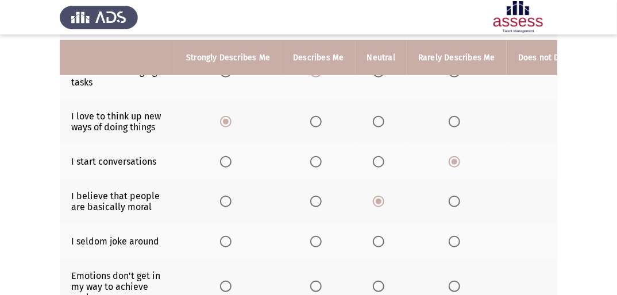
scroll to position [230, 0]
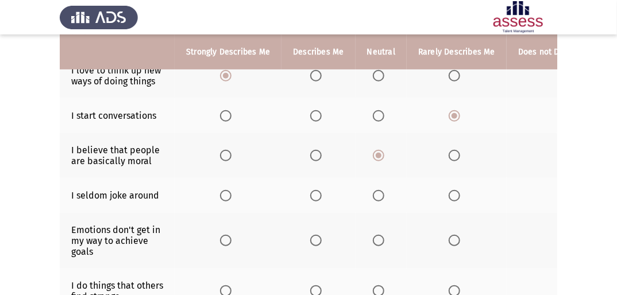
click at [373, 201] on span "Select an option" at bounding box center [378, 195] width 11 height 11
click at [373, 201] on input "Select an option" at bounding box center [378, 195] width 11 height 11
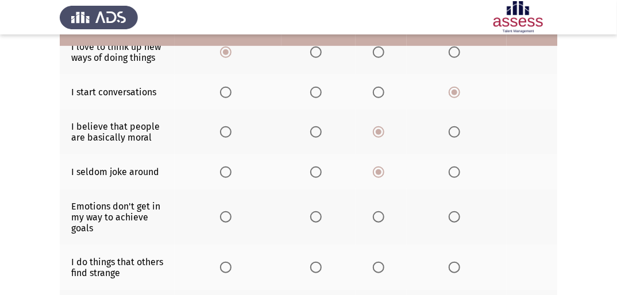
scroll to position [276, 0]
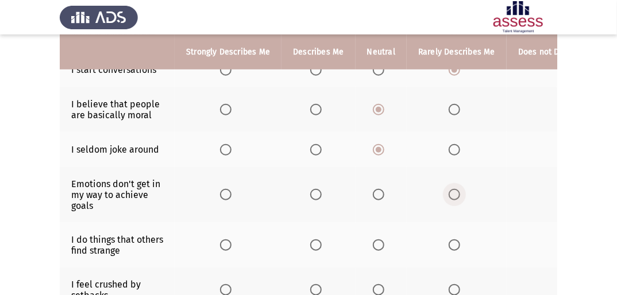
click at [449, 200] on span "Select an option" at bounding box center [453, 194] width 11 height 11
click at [449, 200] on input "Select an option" at bounding box center [453, 194] width 11 height 11
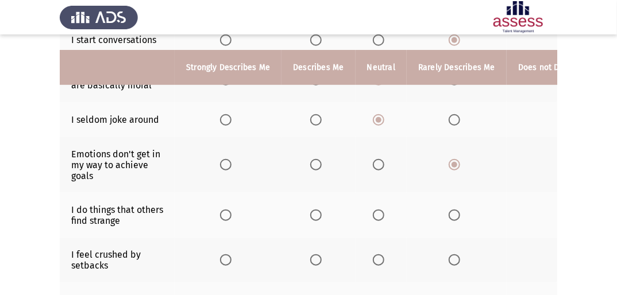
scroll to position [322, 0]
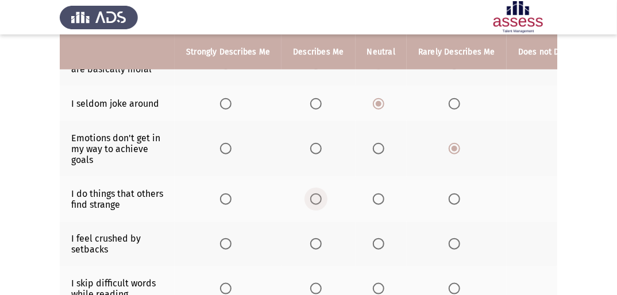
click at [315, 203] on span "Select an option" at bounding box center [315, 198] width 11 height 11
click at [315, 203] on input "Select an option" at bounding box center [315, 198] width 11 height 11
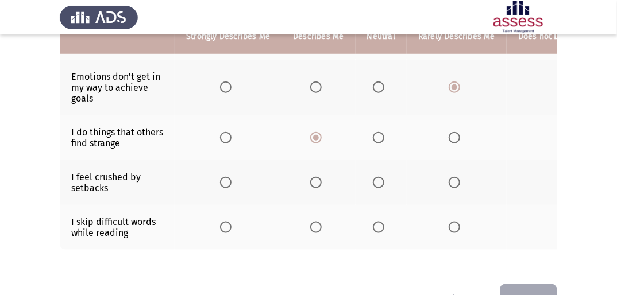
scroll to position [367, 0]
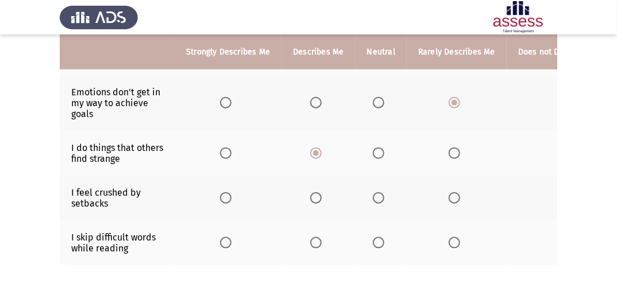
click at [317, 195] on span "Select an option" at bounding box center [315, 197] width 11 height 11
click at [317, 195] on input "Select an option" at bounding box center [315, 197] width 11 height 11
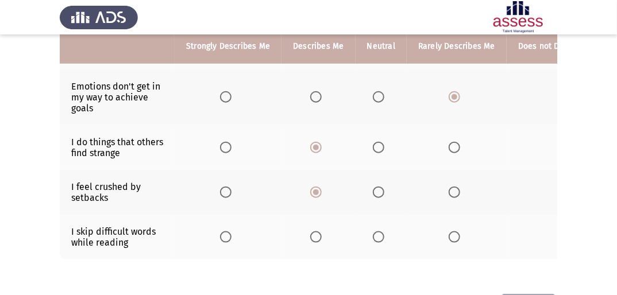
scroll to position [413, 0]
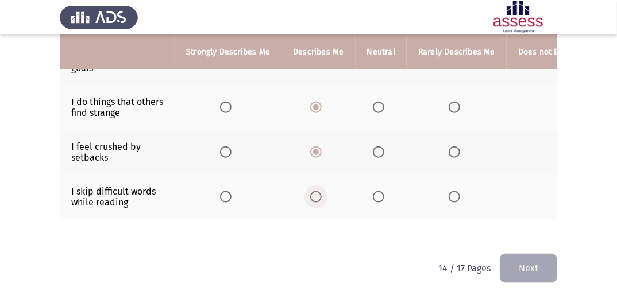
click at [310, 202] on span "Select an option" at bounding box center [315, 196] width 11 height 11
click at [310, 202] on input "Select an option" at bounding box center [315, 196] width 11 height 11
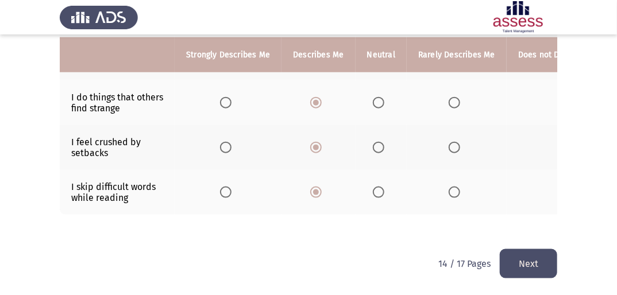
scroll to position [427, 0]
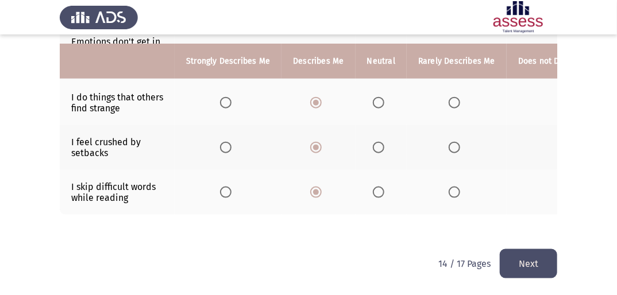
click at [532, 260] on button "Next" at bounding box center [527, 263] width 57 height 29
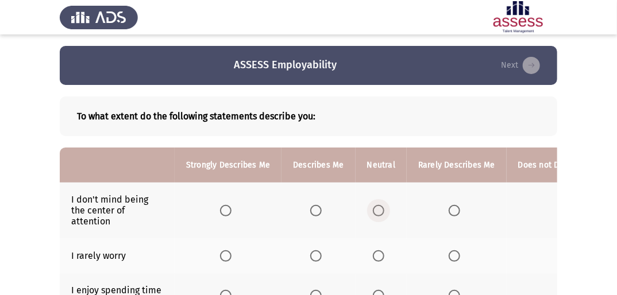
click at [374, 208] on span "Select an option" at bounding box center [378, 210] width 11 height 11
click at [374, 208] on input "Select an option" at bounding box center [378, 210] width 11 height 11
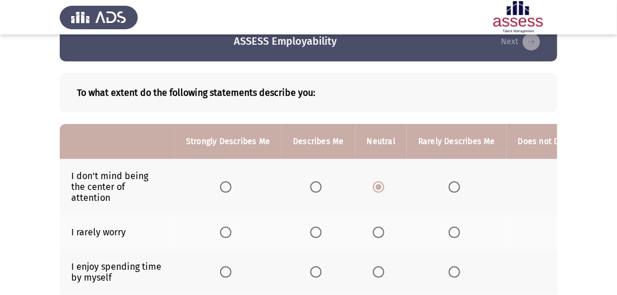
scroll to position [46, 0]
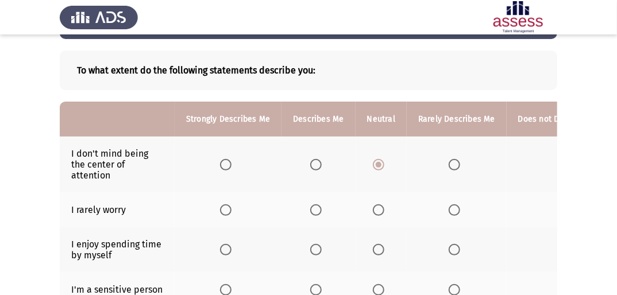
click at [232, 211] on label "Select an option" at bounding box center [228, 209] width 16 height 11
click at [231, 211] on input "Select an option" at bounding box center [225, 209] width 11 height 11
click at [222, 244] on mat-radio-button "Select an option" at bounding box center [228, 249] width 16 height 12
click at [221, 250] on span "Select an option" at bounding box center [225, 249] width 11 height 11
click at [221, 250] on input "Select an option" at bounding box center [225, 249] width 11 height 11
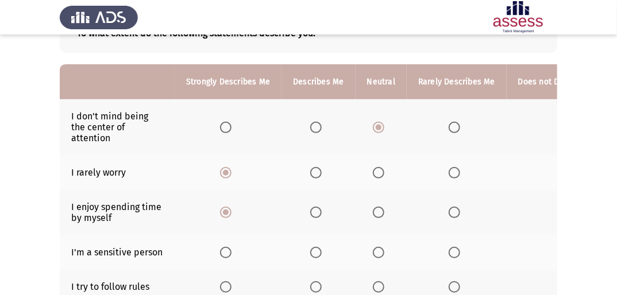
scroll to position [138, 0]
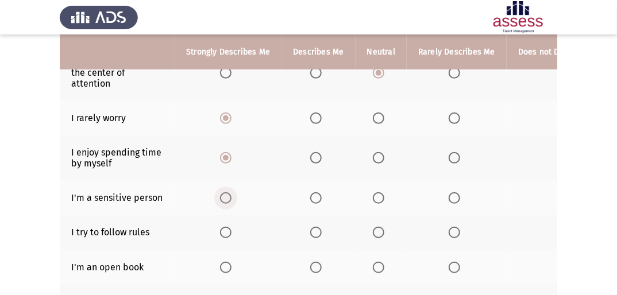
click at [233, 200] on label "Select an option" at bounding box center [228, 197] width 16 height 11
click at [231, 200] on input "Select an option" at bounding box center [225, 197] width 11 height 11
click at [223, 233] on span "Select an option" at bounding box center [225, 232] width 11 height 11
click at [223, 233] on input "Select an option" at bounding box center [225, 232] width 11 height 11
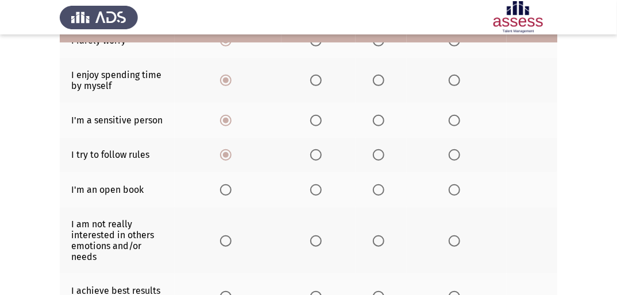
scroll to position [230, 0]
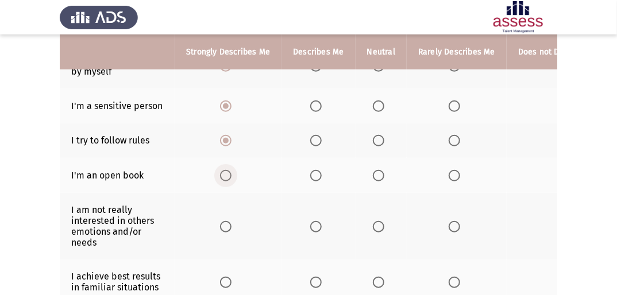
click at [225, 181] on span "Select an option" at bounding box center [225, 175] width 11 height 11
click at [225, 181] on input "Select an option" at bounding box center [225, 175] width 11 height 11
click at [448, 224] on span "Select an option" at bounding box center [453, 226] width 11 height 11
click at [448, 224] on input "Select an option" at bounding box center [453, 226] width 11 height 11
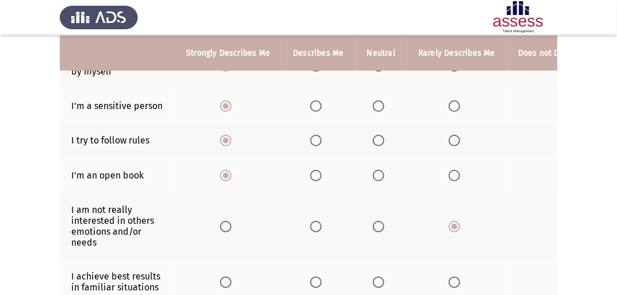
scroll to position [276, 0]
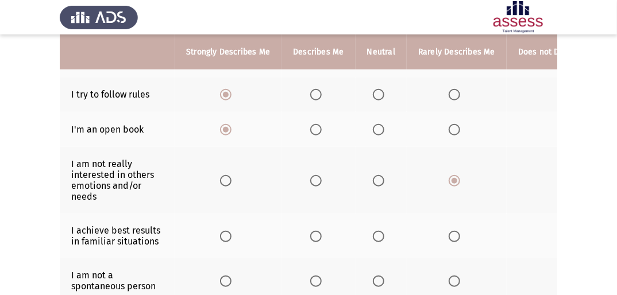
click at [315, 239] on span "Select an option" at bounding box center [315, 236] width 11 height 11
click at [315, 239] on input "Select an option" at bounding box center [315, 236] width 11 height 11
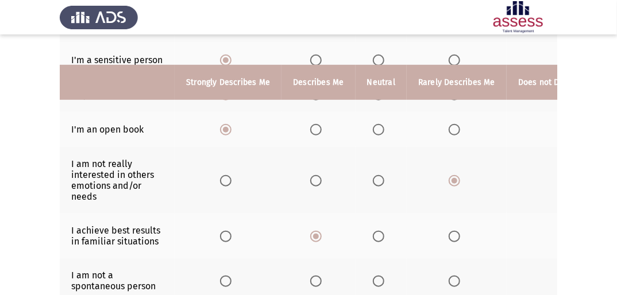
scroll to position [322, 0]
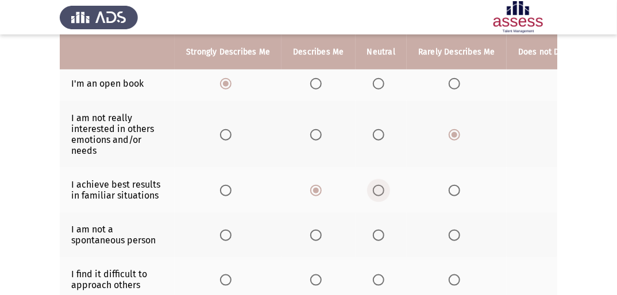
click at [381, 195] on label "Select an option" at bounding box center [381, 190] width 16 height 11
click at [381, 195] on input "Select an option" at bounding box center [378, 190] width 11 height 11
click at [373, 234] on span "Select an option" at bounding box center [378, 235] width 11 height 11
click at [373, 234] on input "Select an option" at bounding box center [378, 235] width 11 height 11
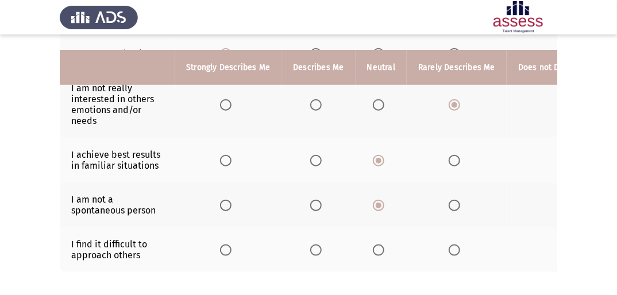
scroll to position [367, 0]
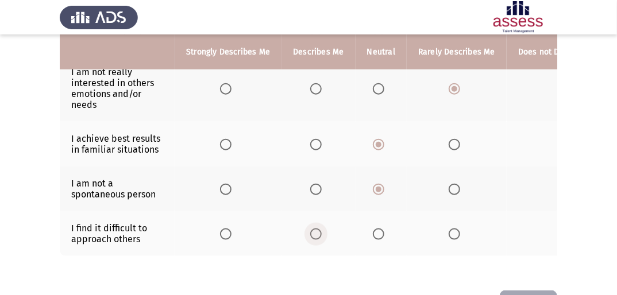
click at [312, 237] on span "Select an option" at bounding box center [315, 233] width 11 height 11
click at [312, 237] on input "Select an option" at bounding box center [315, 233] width 11 height 11
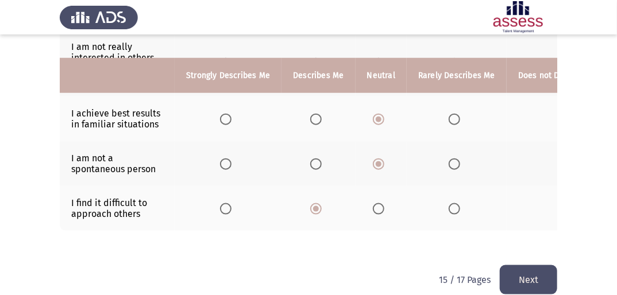
scroll to position [418, 0]
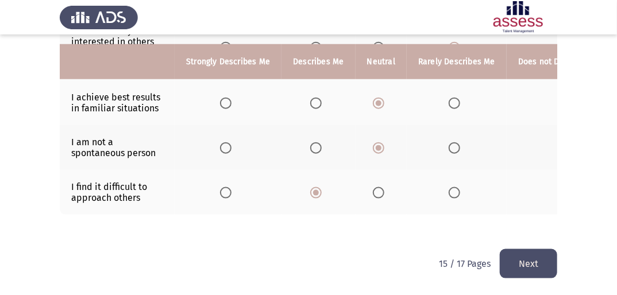
click at [524, 264] on button "Next" at bounding box center [527, 263] width 57 height 29
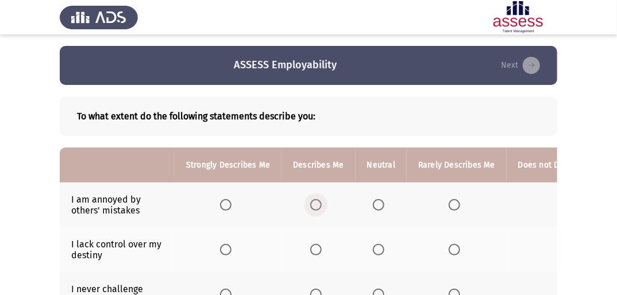
click at [321, 204] on label "Select an option" at bounding box center [318, 204] width 16 height 11
click at [321, 204] on input "Select an option" at bounding box center [315, 204] width 11 height 11
click at [373, 202] on span "Select an option" at bounding box center [378, 204] width 11 height 11
click at [373, 202] on input "Select an option" at bounding box center [378, 204] width 11 height 11
click at [319, 204] on span "Select an option" at bounding box center [315, 204] width 11 height 11
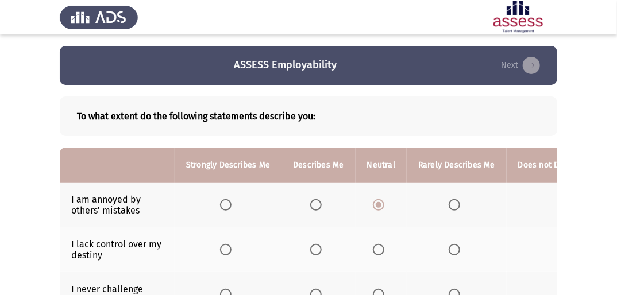
click at [319, 204] on input "Select an option" at bounding box center [315, 204] width 11 height 11
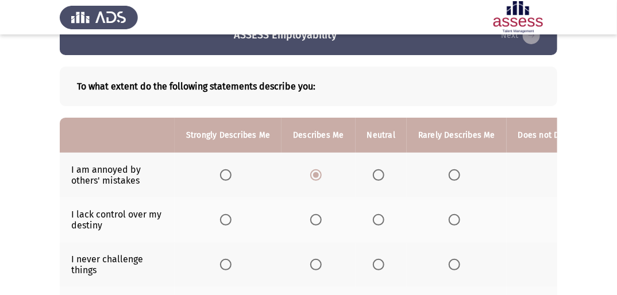
scroll to position [46, 0]
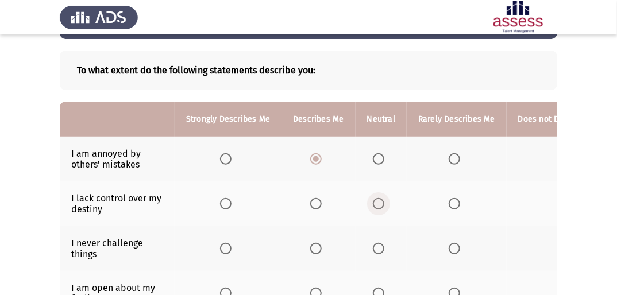
click at [375, 205] on span "Select an option" at bounding box center [378, 203] width 11 height 11
click at [375, 205] on input "Select an option" at bounding box center [378, 203] width 11 height 11
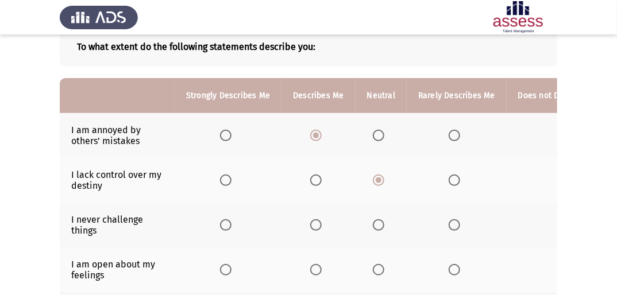
scroll to position [92, 0]
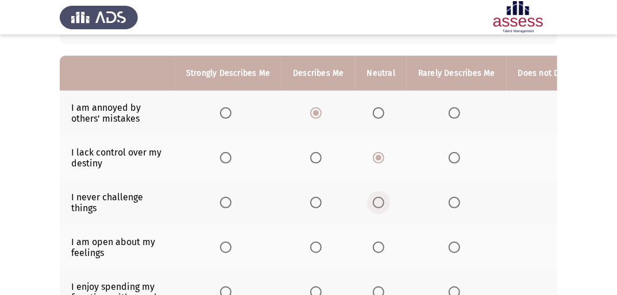
click at [373, 207] on span "Select an option" at bounding box center [378, 202] width 11 height 11
click at [373, 207] on input "Select an option" at bounding box center [378, 202] width 11 height 11
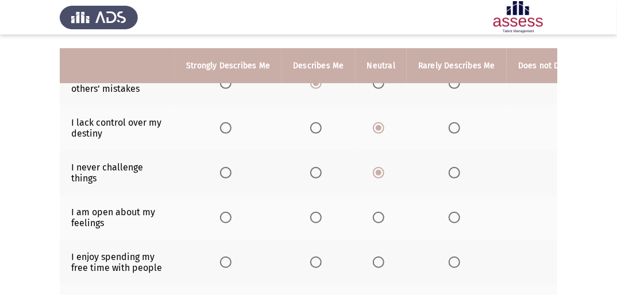
scroll to position [138, 0]
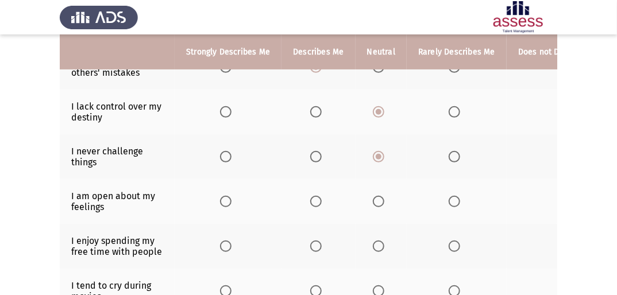
click at [457, 200] on label "Select an option" at bounding box center [456, 201] width 16 height 11
click at [457, 200] on input "Select an option" at bounding box center [453, 201] width 11 height 11
click at [450, 164] on th at bounding box center [456, 156] width 100 height 45
click at [450, 160] on span "Select an option" at bounding box center [453, 156] width 11 height 11
click at [450, 160] on input "Select an option" at bounding box center [453, 156] width 11 height 11
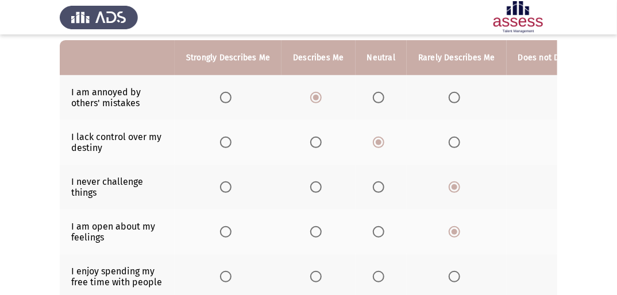
scroll to position [92, 0]
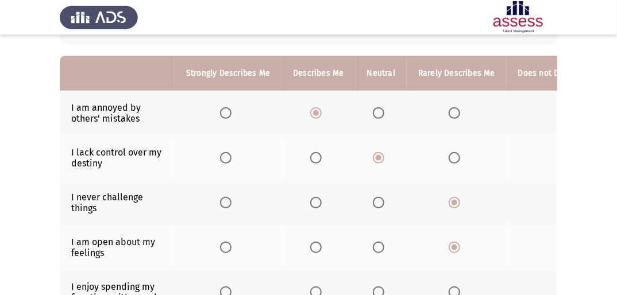
click at [451, 157] on span "Select an option" at bounding box center [453, 157] width 11 height 11
click at [451, 157] on input "Select an option" at bounding box center [453, 157] width 11 height 11
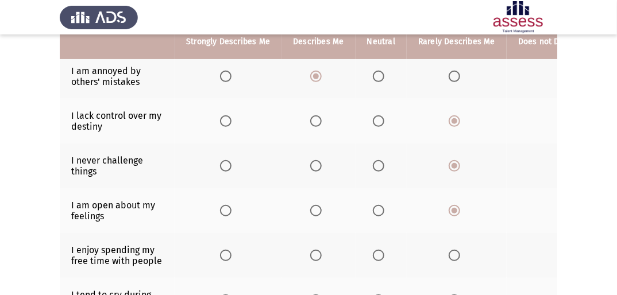
scroll to position [184, 0]
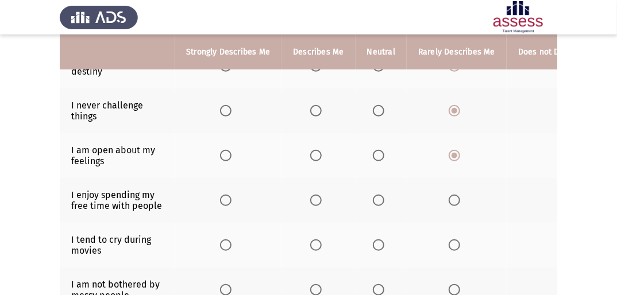
click at [455, 199] on span "Select an option" at bounding box center [453, 200] width 11 height 11
click at [455, 199] on input "Select an option" at bounding box center [453, 200] width 11 height 11
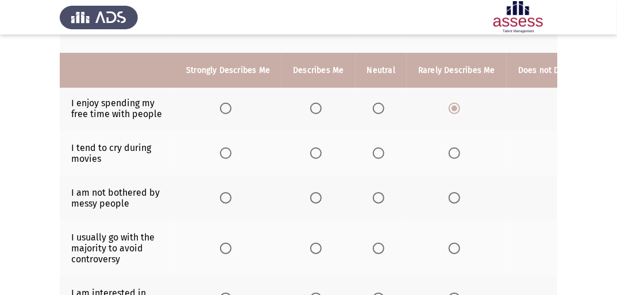
scroll to position [391, 0]
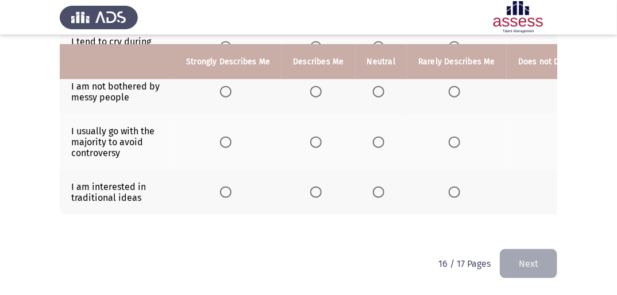
drag, startPoint x: 314, startPoint y: 241, endPoint x: 319, endPoint y: 236, distance: 7.3
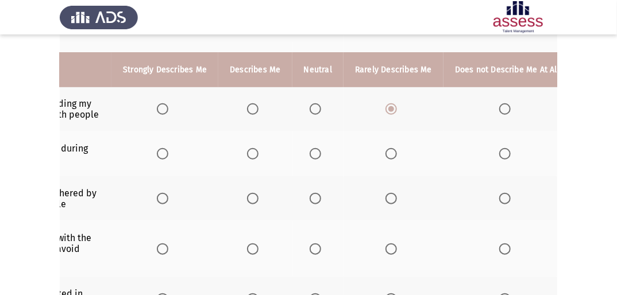
scroll to position [253, 0]
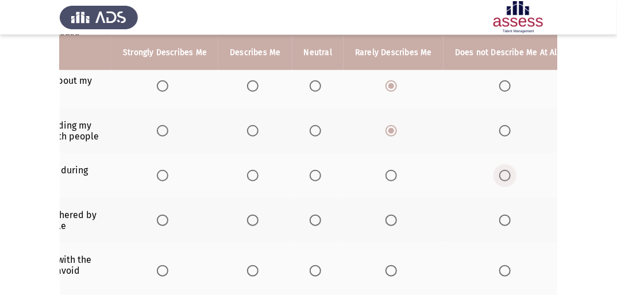
click at [501, 176] on span "Select an option" at bounding box center [504, 175] width 11 height 11
click at [501, 176] on input "Select an option" at bounding box center [504, 175] width 11 height 11
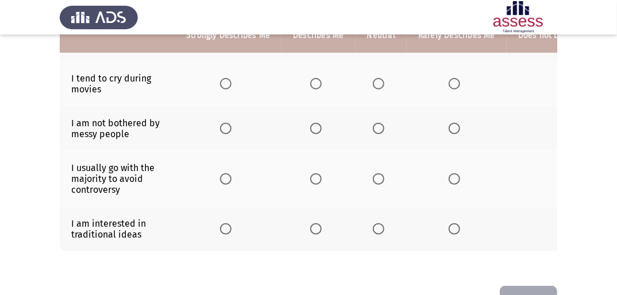
scroll to position [299, 0]
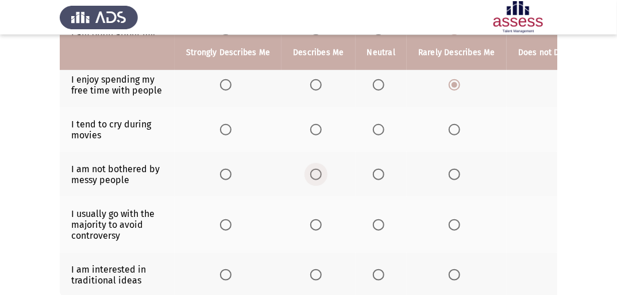
click at [310, 176] on span "Select an option" at bounding box center [315, 174] width 11 height 11
click at [310, 176] on input "Select an option" at bounding box center [315, 174] width 11 height 11
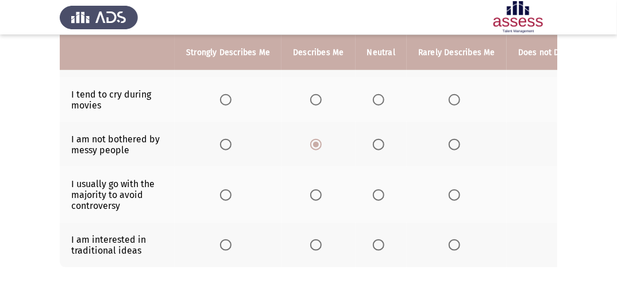
scroll to position [345, 0]
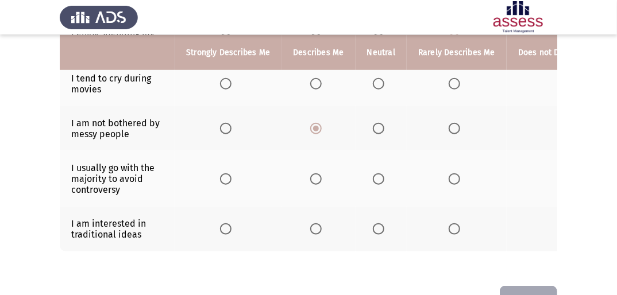
click at [317, 181] on span "Select an option" at bounding box center [315, 178] width 11 height 11
click at [317, 181] on input "Select an option" at bounding box center [315, 178] width 11 height 11
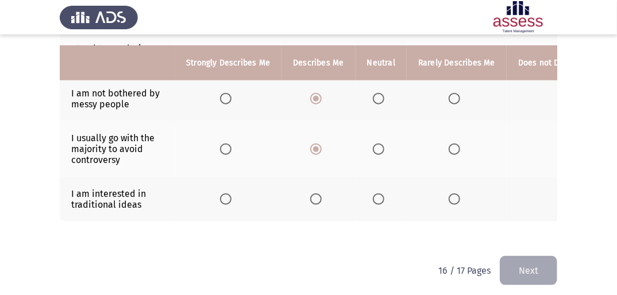
scroll to position [391, 0]
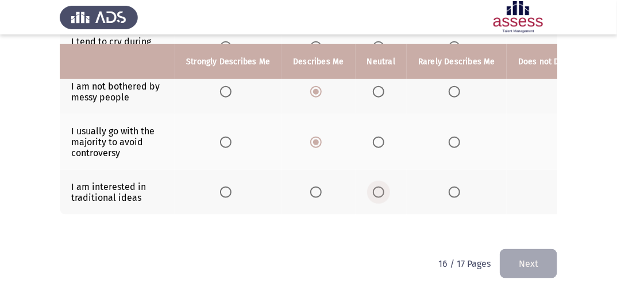
click at [380, 187] on span "Select an option" at bounding box center [378, 192] width 11 height 11
click at [380, 187] on input "Select an option" at bounding box center [378, 192] width 11 height 11
click at [535, 254] on button "Next" at bounding box center [527, 263] width 57 height 29
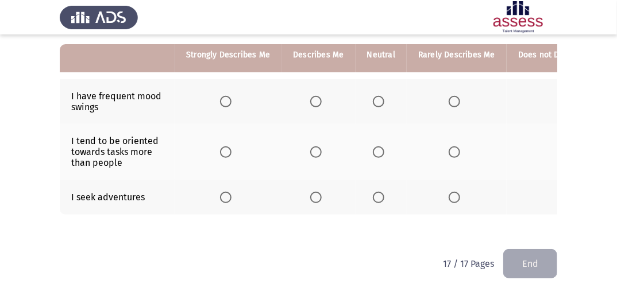
scroll to position [111, 0]
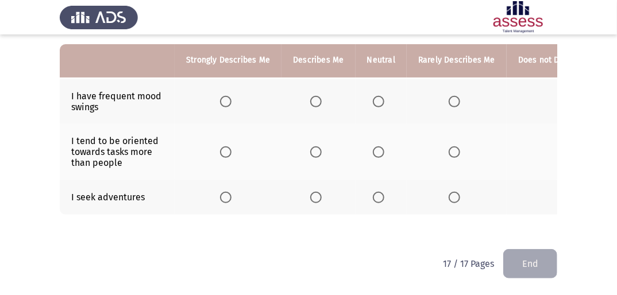
click at [373, 192] on span "Select an option" at bounding box center [378, 197] width 11 height 11
click at [373, 192] on input "Select an option" at bounding box center [378, 197] width 11 height 11
click at [378, 96] on span "Select an option" at bounding box center [378, 101] width 11 height 11
click at [378, 96] on input "Select an option" at bounding box center [378, 101] width 11 height 11
click at [374, 146] on span "Select an option" at bounding box center [378, 151] width 11 height 11
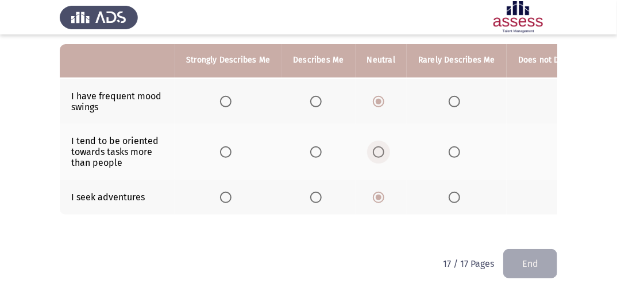
click at [374, 146] on input "Select an option" at bounding box center [378, 151] width 11 height 11
click at [512, 258] on button "End" at bounding box center [530, 263] width 54 height 29
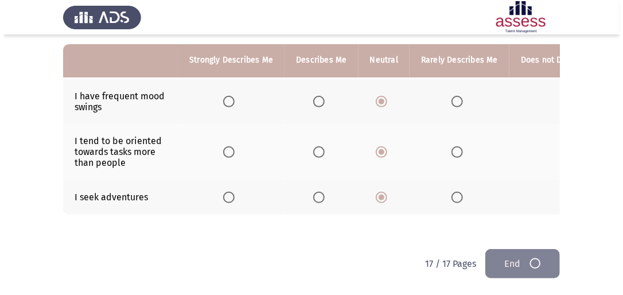
scroll to position [0, 0]
